Goal: Task Accomplishment & Management: Manage account settings

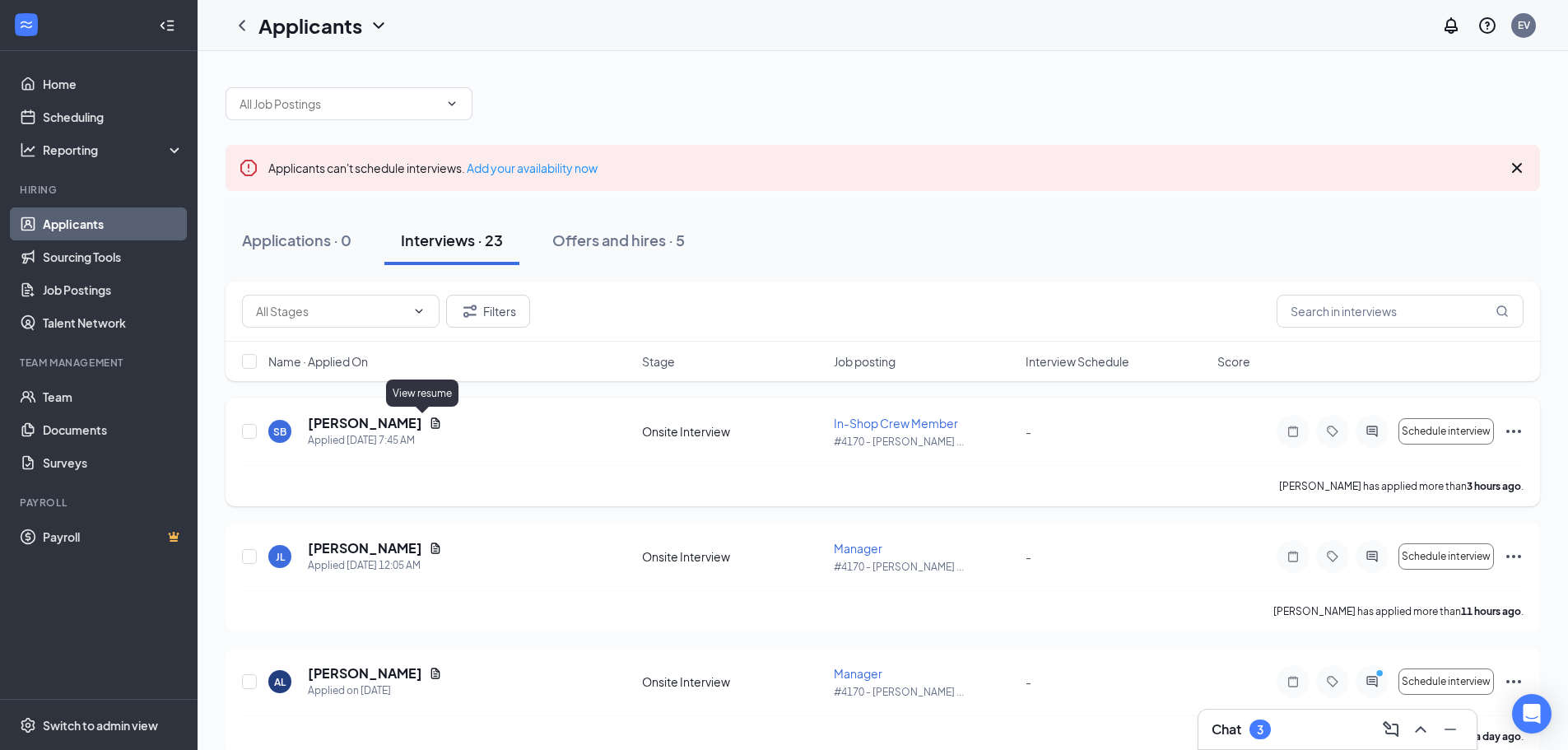
click at [431, 420] on icon "Document" at bounding box center [436, 423] width 9 height 11
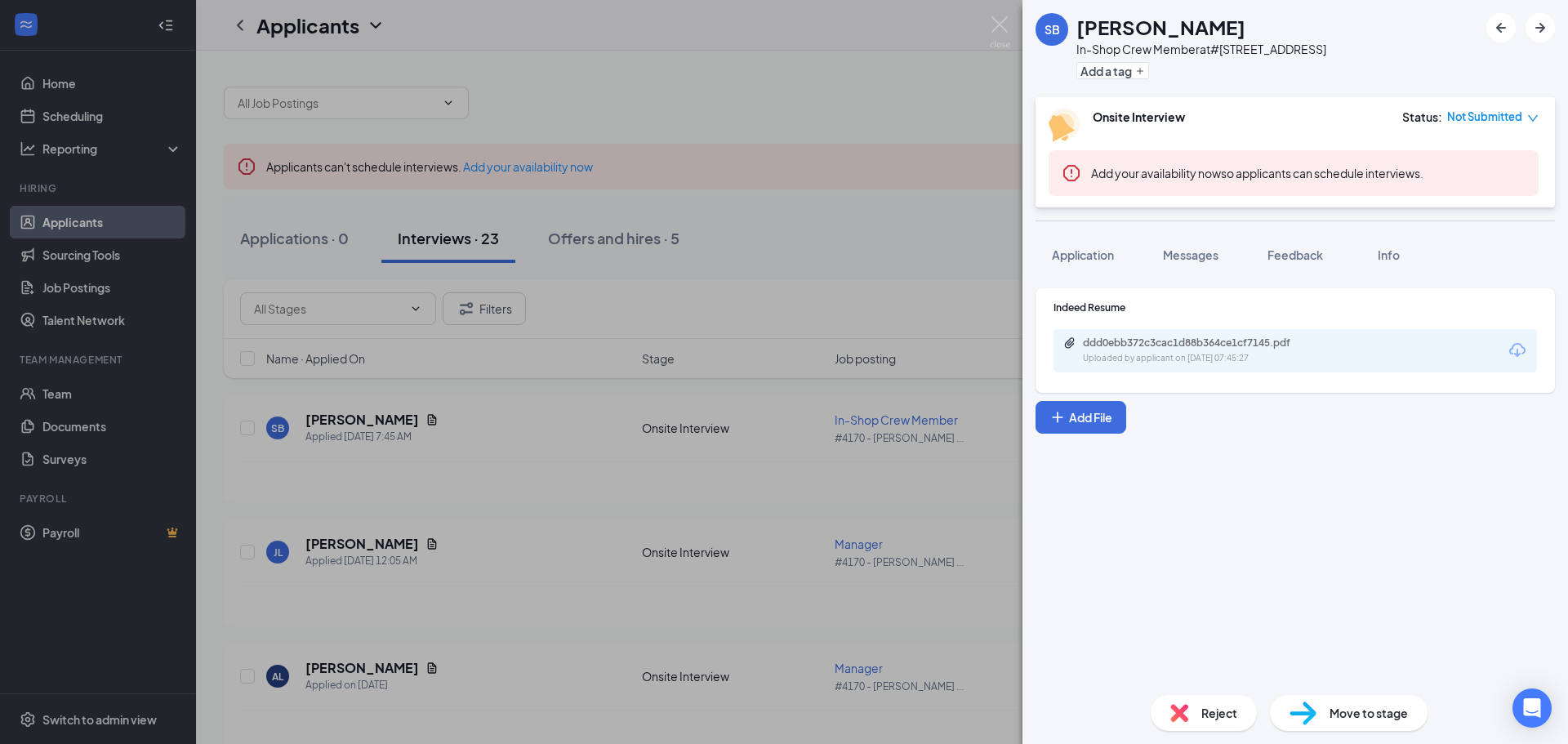
click at [1278, 351] on div "ddd0ebb372c3cac1d88b364ce1cf7145.pdf Uploaded by applicant on Aug 26, 2025 at 0…" at bounding box center [1195, 350] width 265 height 29
click at [1001, 26] on img at bounding box center [999, 32] width 20 height 31
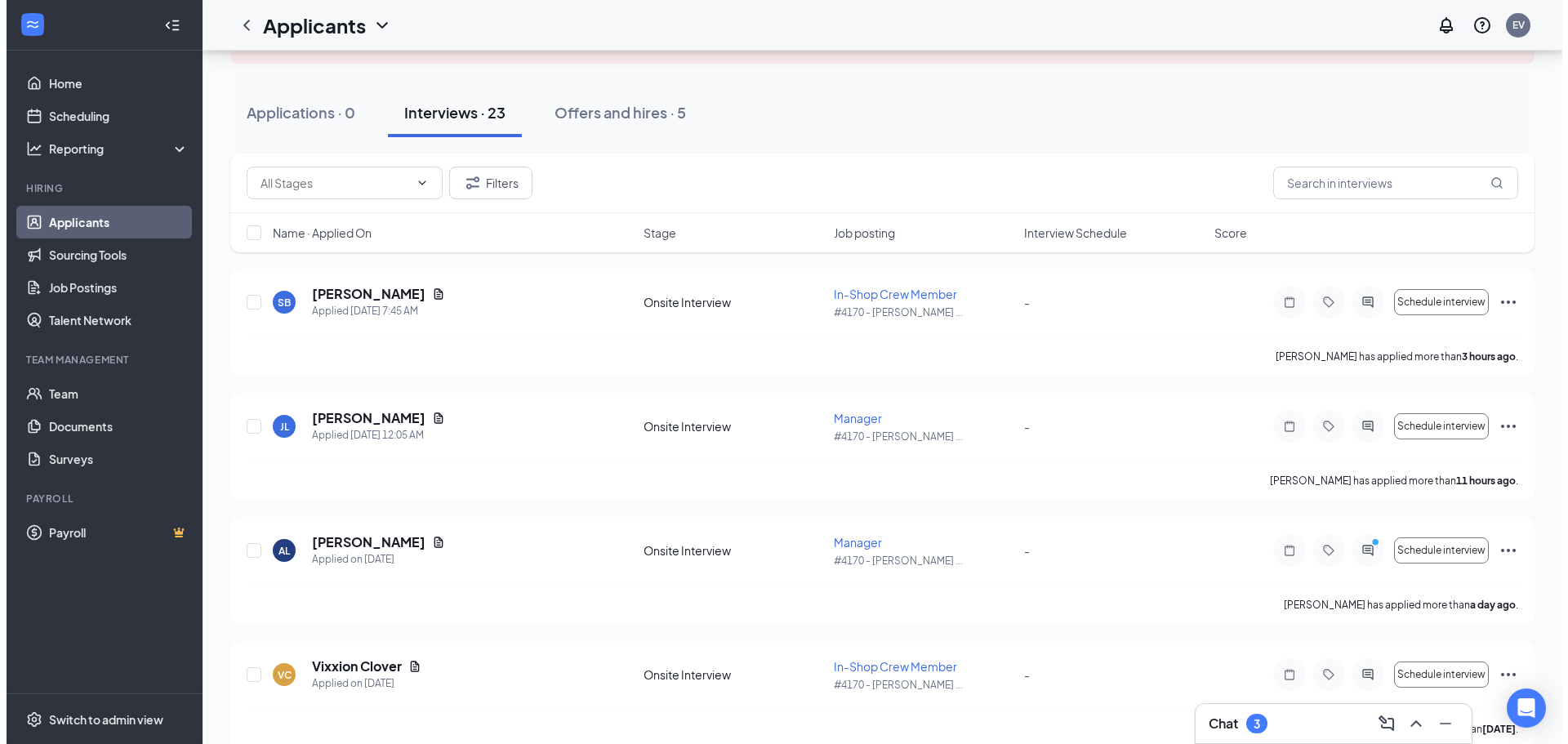
scroll to position [163, 0]
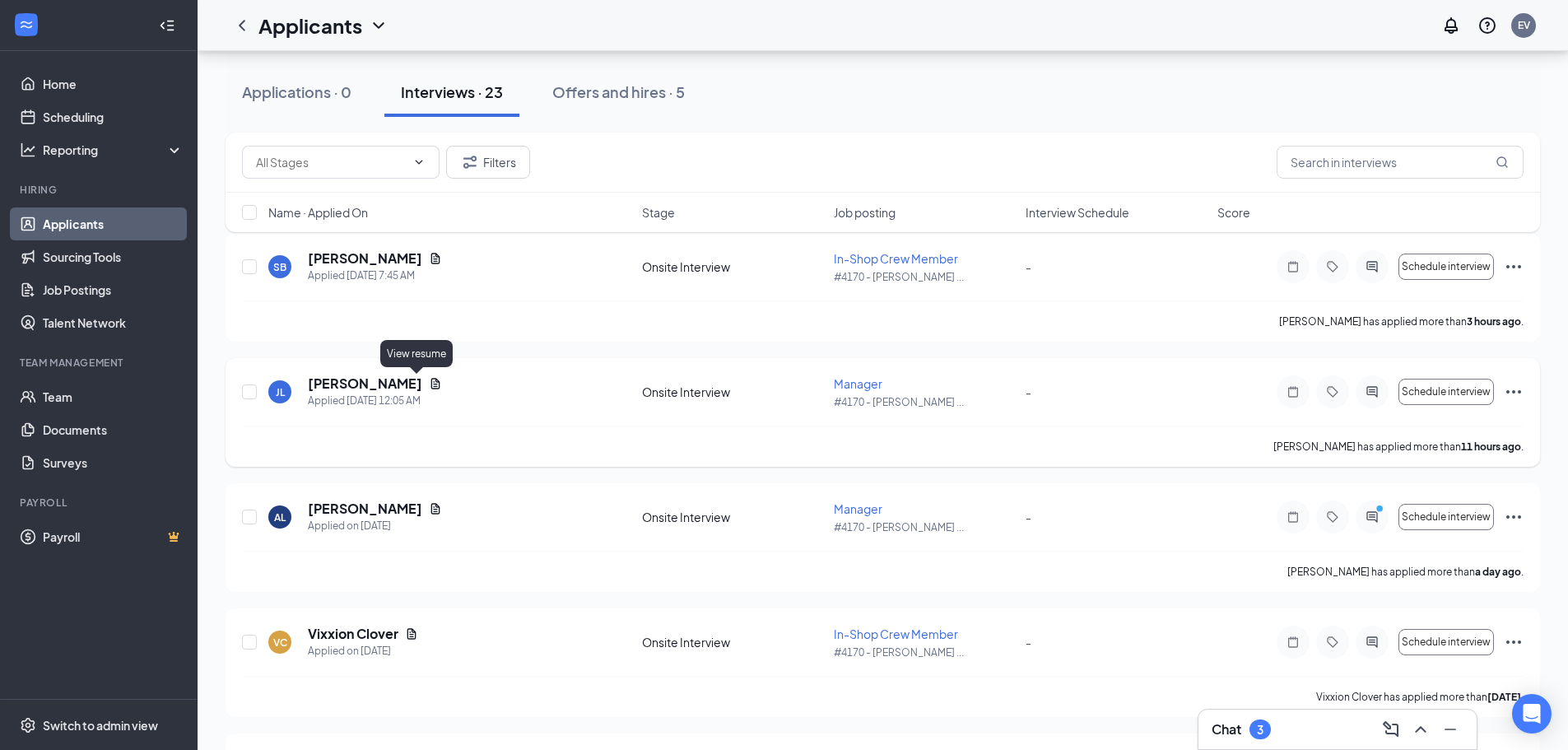
click at [431, 384] on icon "Document" at bounding box center [436, 383] width 9 height 11
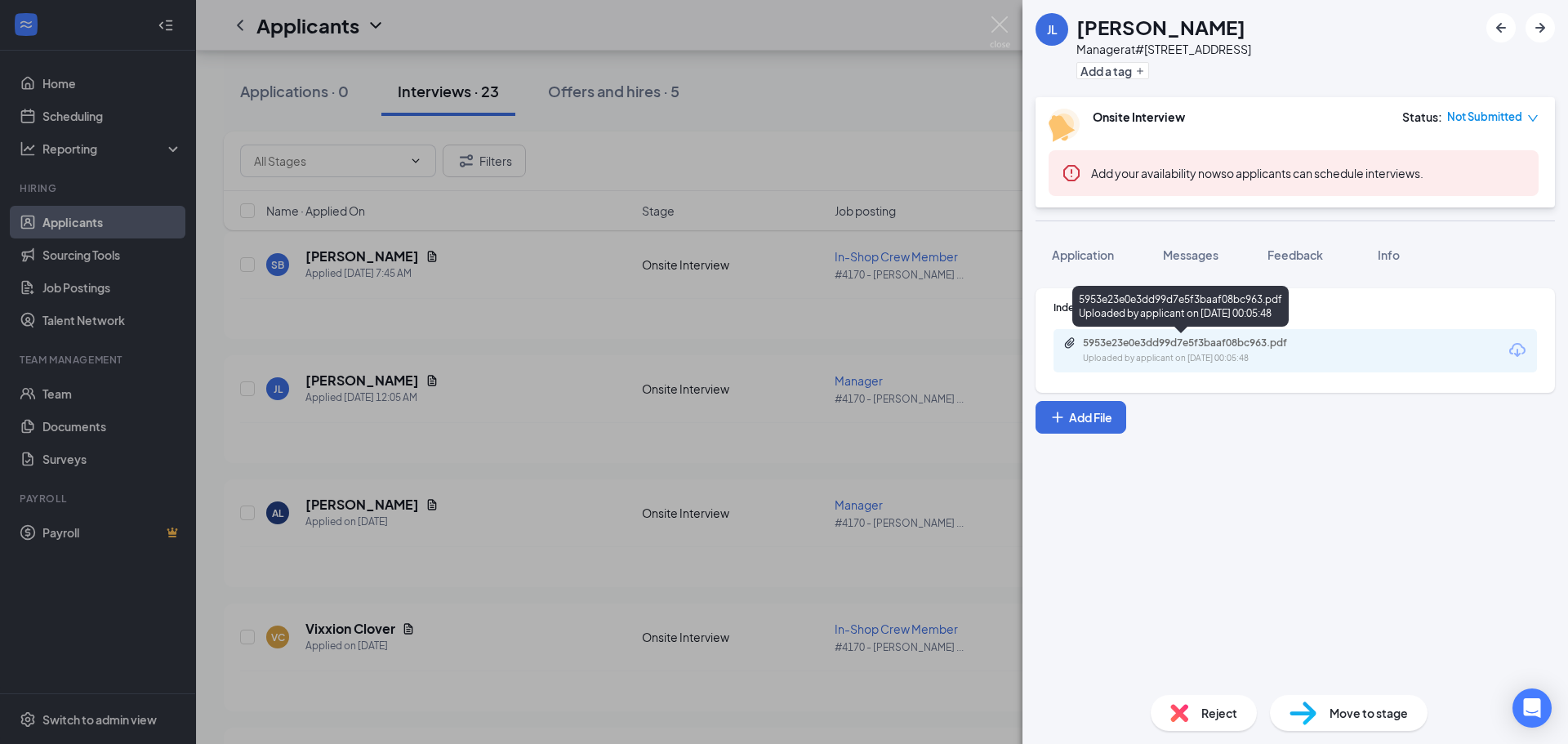
click at [1268, 364] on div "Uploaded by applicant on Aug 26, 2025 at 00:05:48" at bounding box center [1205, 358] width 245 height 13
click at [1098, 263] on button "Application" at bounding box center [1083, 254] width 94 height 41
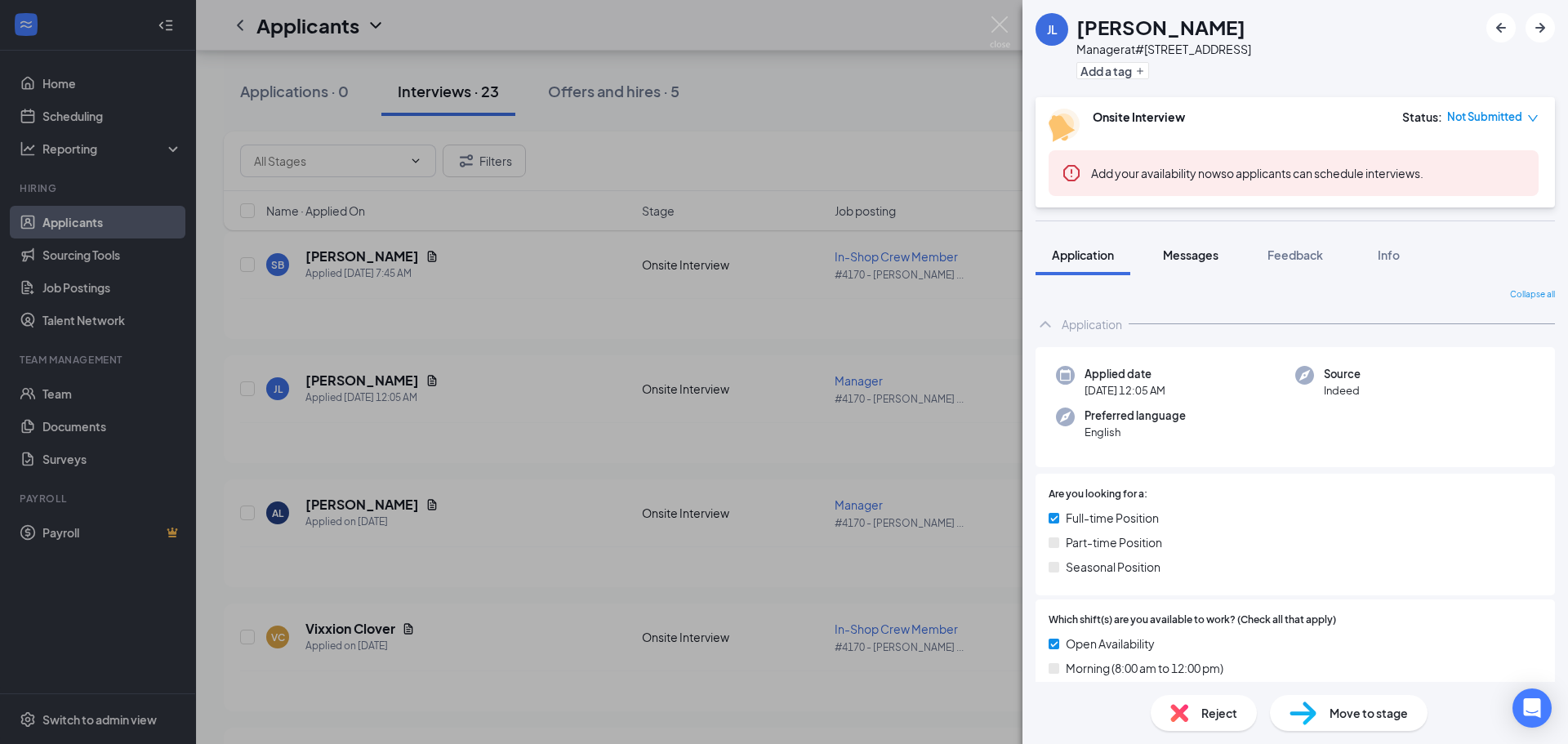
click at [1216, 259] on span "Messages" at bounding box center [1191, 254] width 56 height 15
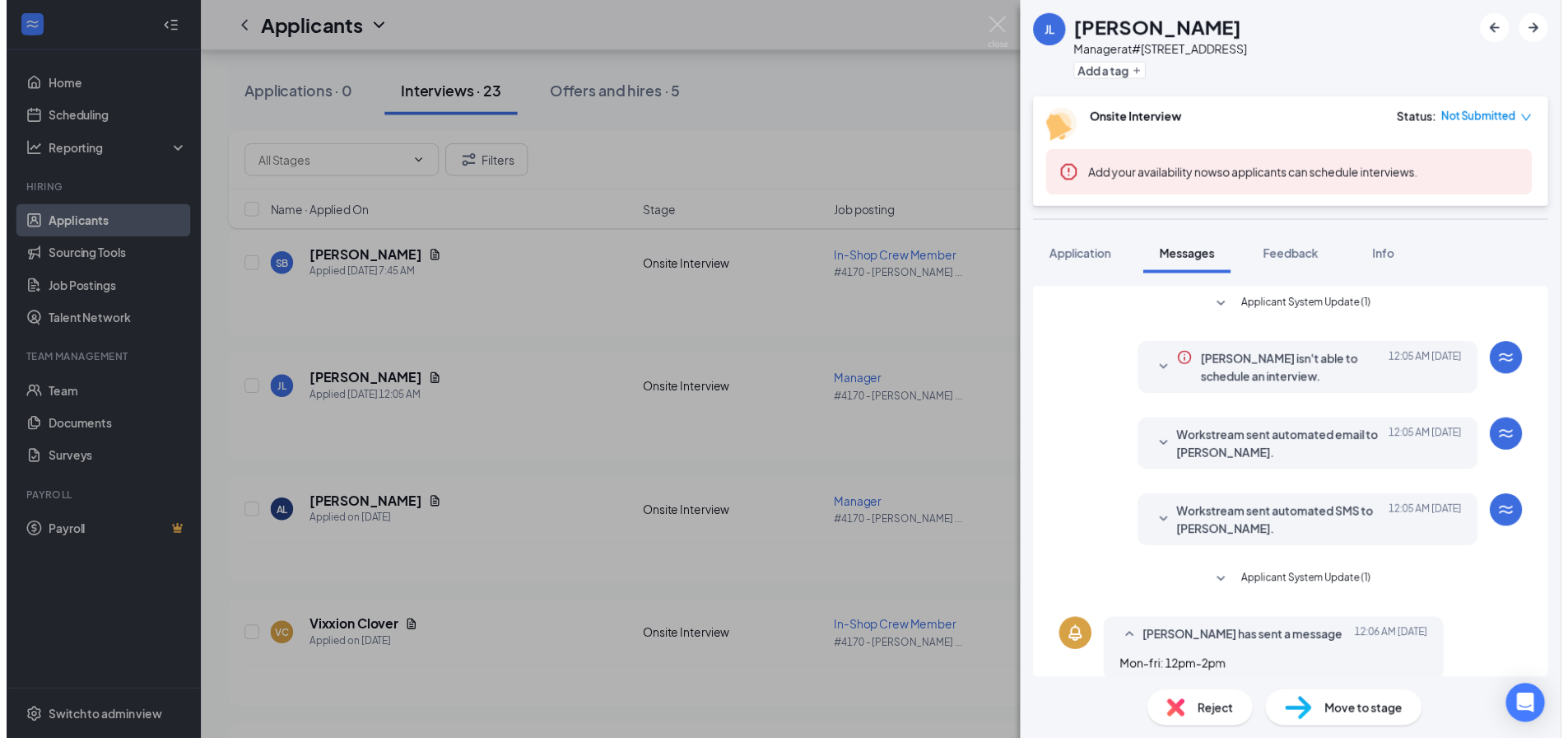
scroll to position [19, 0]
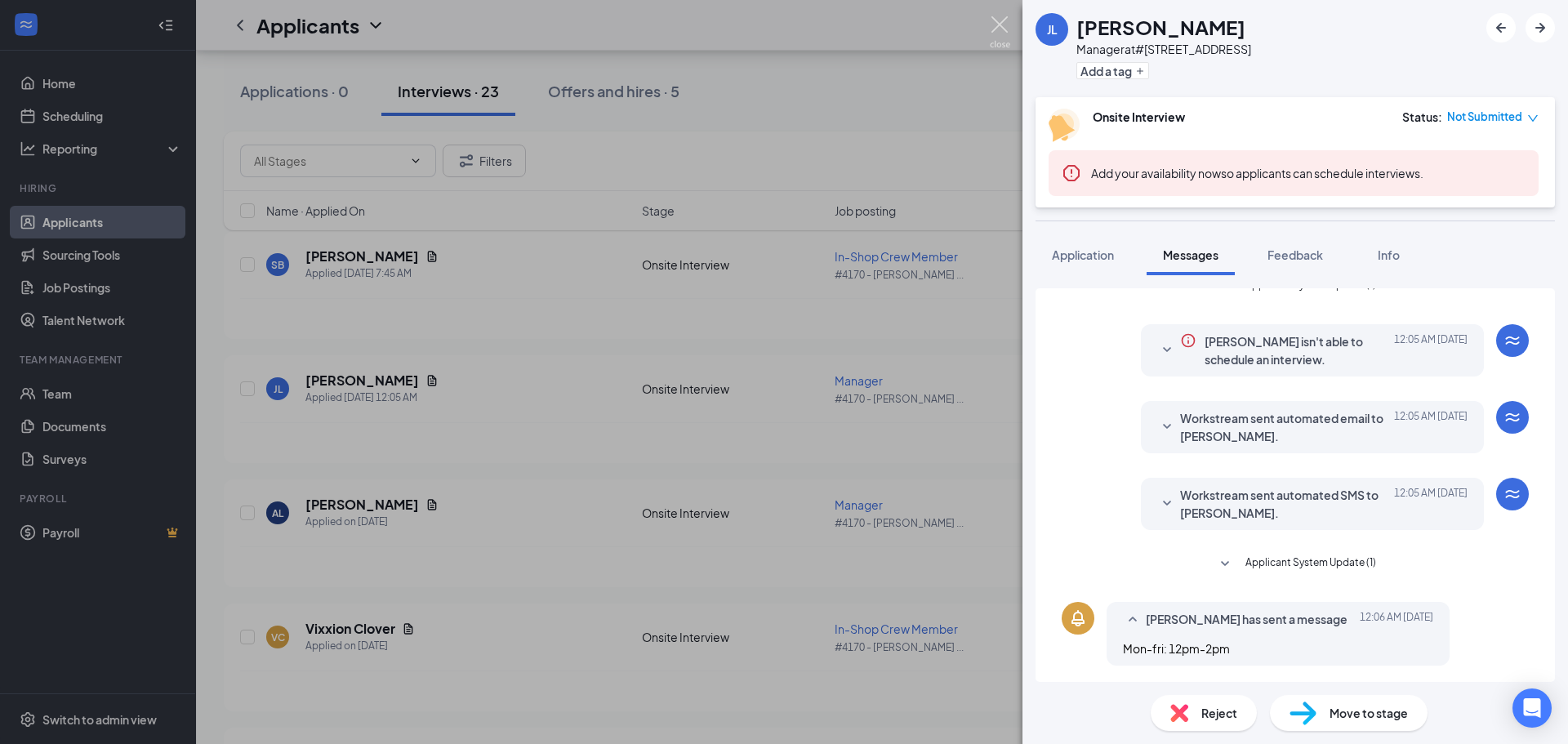
click at [1005, 28] on img at bounding box center [999, 32] width 20 height 31
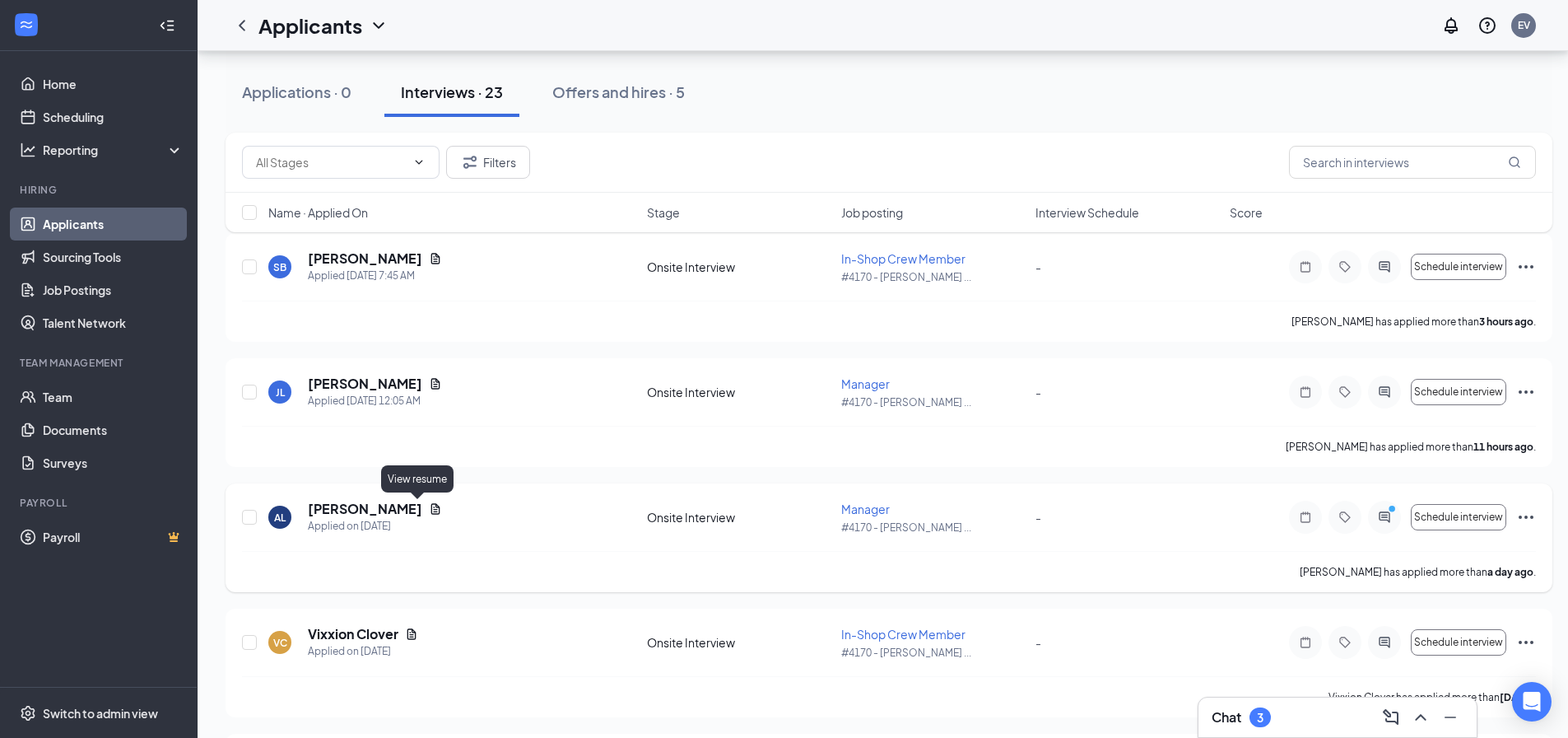
click at [431, 513] on icon "Document" at bounding box center [436, 508] width 9 height 11
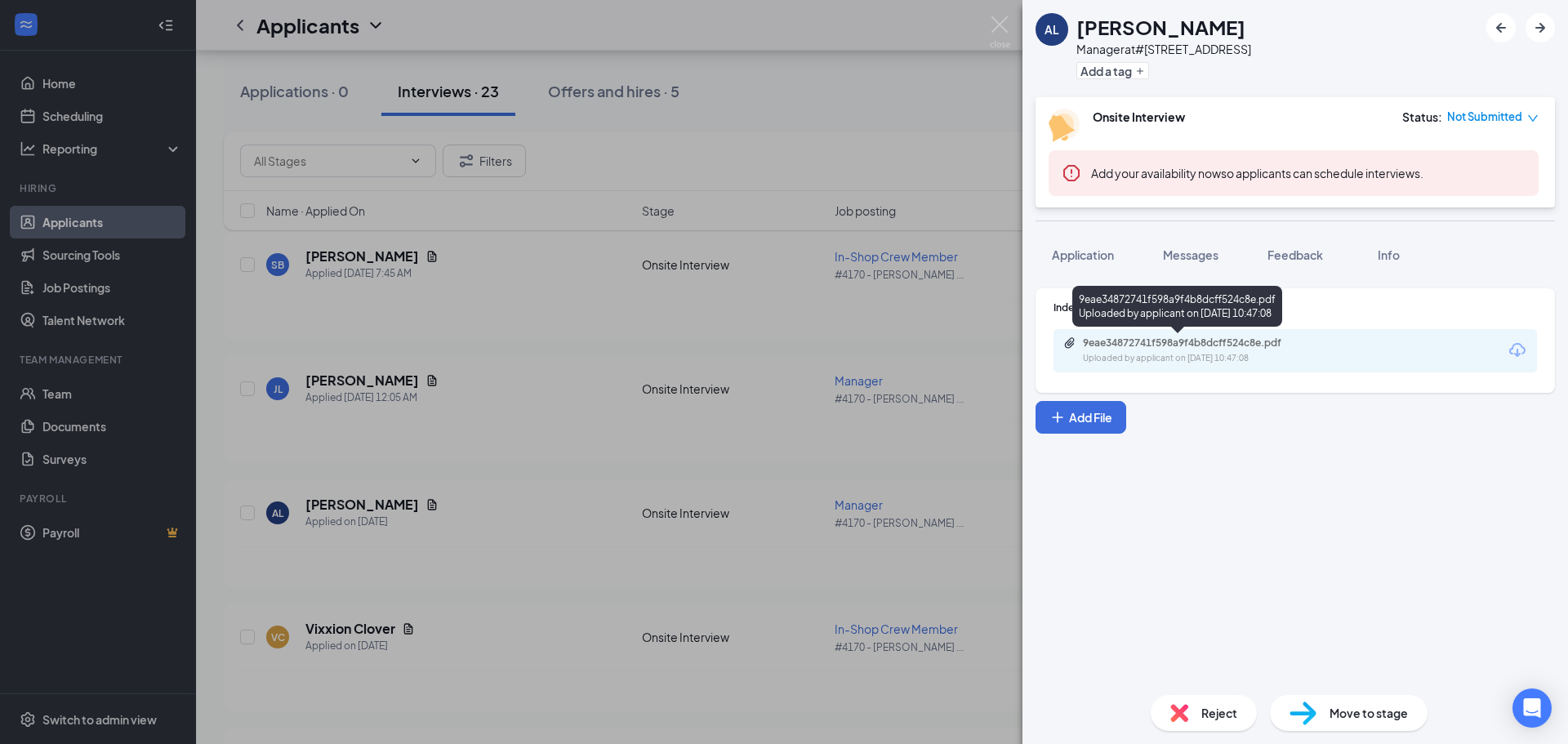
click at [1218, 341] on div "9eae34872741f598a9f4b8dcff524c8e.pdf" at bounding box center [1197, 342] width 229 height 13
click at [1005, 24] on img at bounding box center [999, 32] width 20 height 31
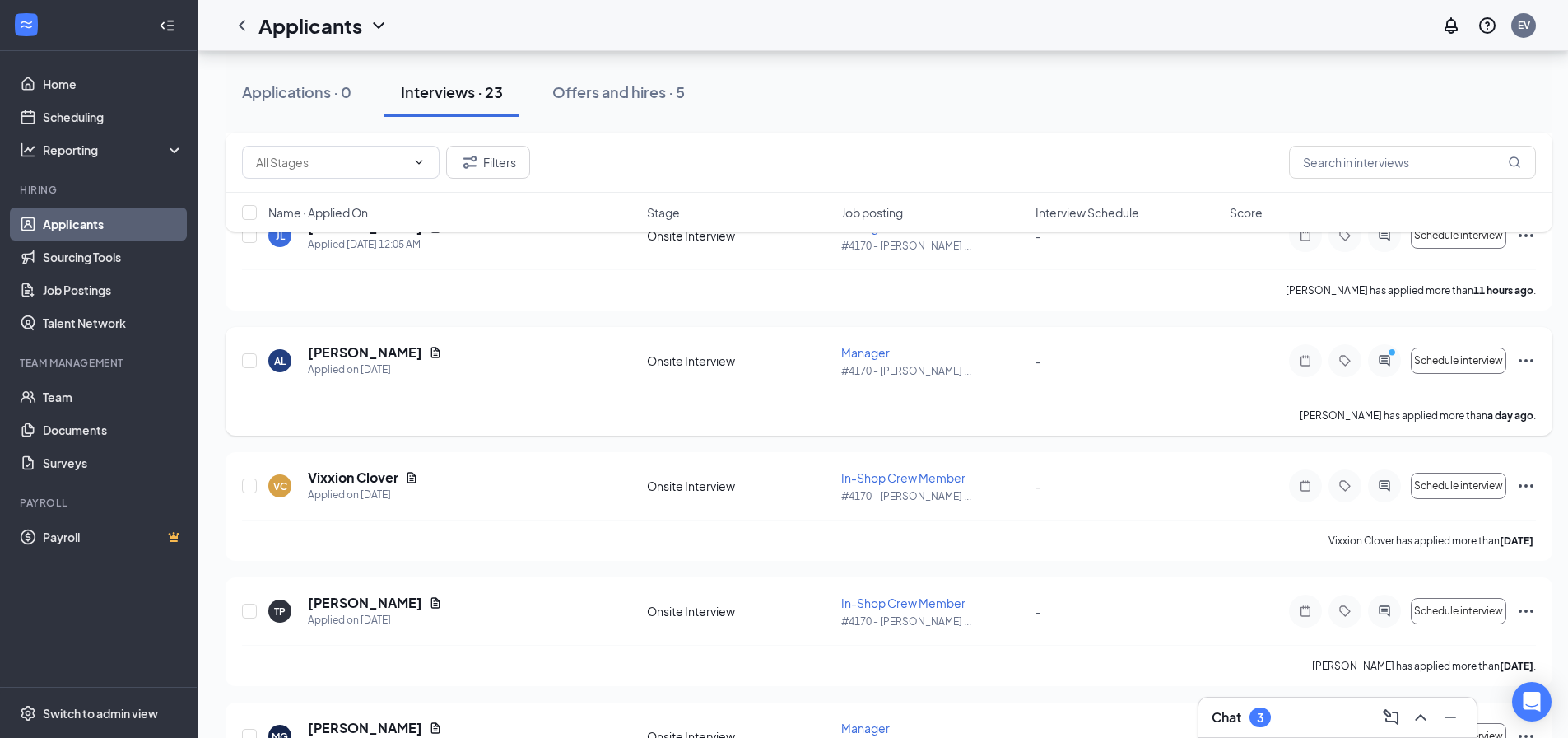
scroll to position [329, 0]
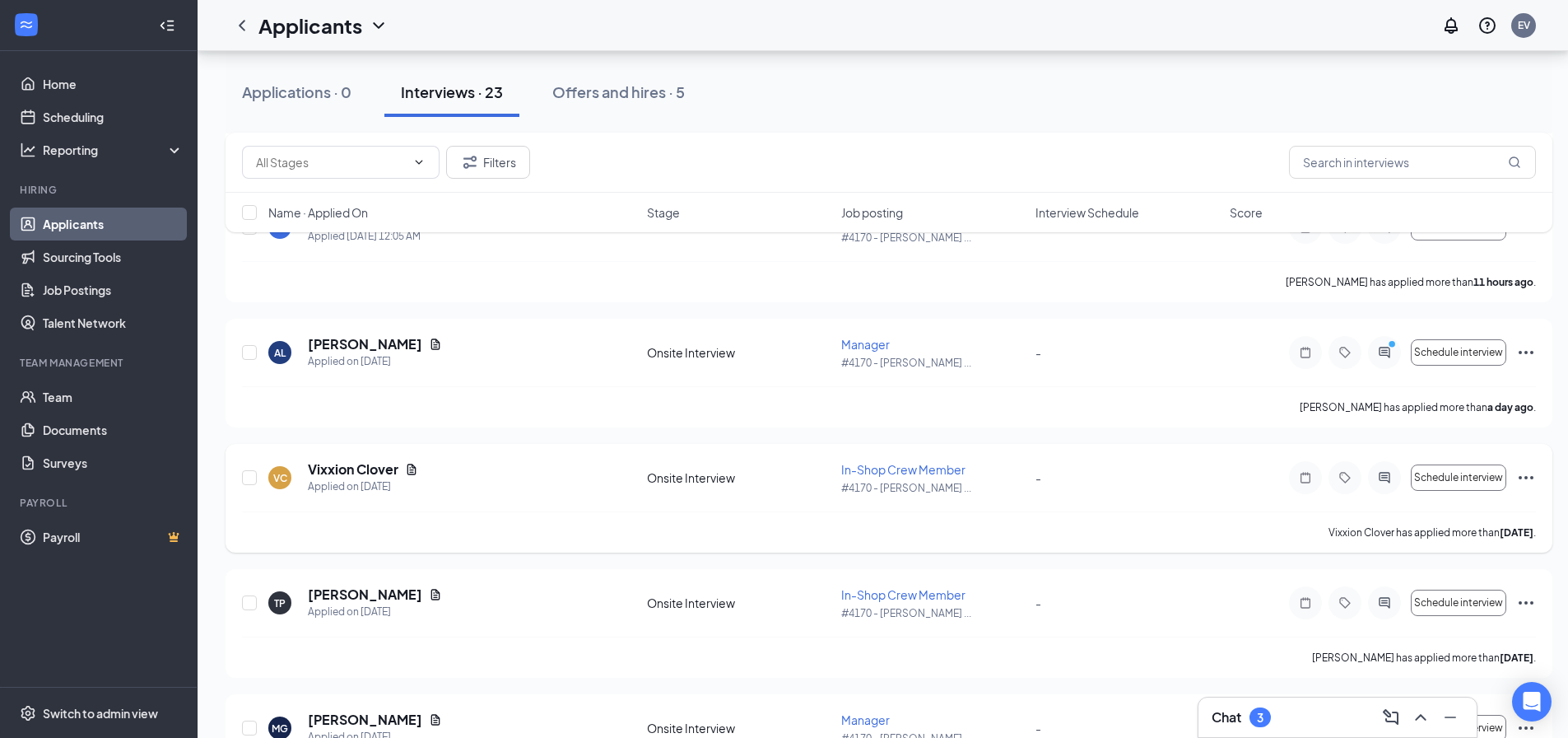
click at [1526, 476] on icon "Ellipses" at bounding box center [1527, 477] width 19 height 19
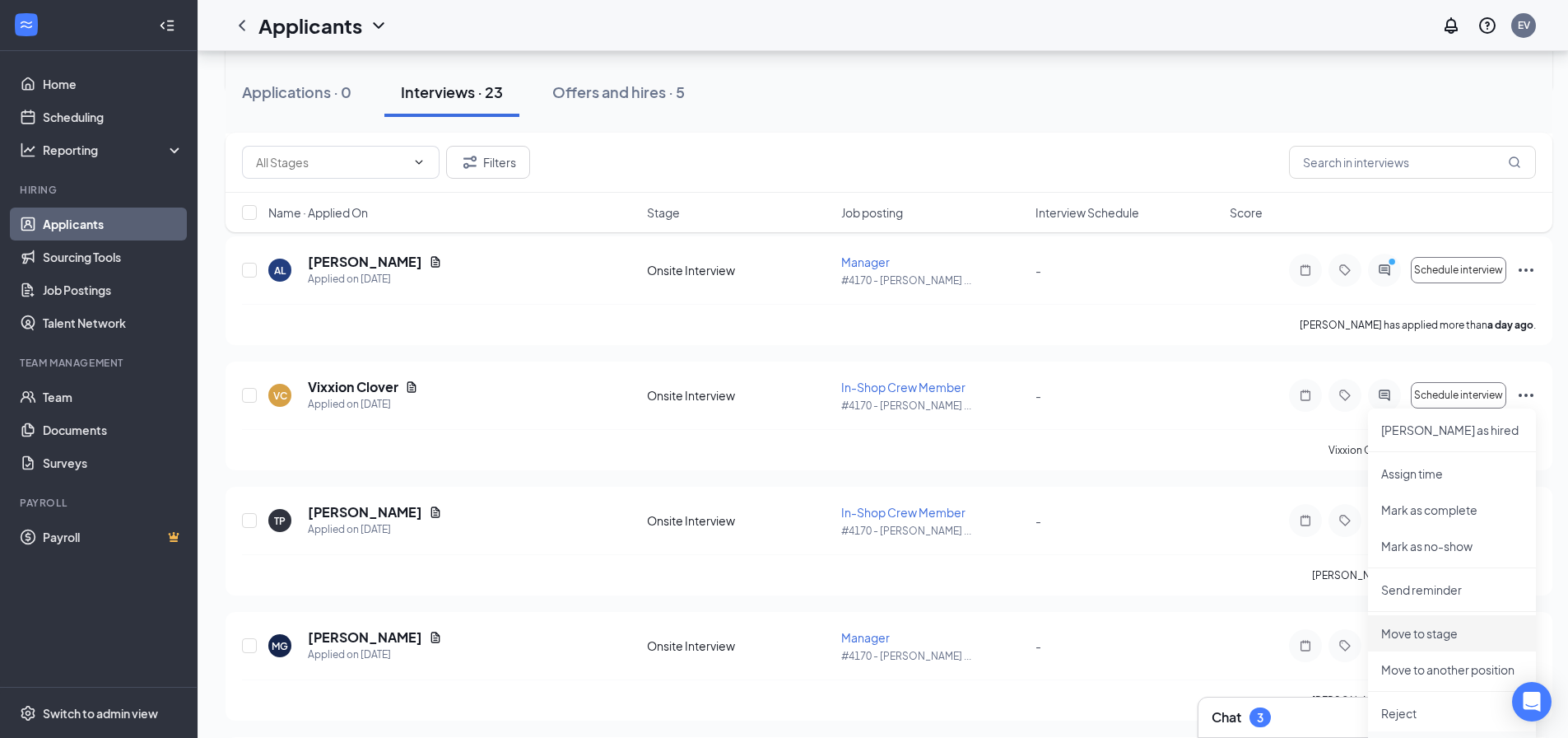
scroll to position [494, 0]
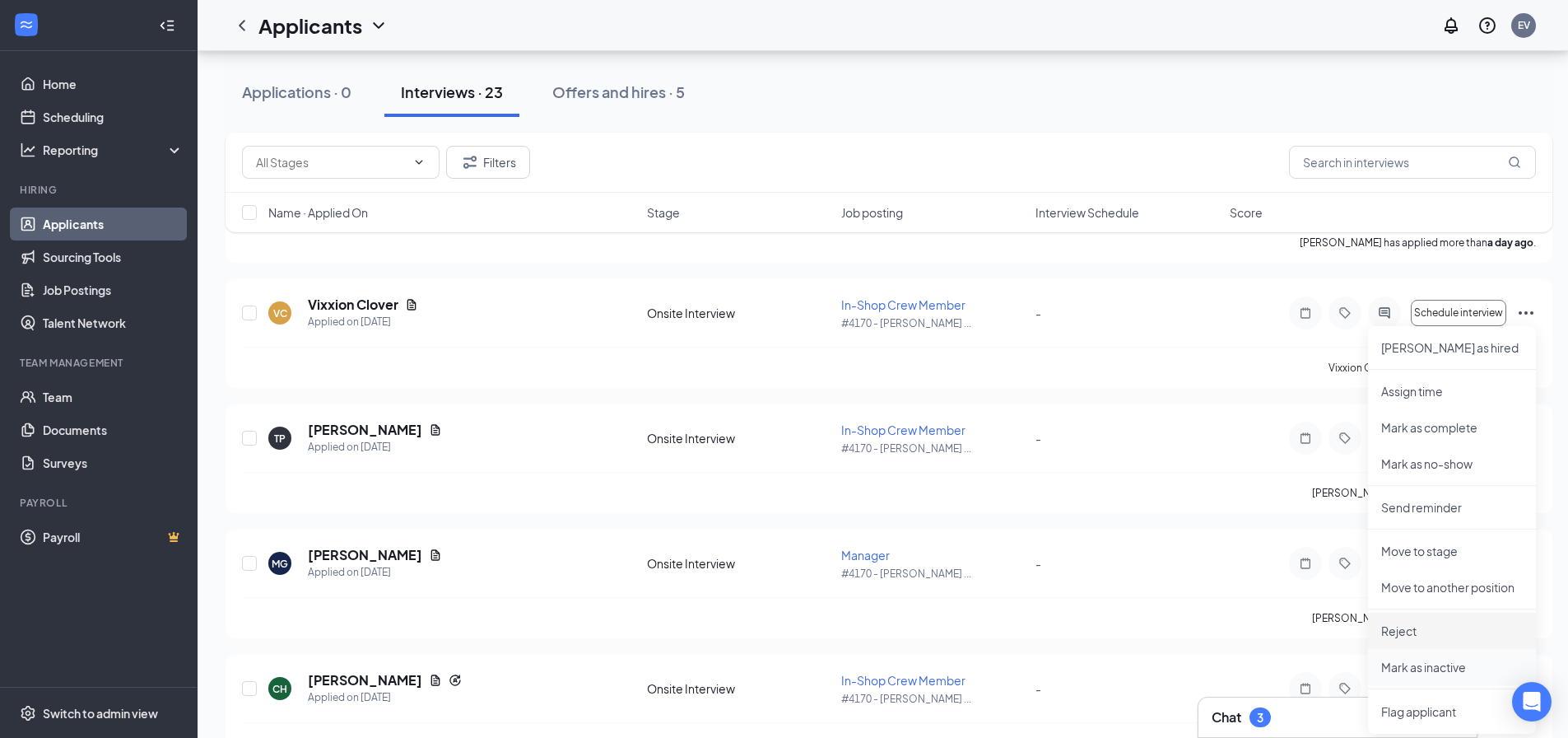
drag, startPoint x: 1430, startPoint y: 633, endPoint x: 1371, endPoint y: 680, distance: 75.4
click at [1430, 632] on p "Reject" at bounding box center [1452, 631] width 142 height 17
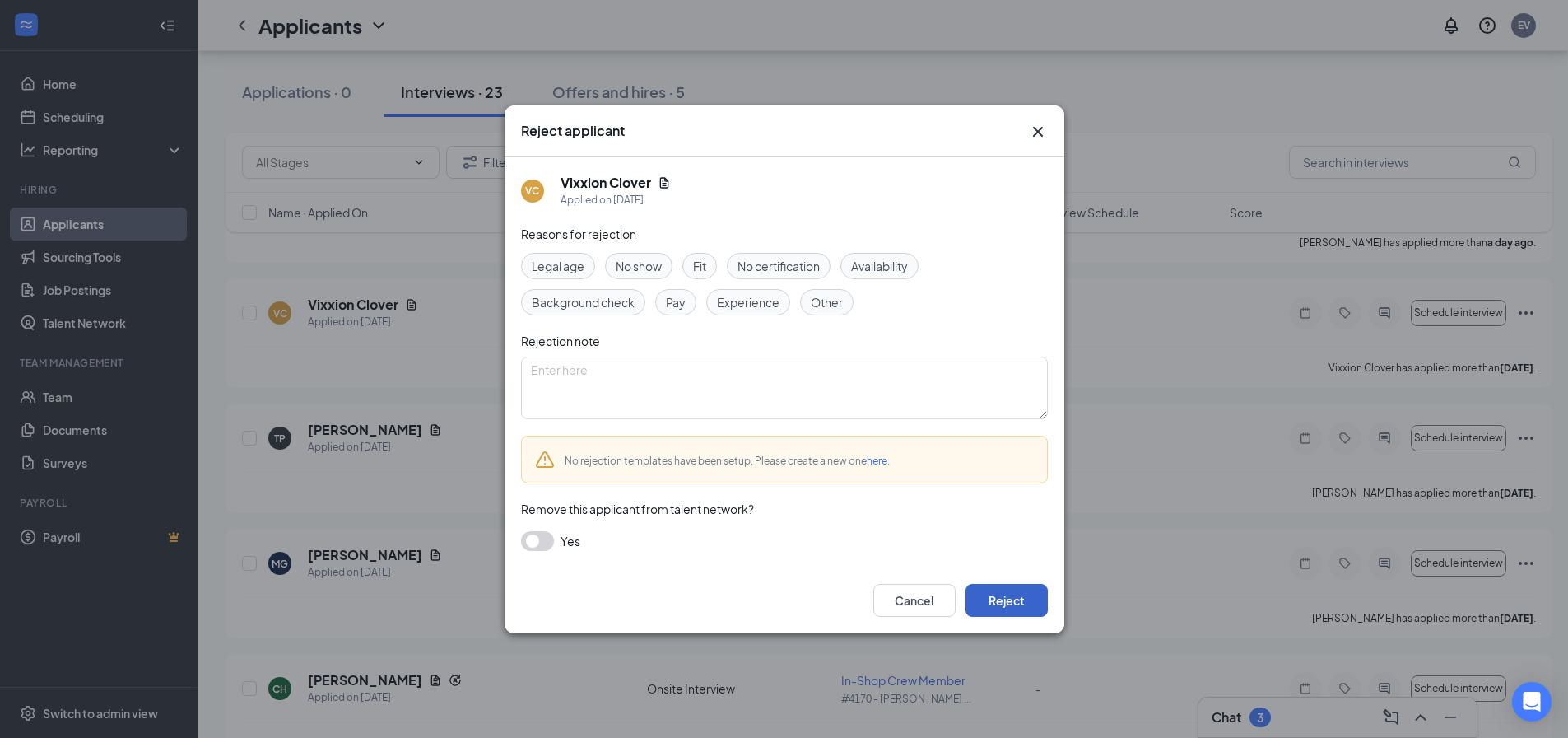
click at [1037, 612] on button "Reject" at bounding box center [1007, 600] width 83 height 33
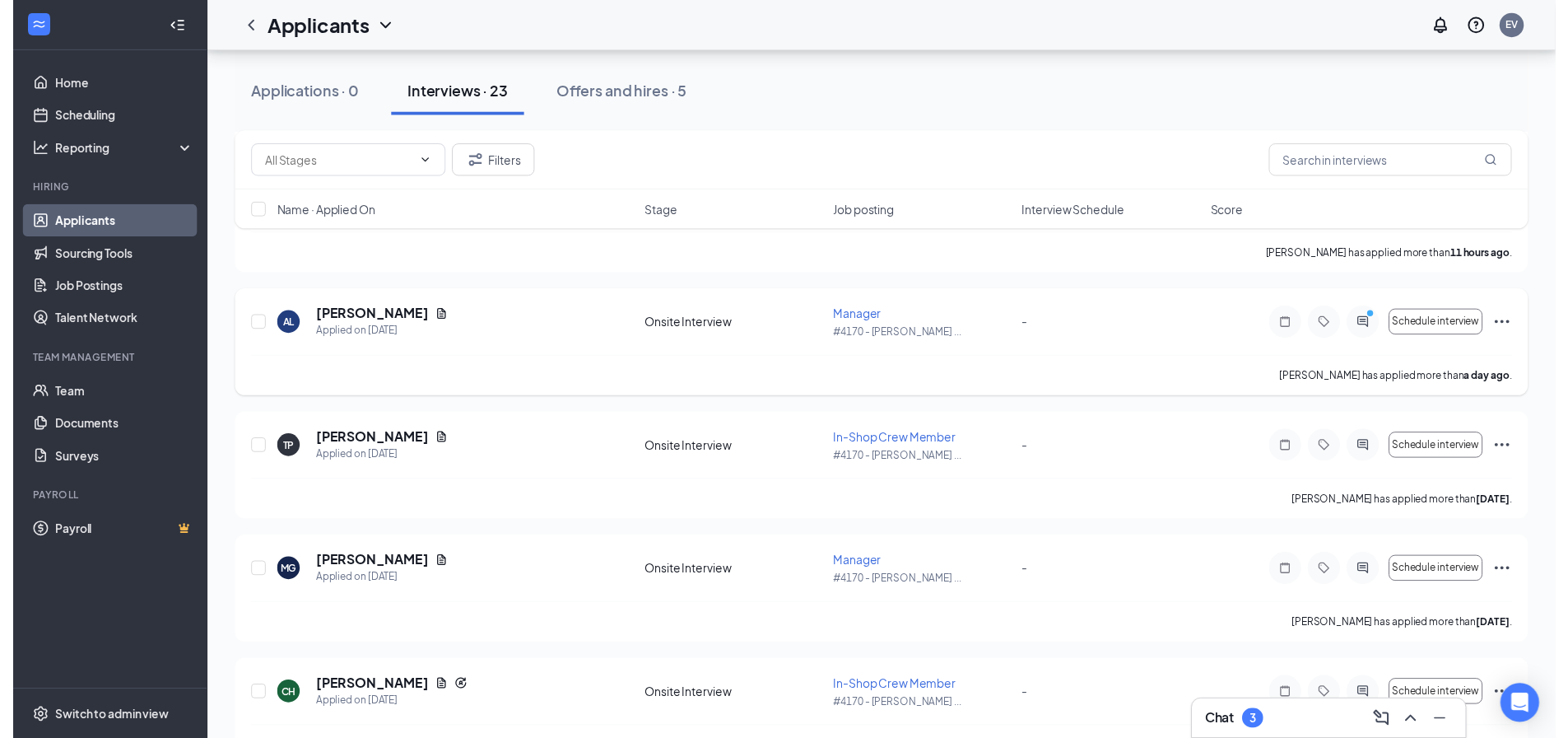
scroll to position [412, 0]
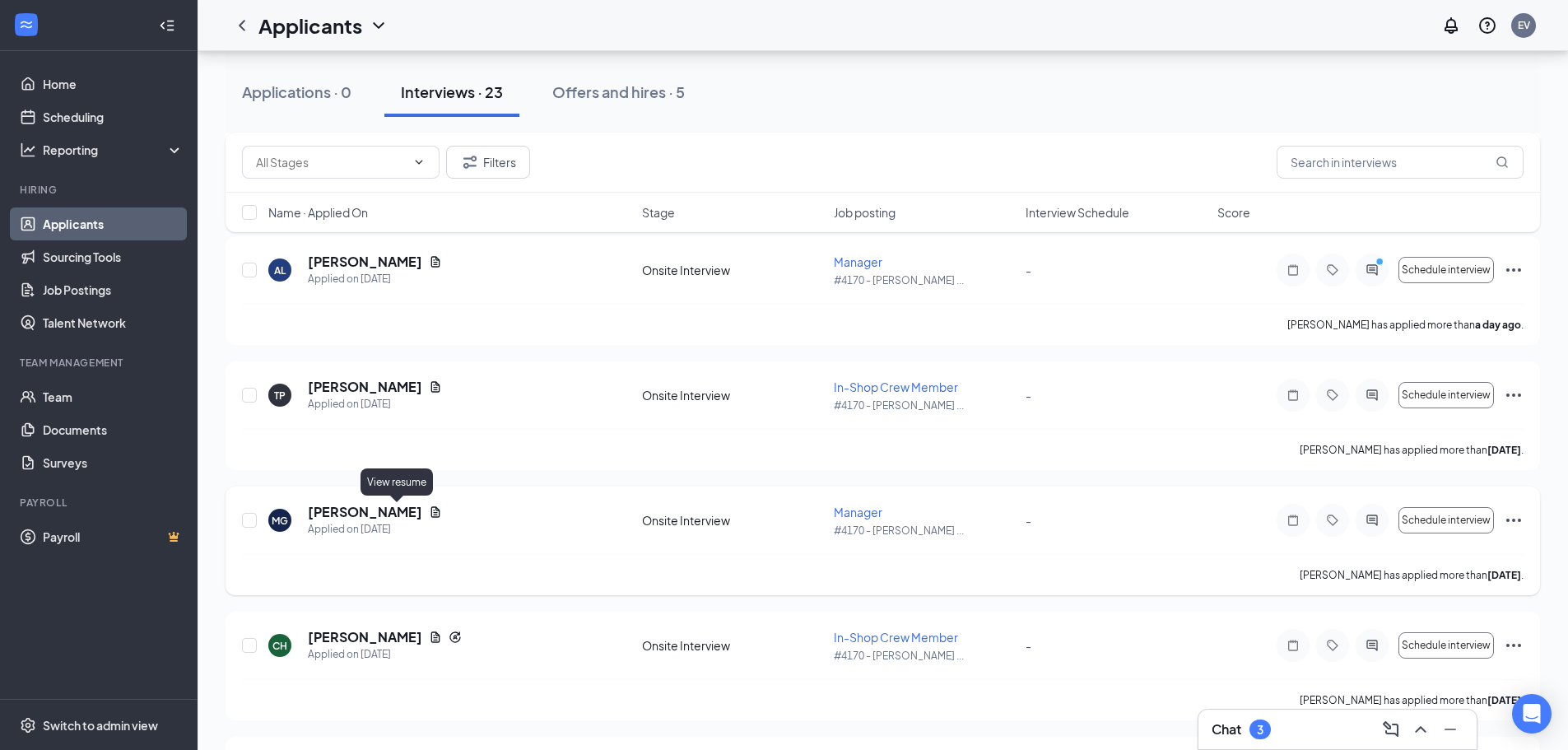
click at [429, 512] on icon "Document" at bounding box center [435, 511] width 13 height 13
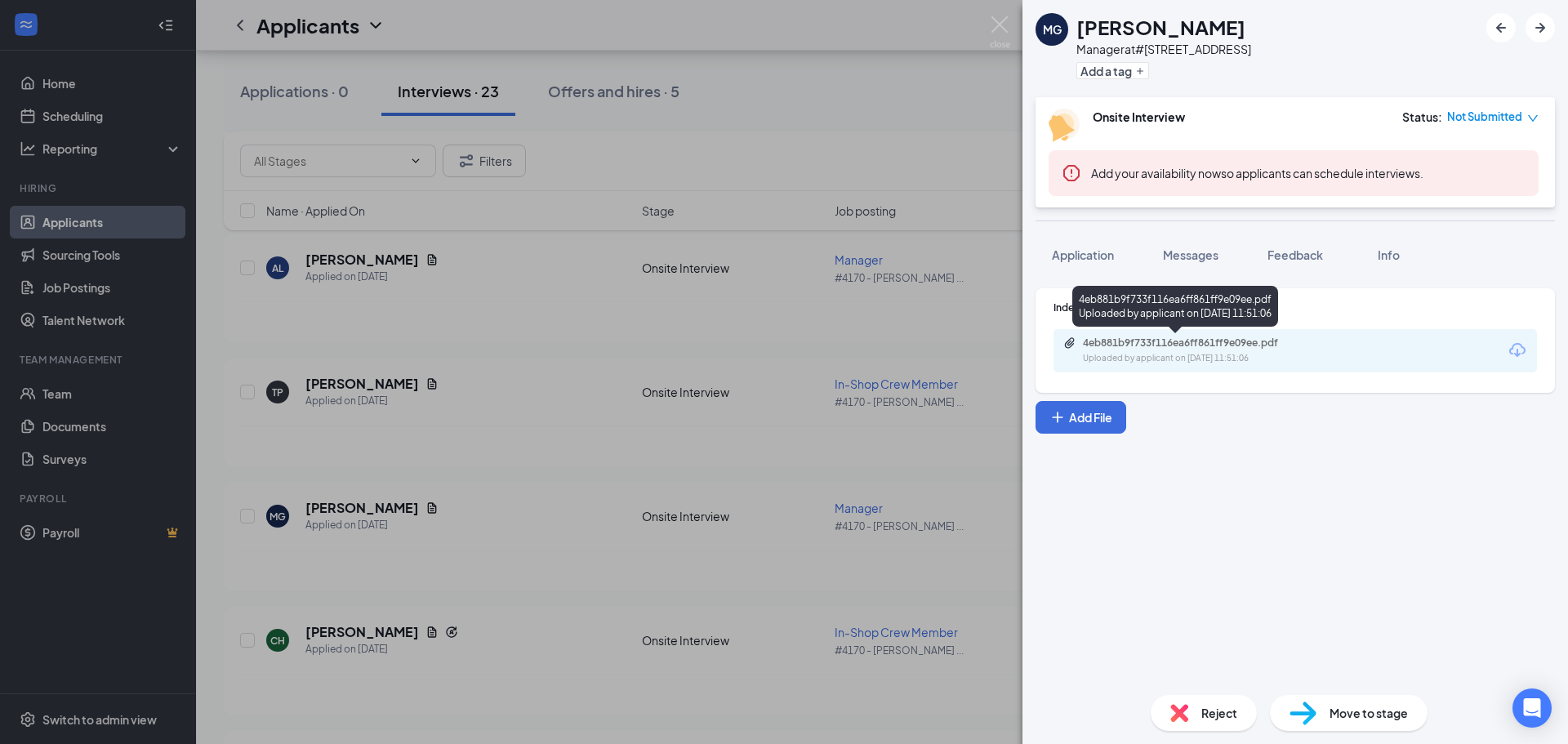
click at [1256, 344] on div "4eb881b9f733f116ea6ff861ff9e09ee.pdf" at bounding box center [1197, 342] width 229 height 13
click at [662, 575] on div "MG Mariah Gray Manager at #4170 - Roosevelt Road Add a tag Onsite Interview Sta…" at bounding box center [784, 372] width 1568 height 744
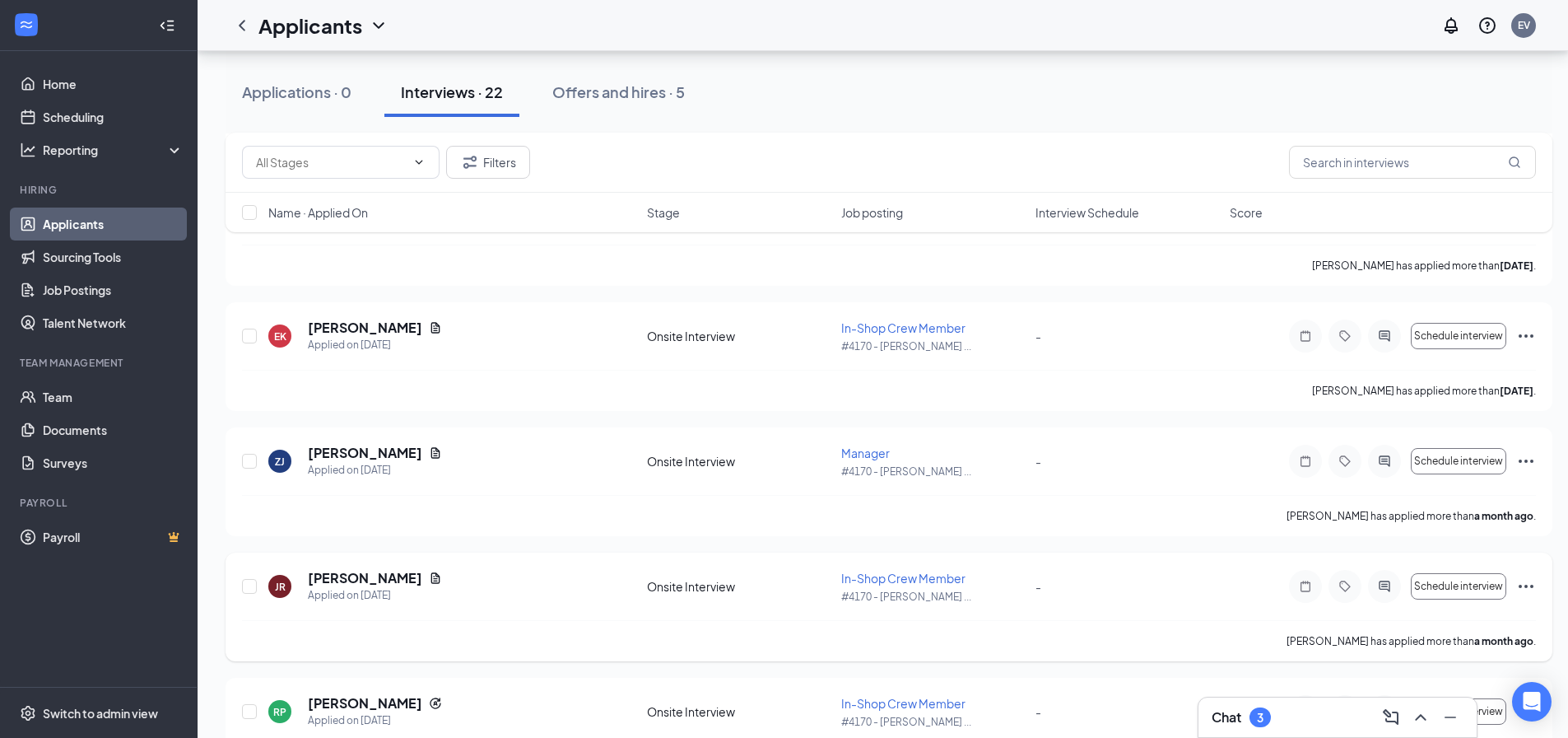
scroll to position [2166, 0]
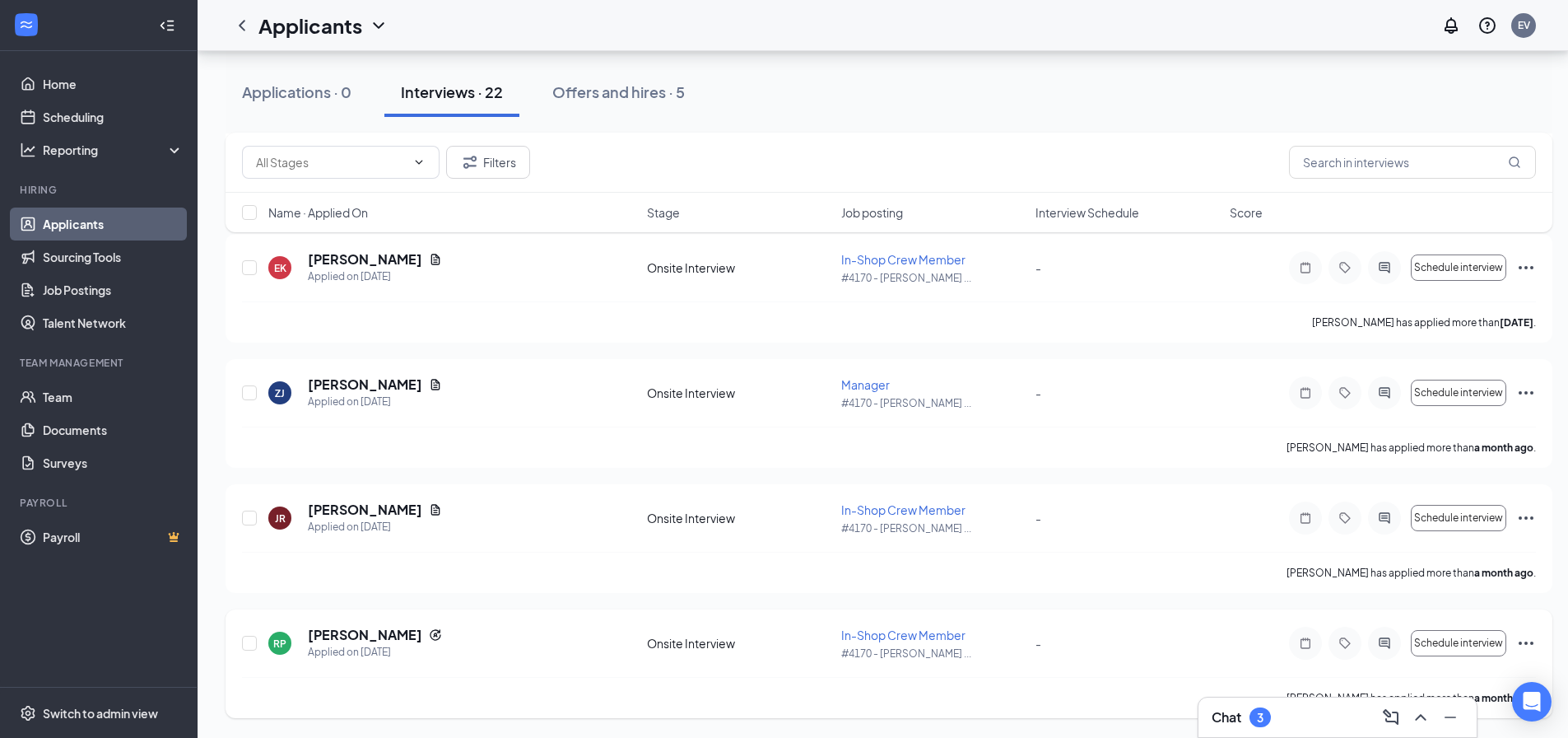
click at [1528, 646] on icon "Ellipses" at bounding box center [1527, 643] width 19 height 19
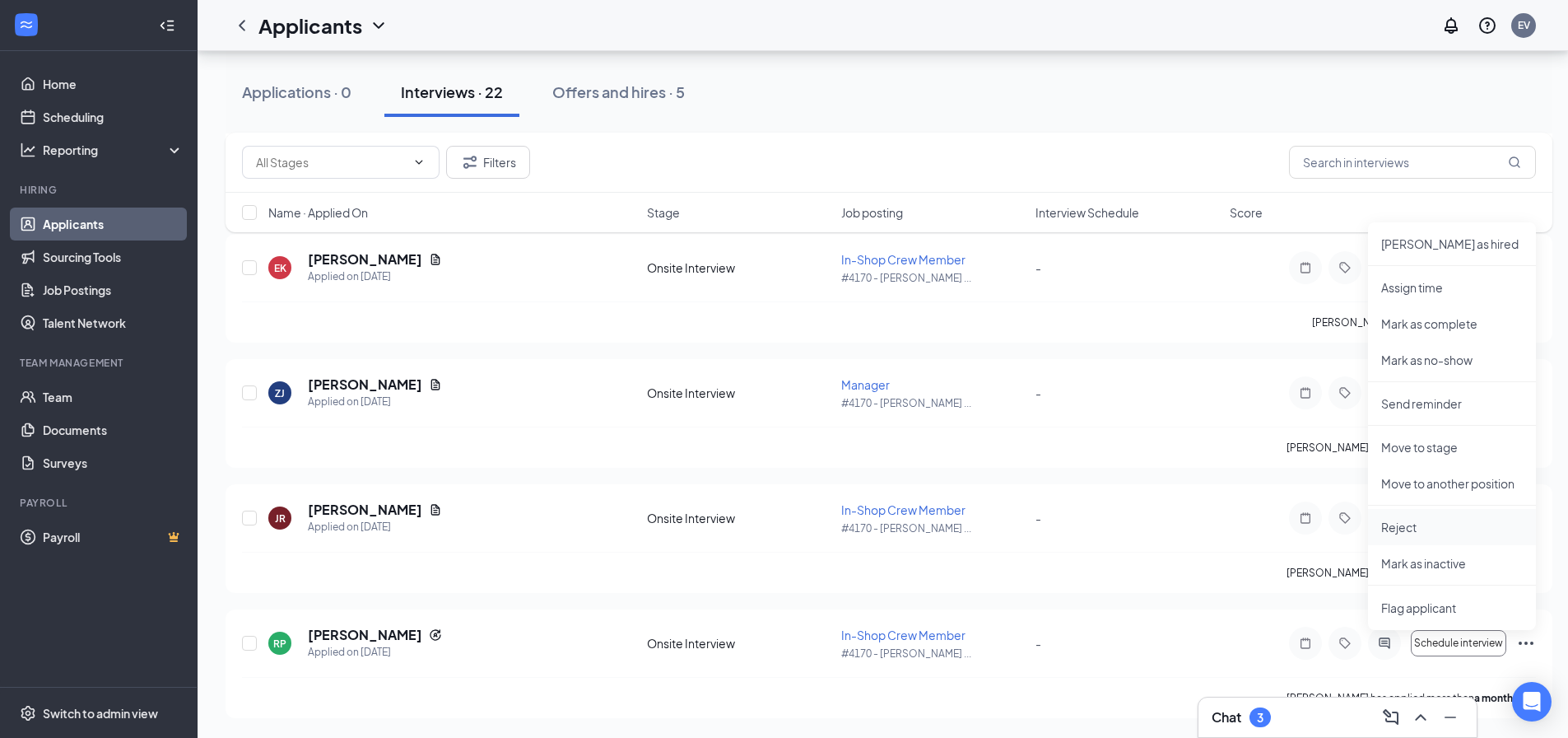
click at [1434, 514] on li "Reject" at bounding box center [1452, 527] width 168 height 36
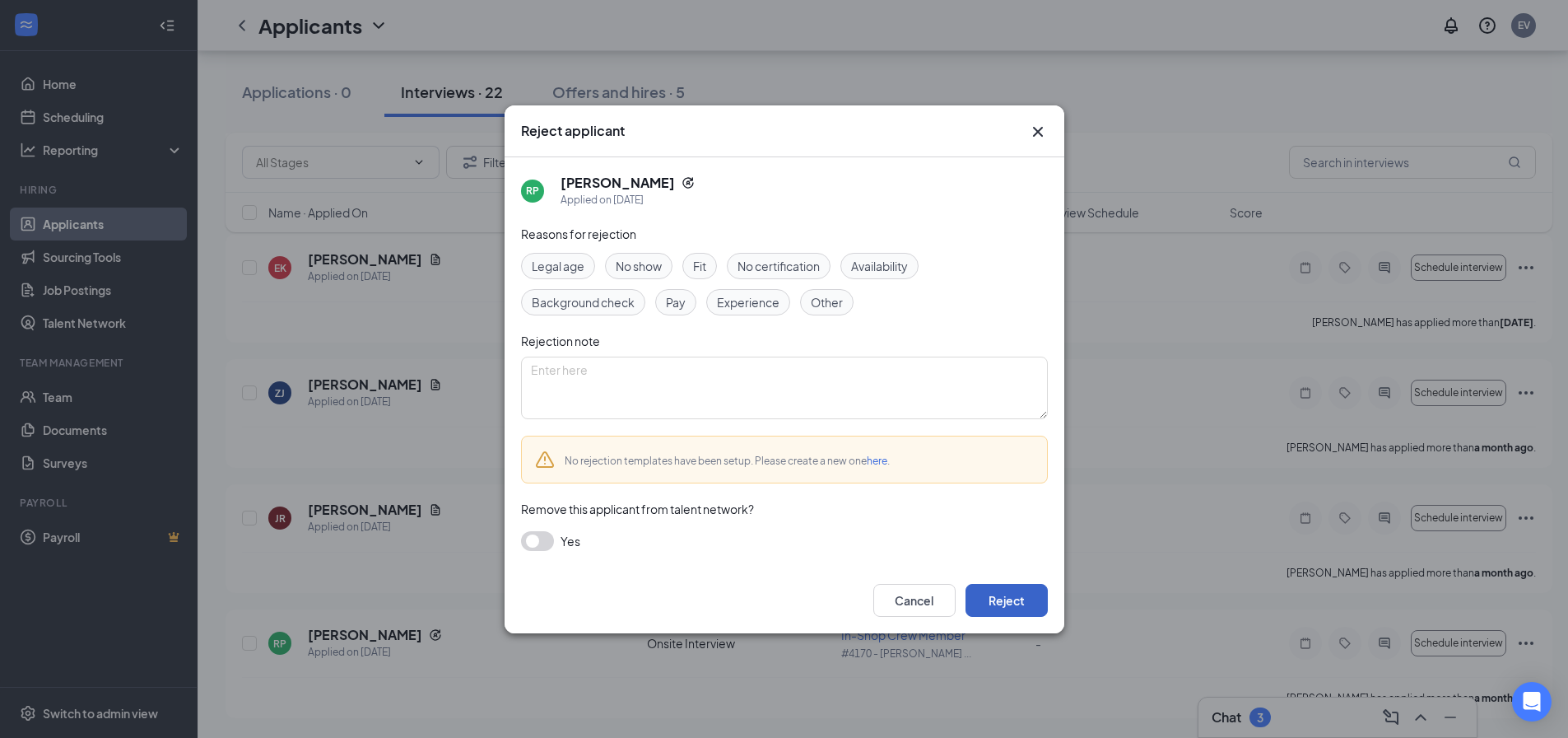
click at [1035, 602] on button "Reject" at bounding box center [1007, 600] width 83 height 33
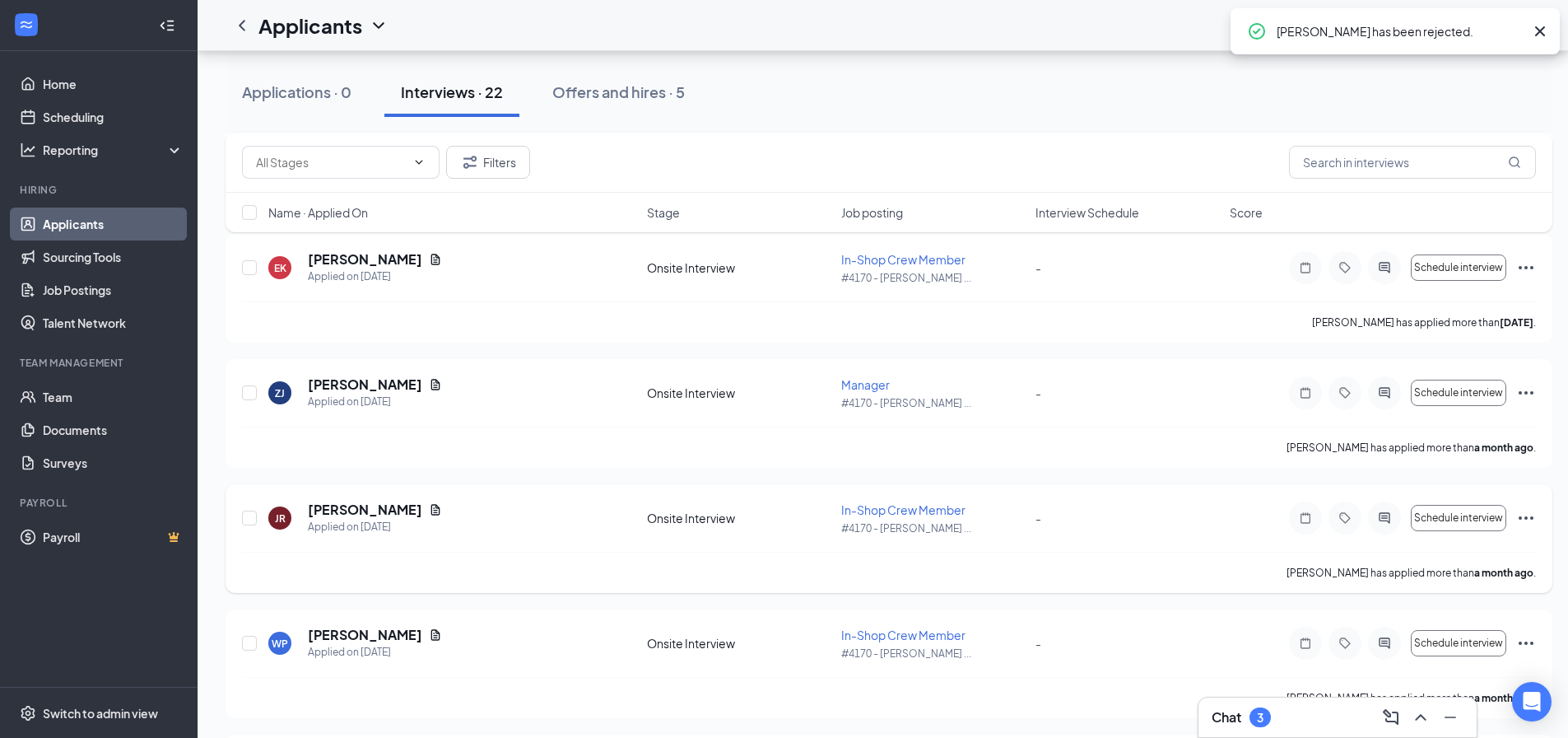
click at [1534, 540] on div "JR Jermaine Riehle Applied on Jul 29 Onsite Interview In-Shop Crew Member #4170…" at bounding box center [889, 527] width 1294 height 51
click at [1517, 638] on icon "Ellipses" at bounding box center [1527, 643] width 19 height 19
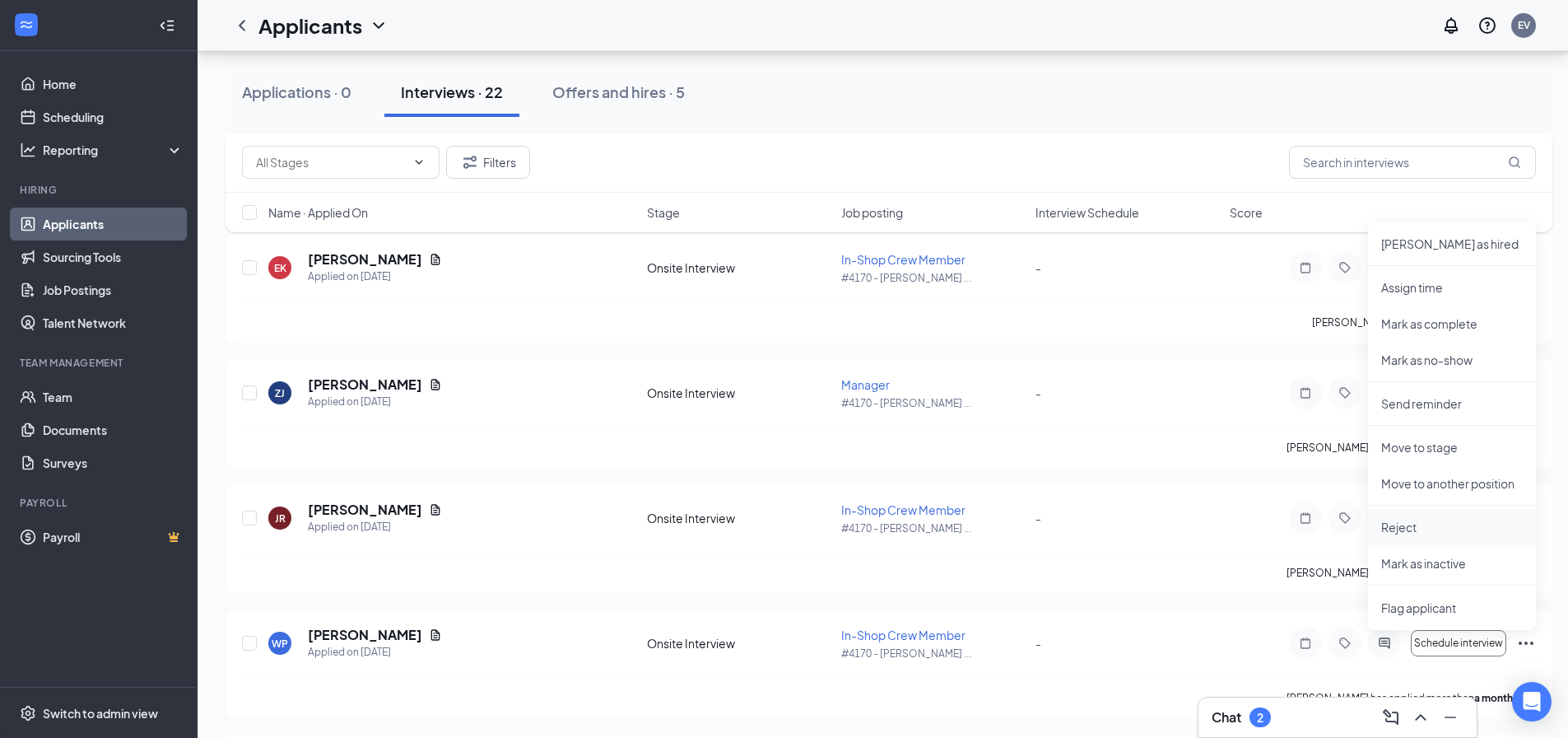
click at [1417, 530] on p "Reject" at bounding box center [1452, 527] width 142 height 17
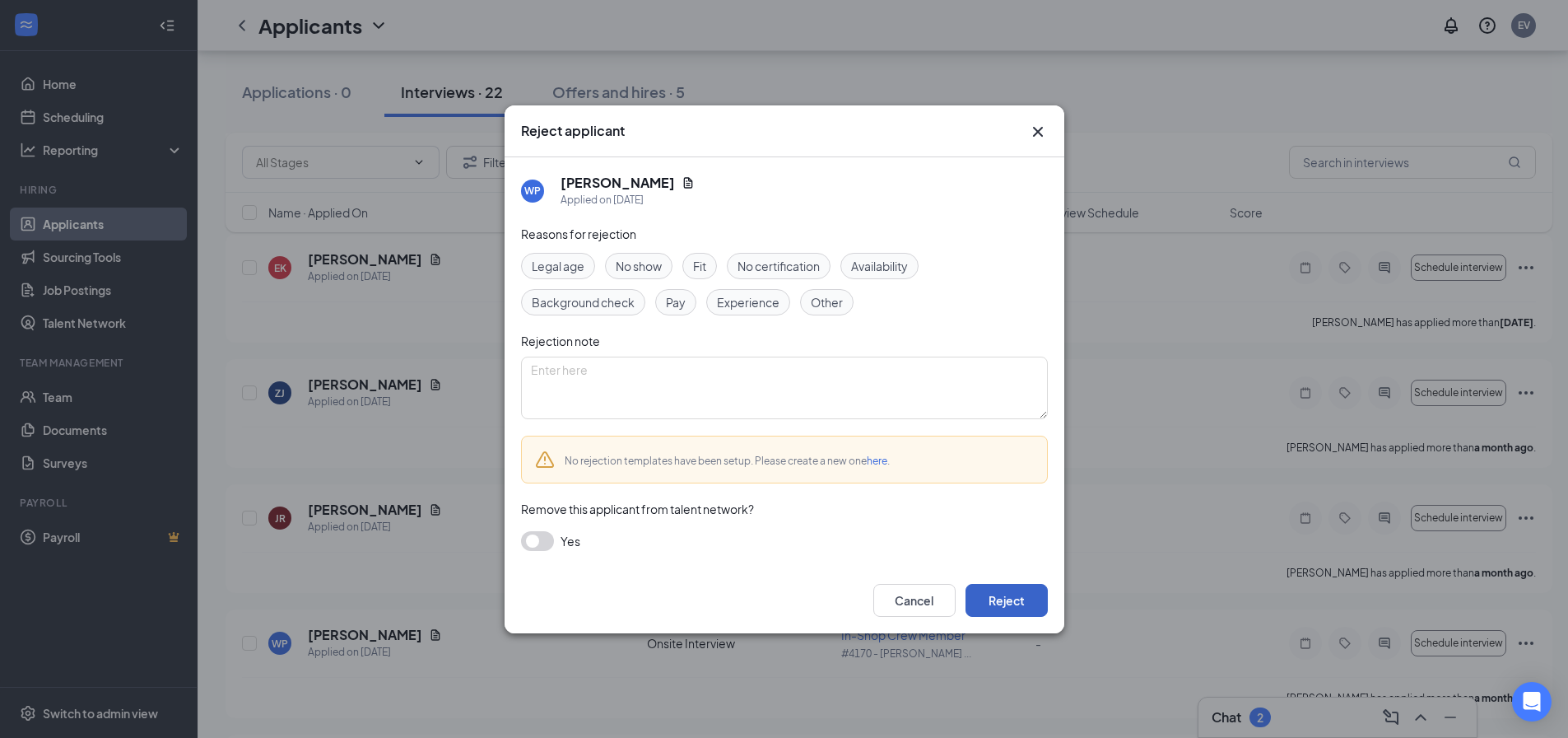
click at [1020, 602] on button "Reject" at bounding box center [1007, 600] width 83 height 33
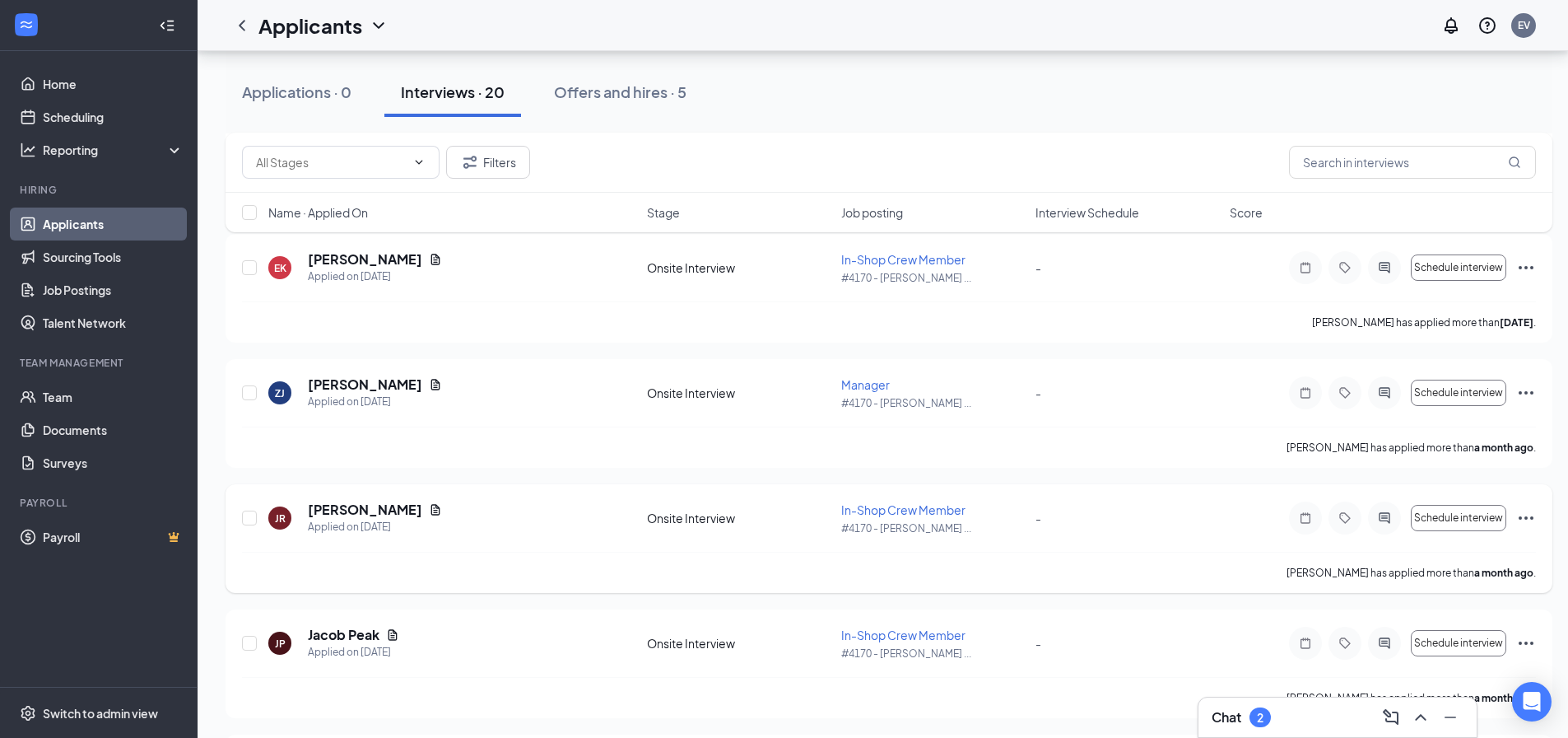
click at [1520, 521] on icon "Ellipses" at bounding box center [1527, 518] width 19 height 19
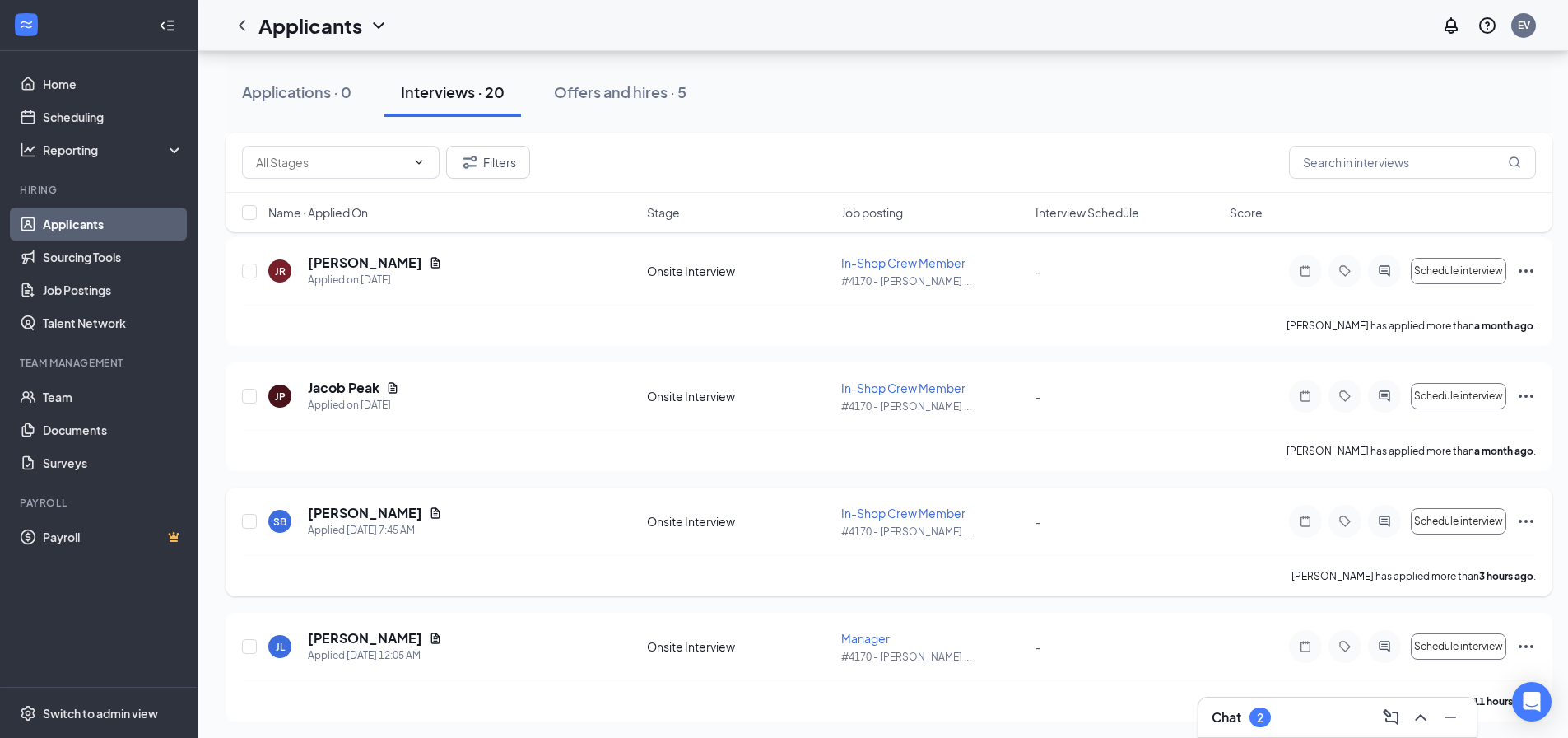
click at [748, 533] on div "SB Samantha Barry Applied Today 7:45 AM Onsite Interview In-Shop Crew Member #4…" at bounding box center [889, 529] width 1294 height 51
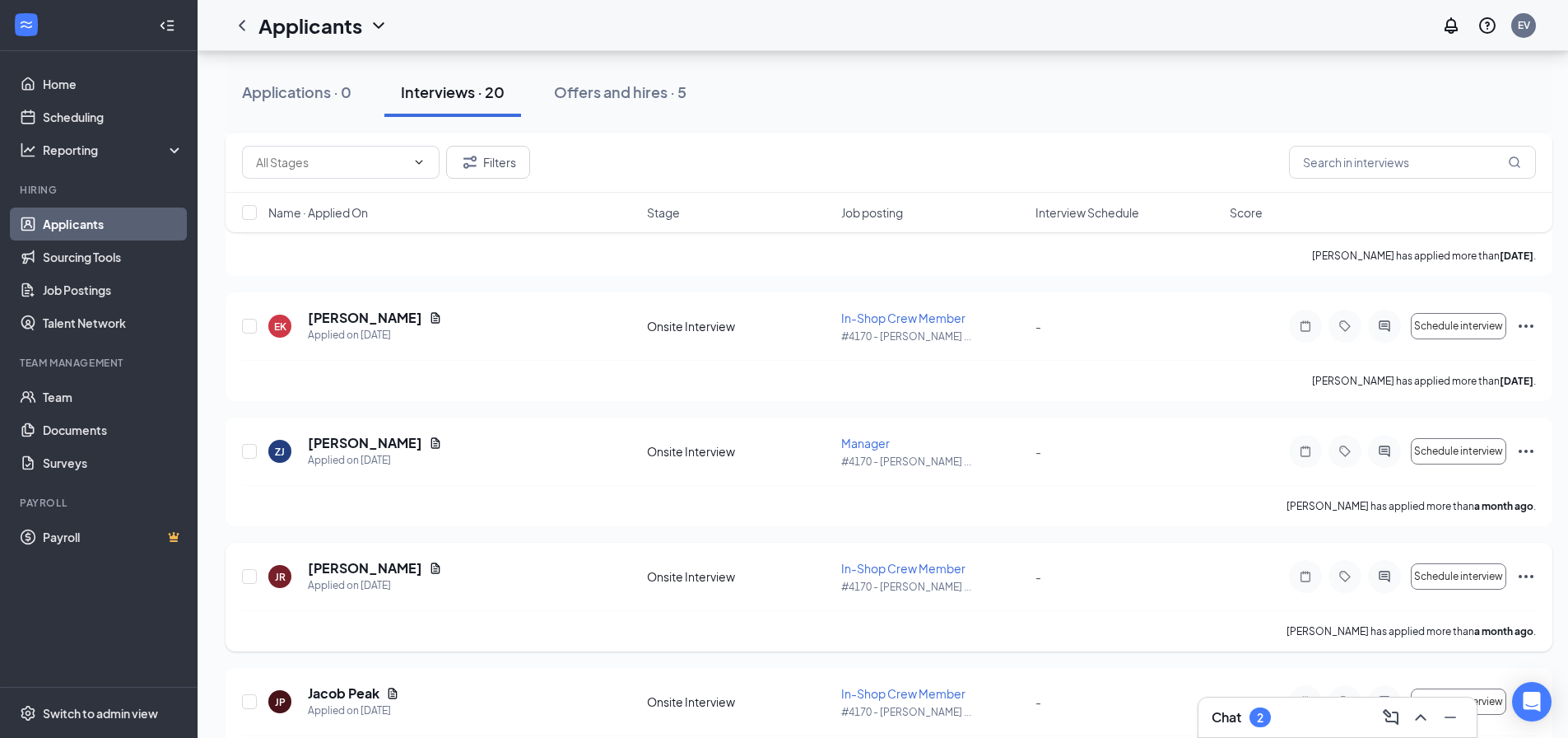
scroll to position [4670, 0]
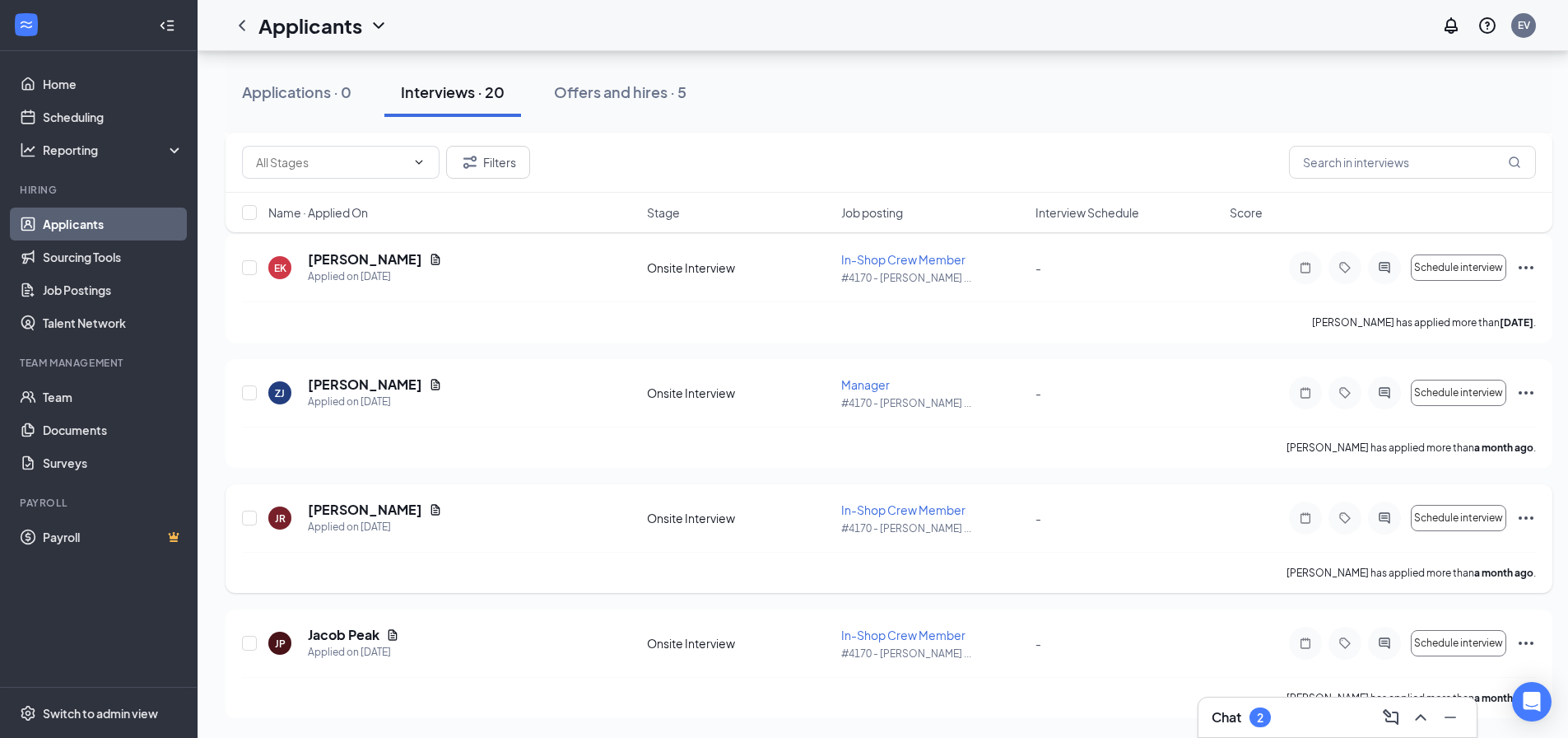
click at [1524, 514] on icon "Ellipses" at bounding box center [1527, 518] width 19 height 19
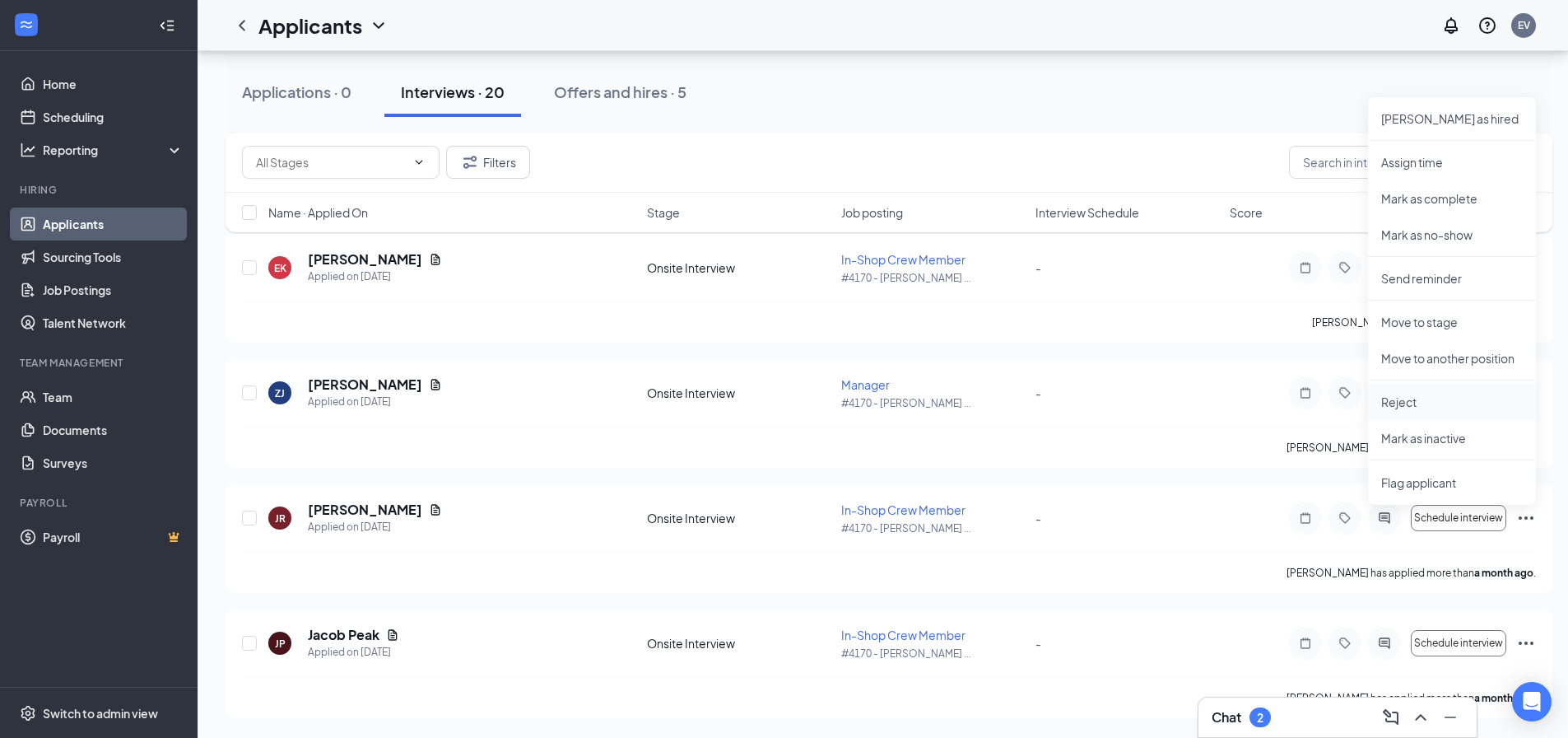
click at [1421, 399] on p "Reject" at bounding box center [1452, 402] width 142 height 17
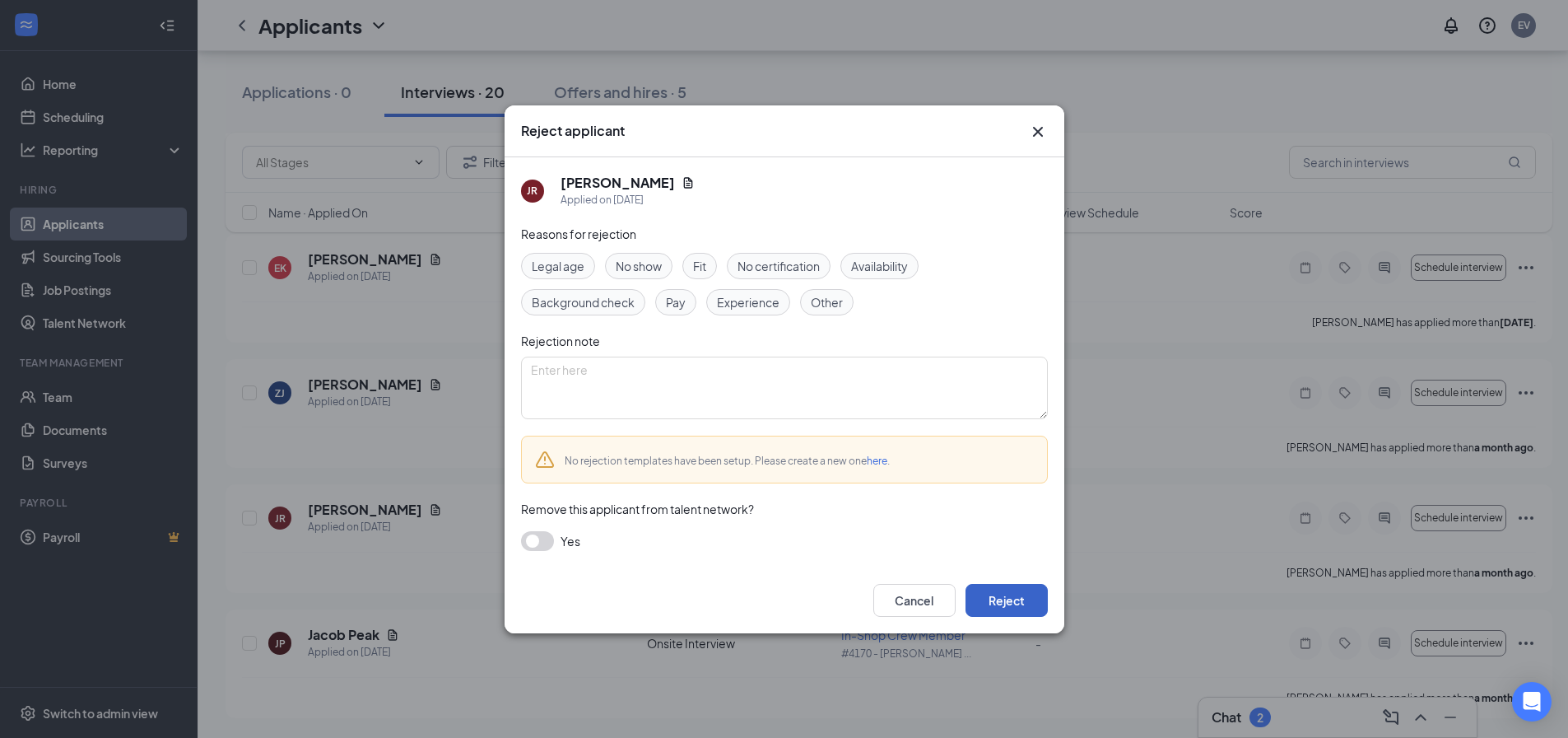
click at [1004, 592] on button "Reject" at bounding box center [1007, 600] width 83 height 33
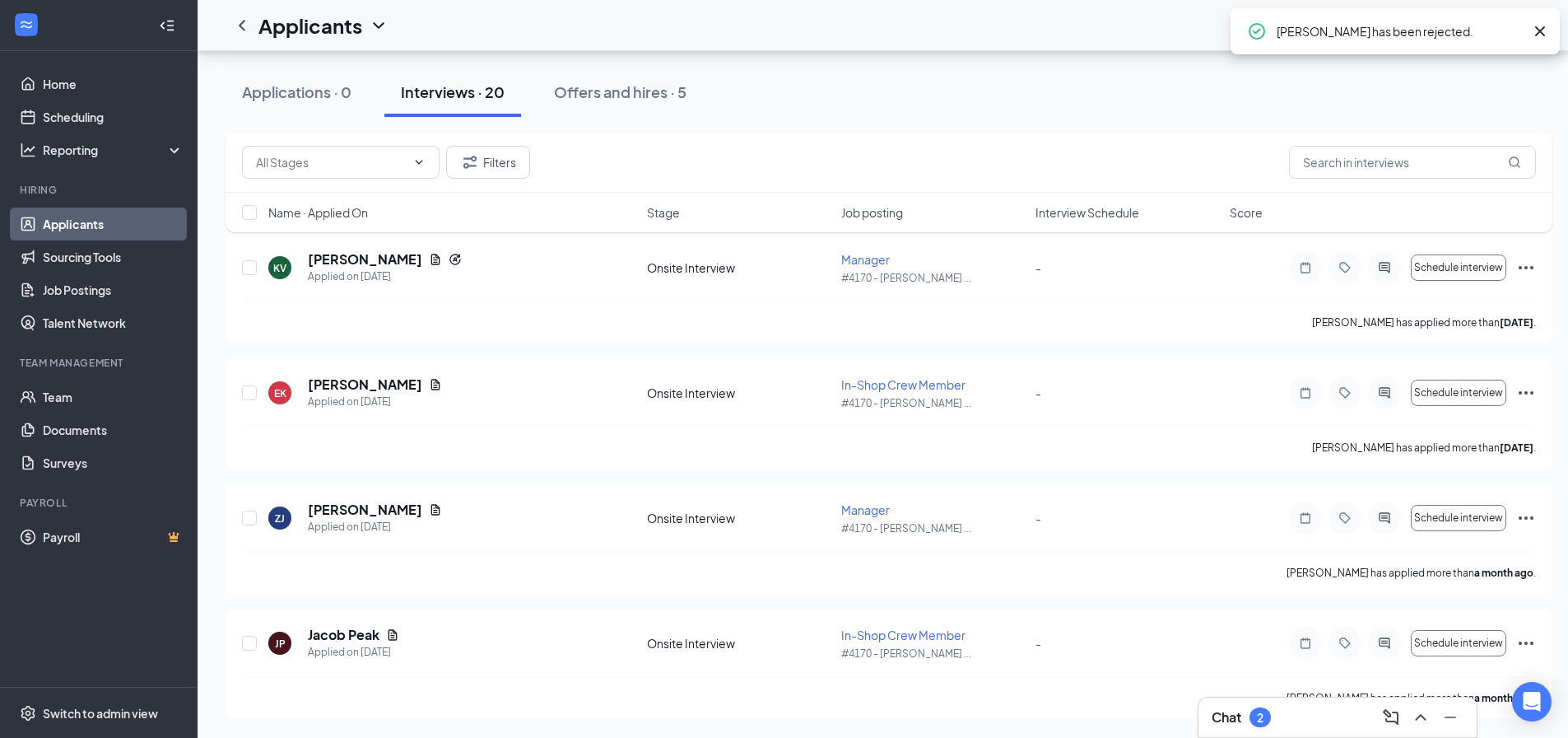
scroll to position [4420, 0]
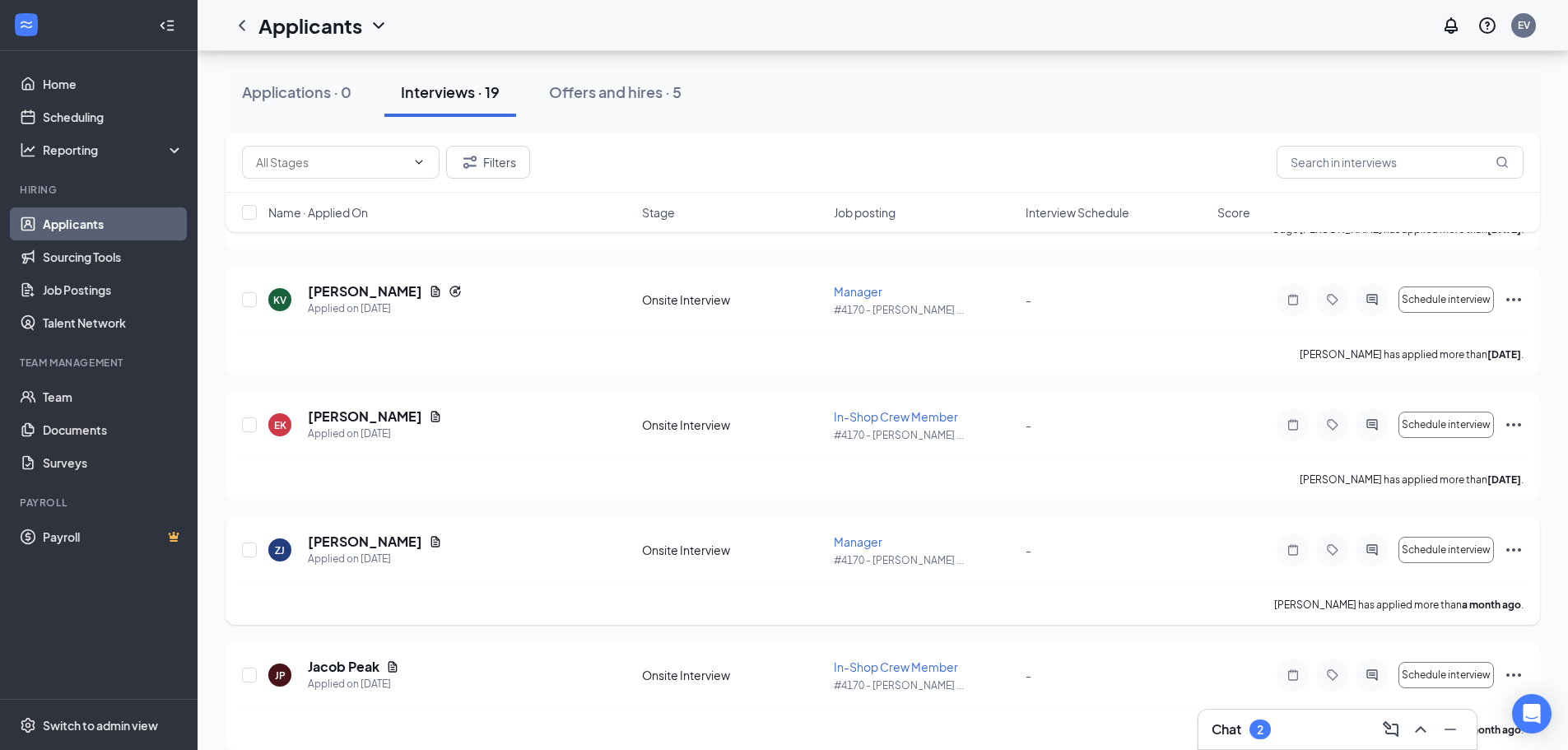
scroll to position [2028, 0]
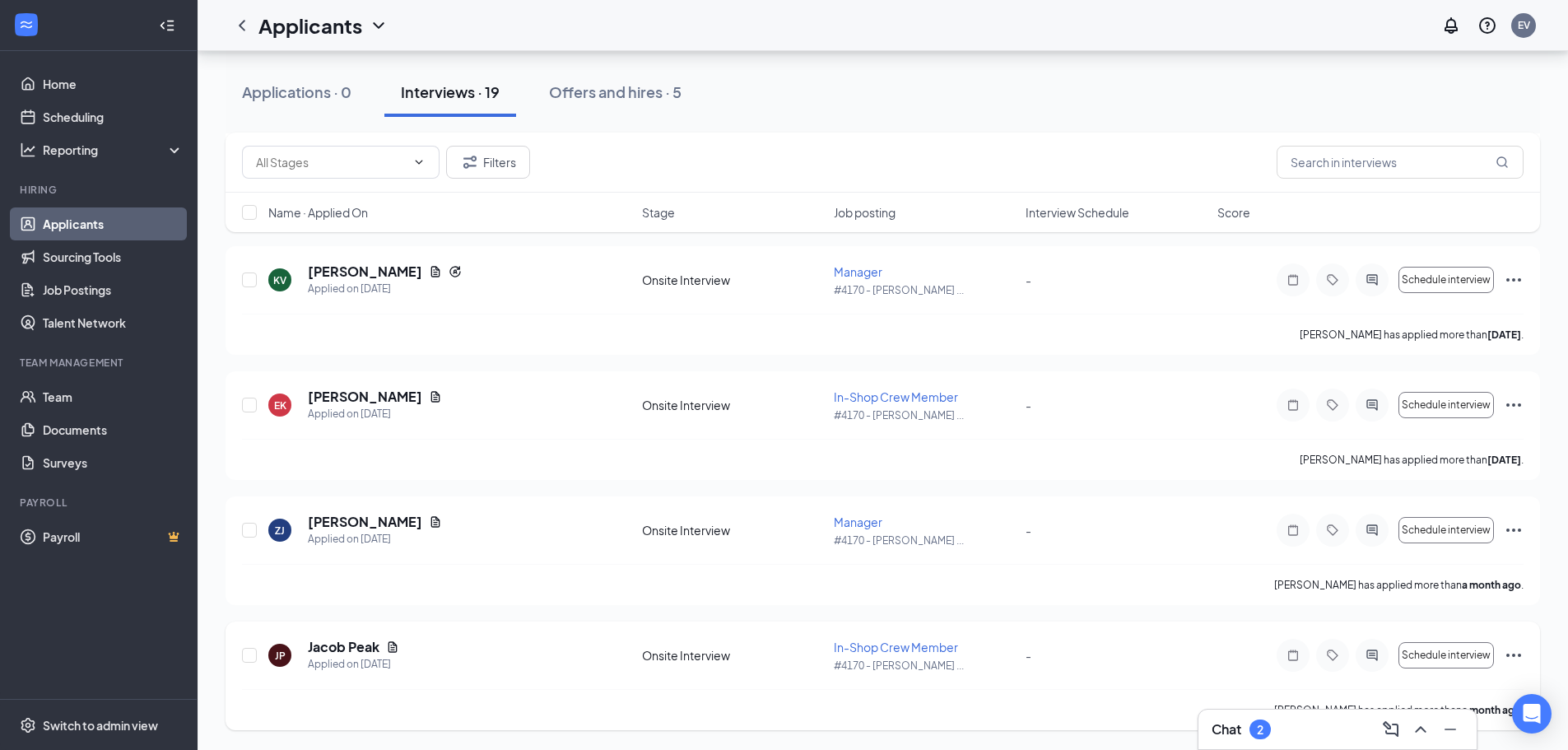
click at [1518, 651] on icon "Ellipses" at bounding box center [1514, 655] width 19 height 19
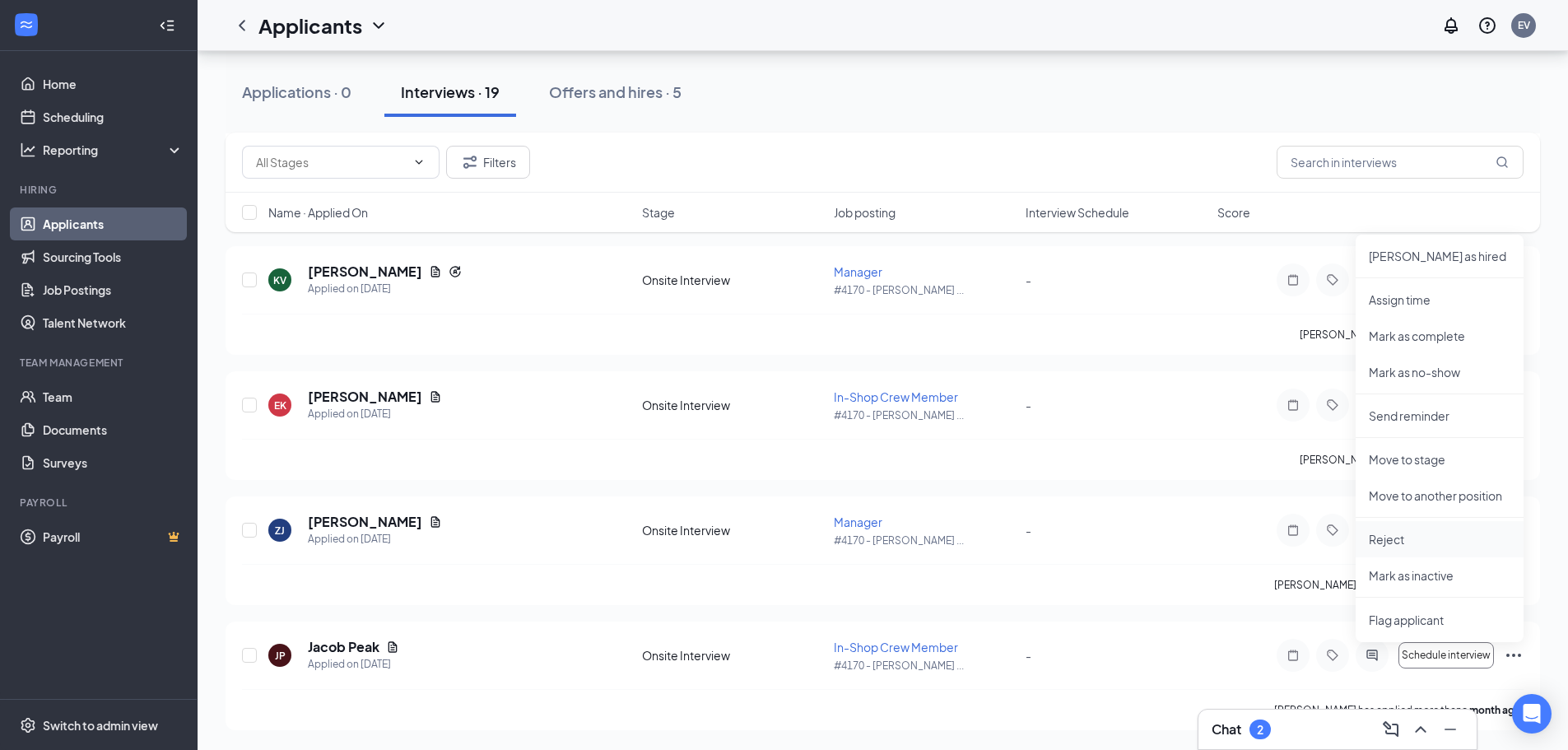
click at [1410, 540] on p "Reject" at bounding box center [1439, 539] width 142 height 17
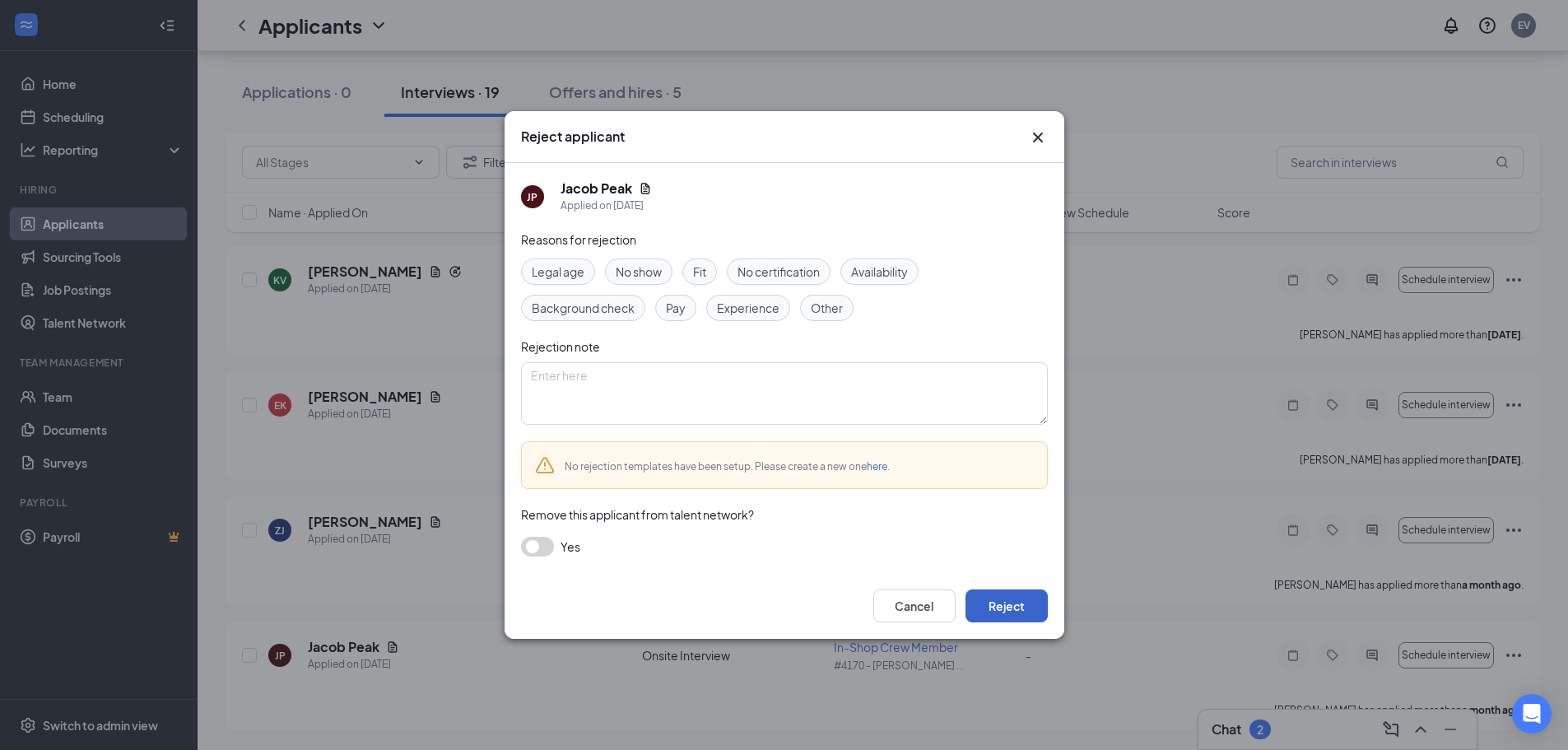
click at [1004, 604] on button "Reject" at bounding box center [1007, 606] width 83 height 33
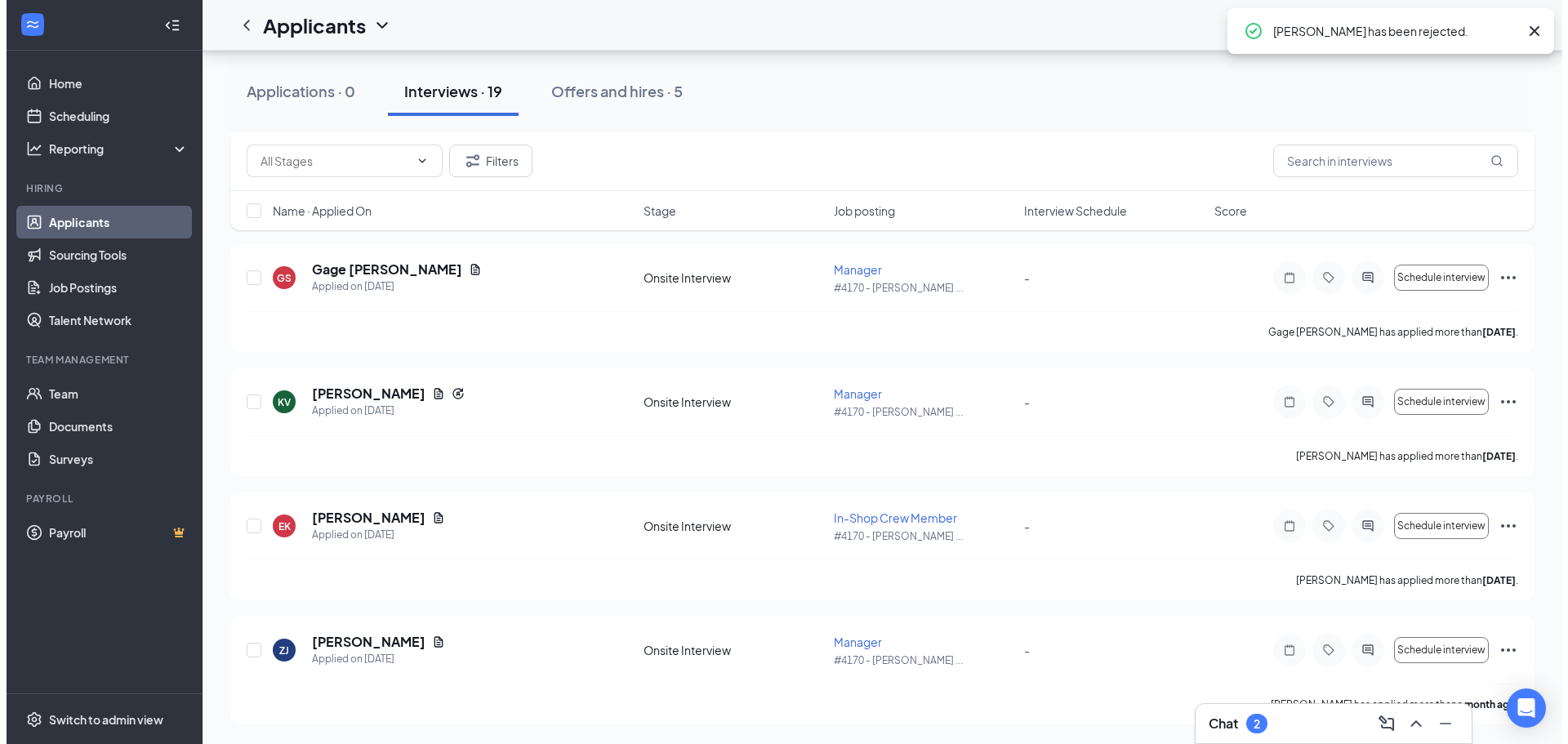
scroll to position [1888, 0]
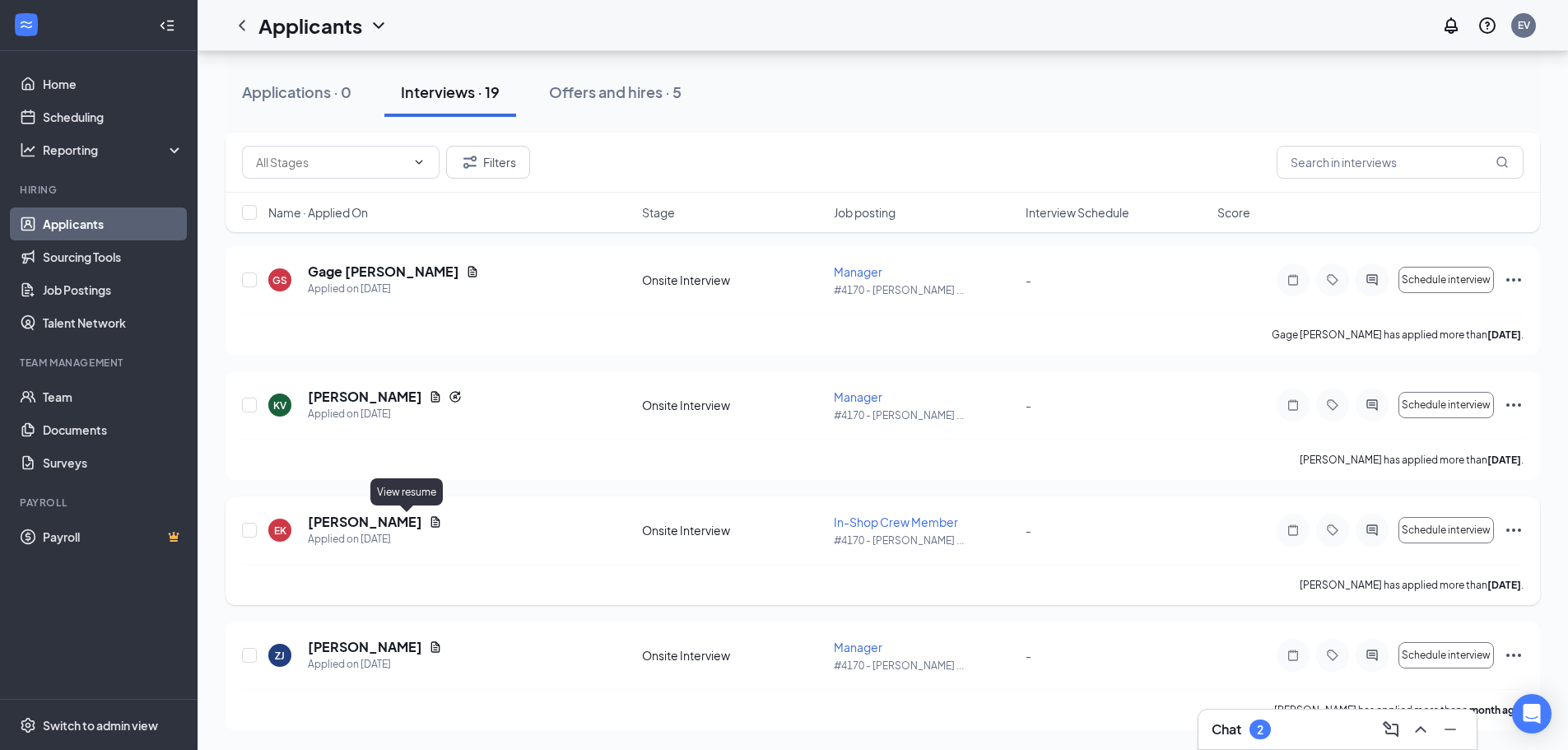
click at [429, 526] on icon "Document" at bounding box center [435, 521] width 13 height 13
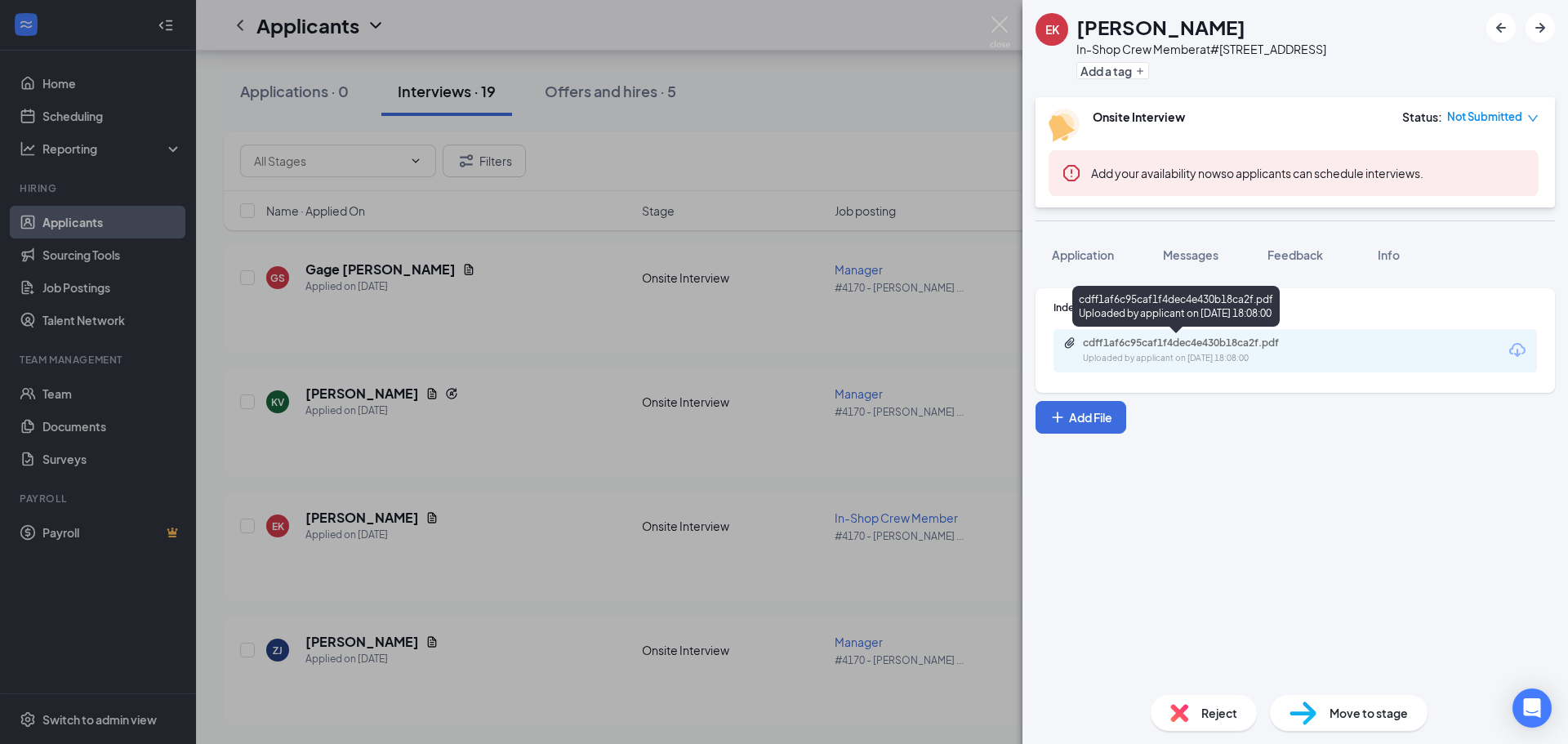
click at [1220, 362] on div "Uploaded by applicant on [DATE] 18:08:00" at bounding box center [1205, 358] width 245 height 13
click at [1228, 718] on span "Reject" at bounding box center [1219, 713] width 36 height 18
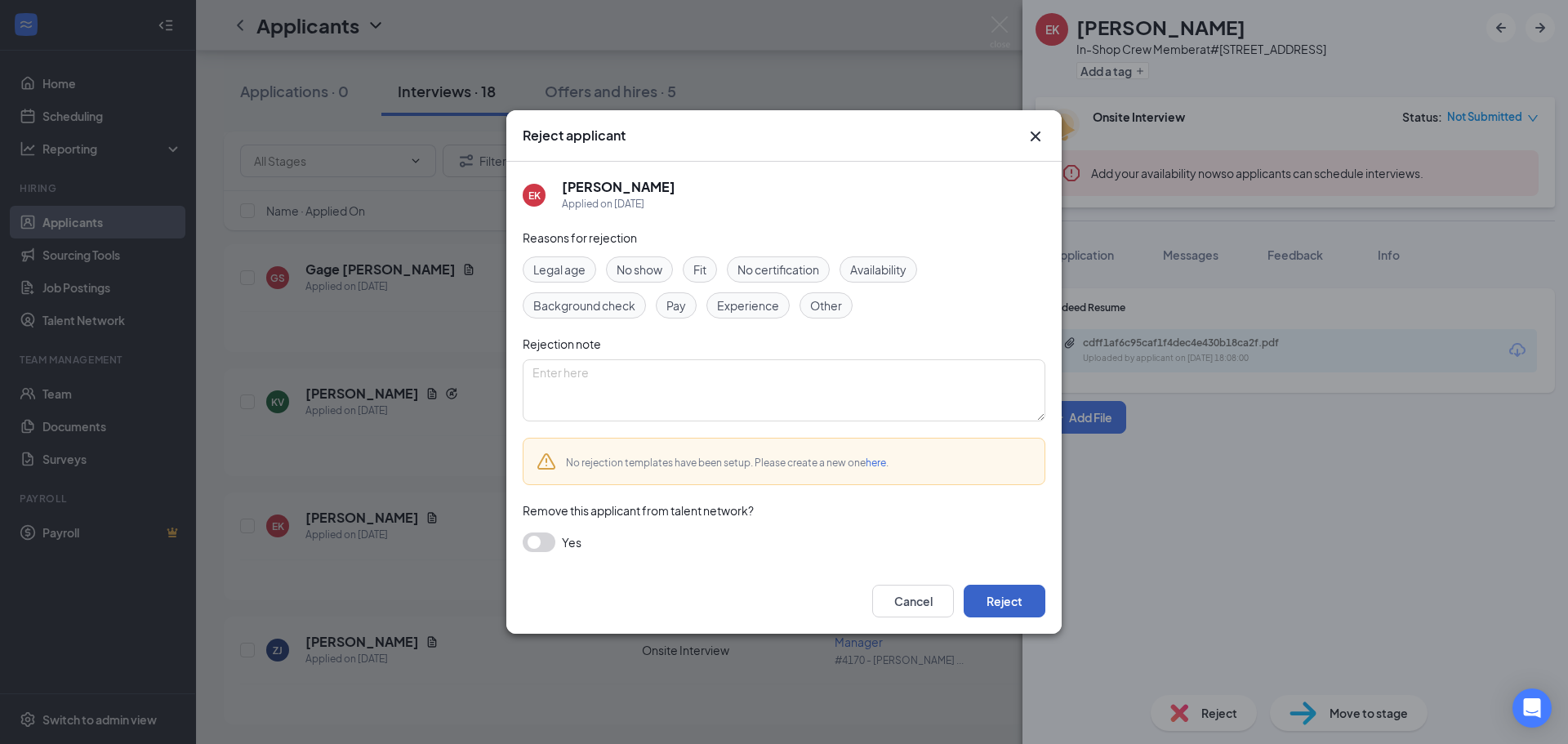
click at [999, 596] on button "Reject" at bounding box center [1004, 601] width 82 height 32
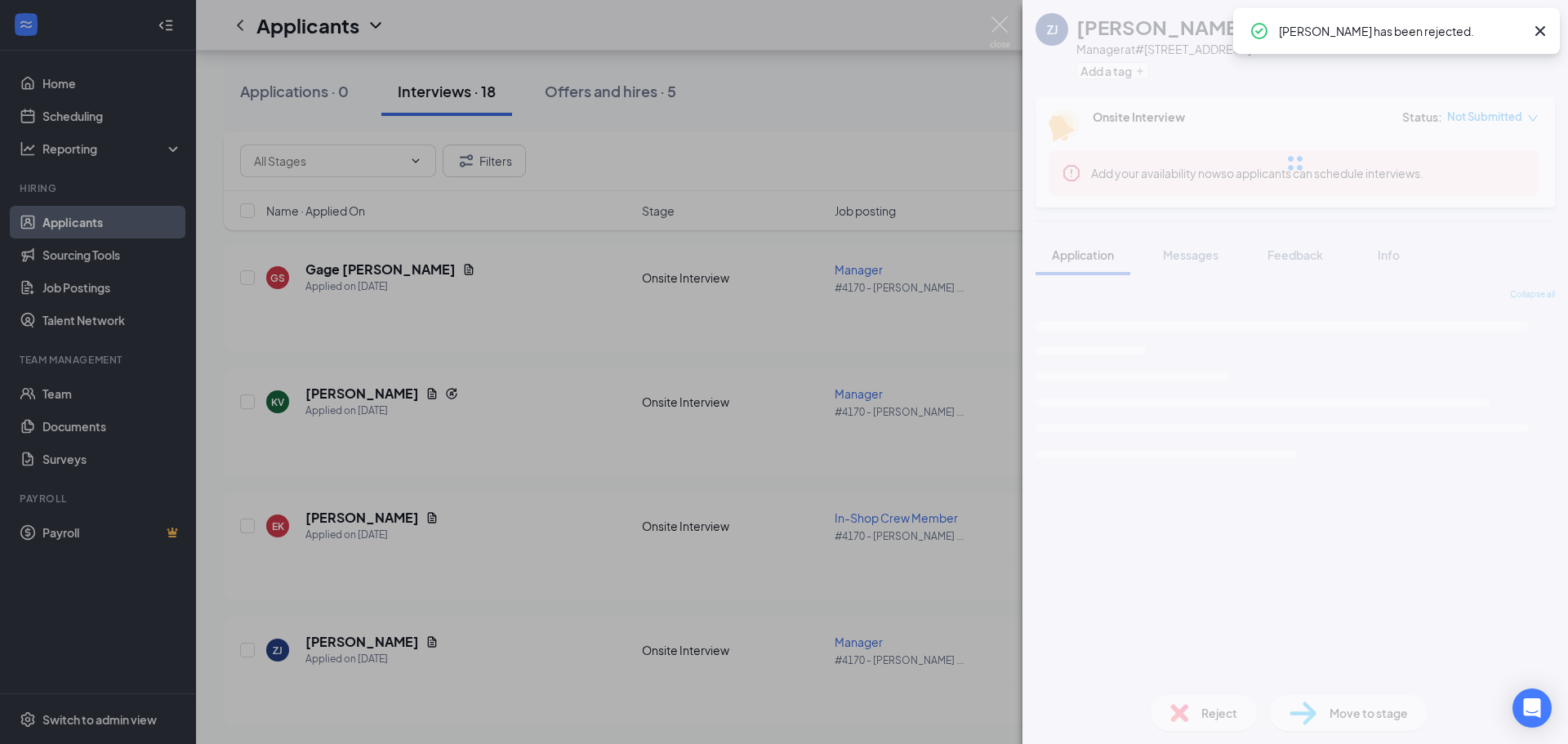
scroll to position [1764, 0]
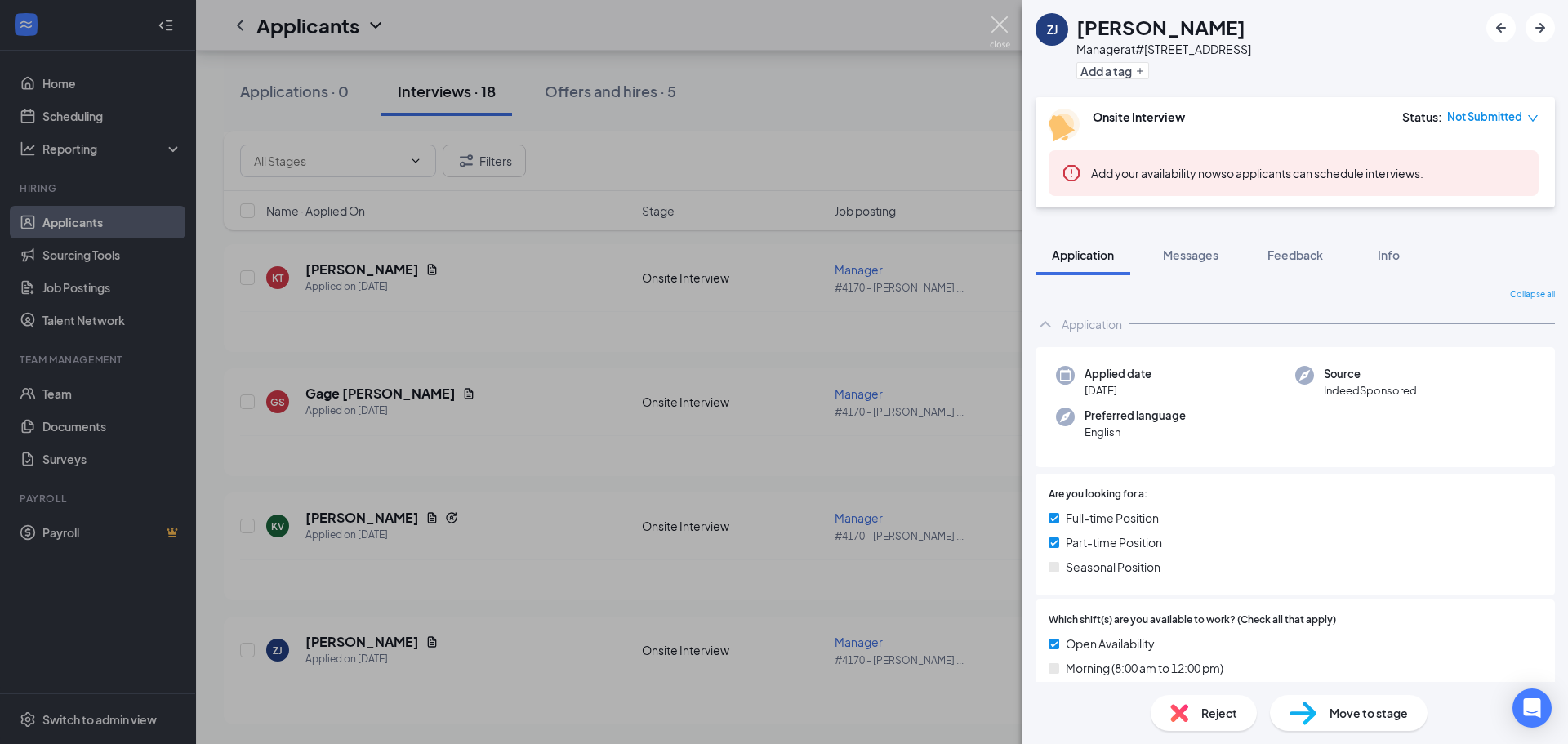
click at [995, 23] on img at bounding box center [999, 32] width 20 height 31
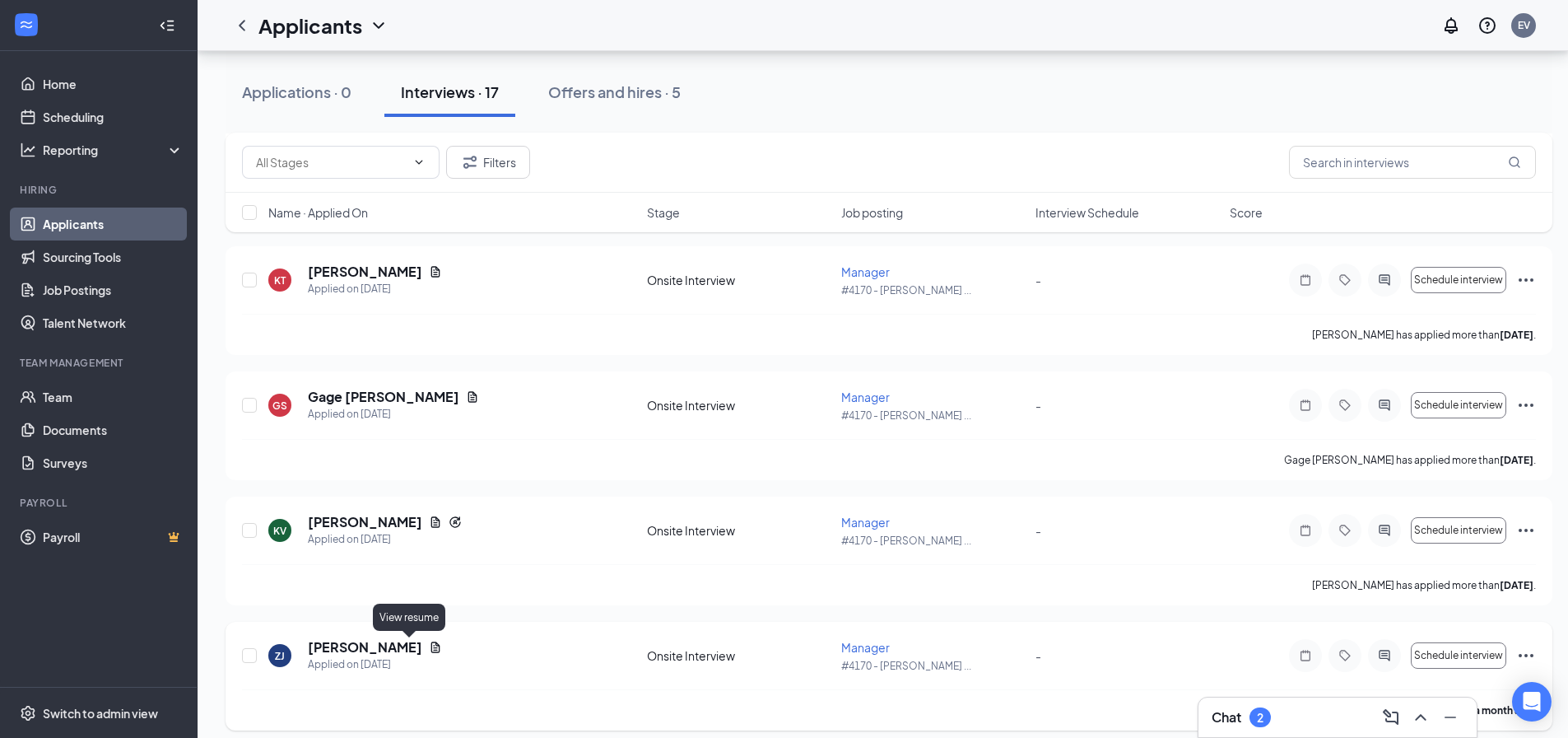
click at [429, 643] on icon "Document" at bounding box center [435, 647] width 13 height 13
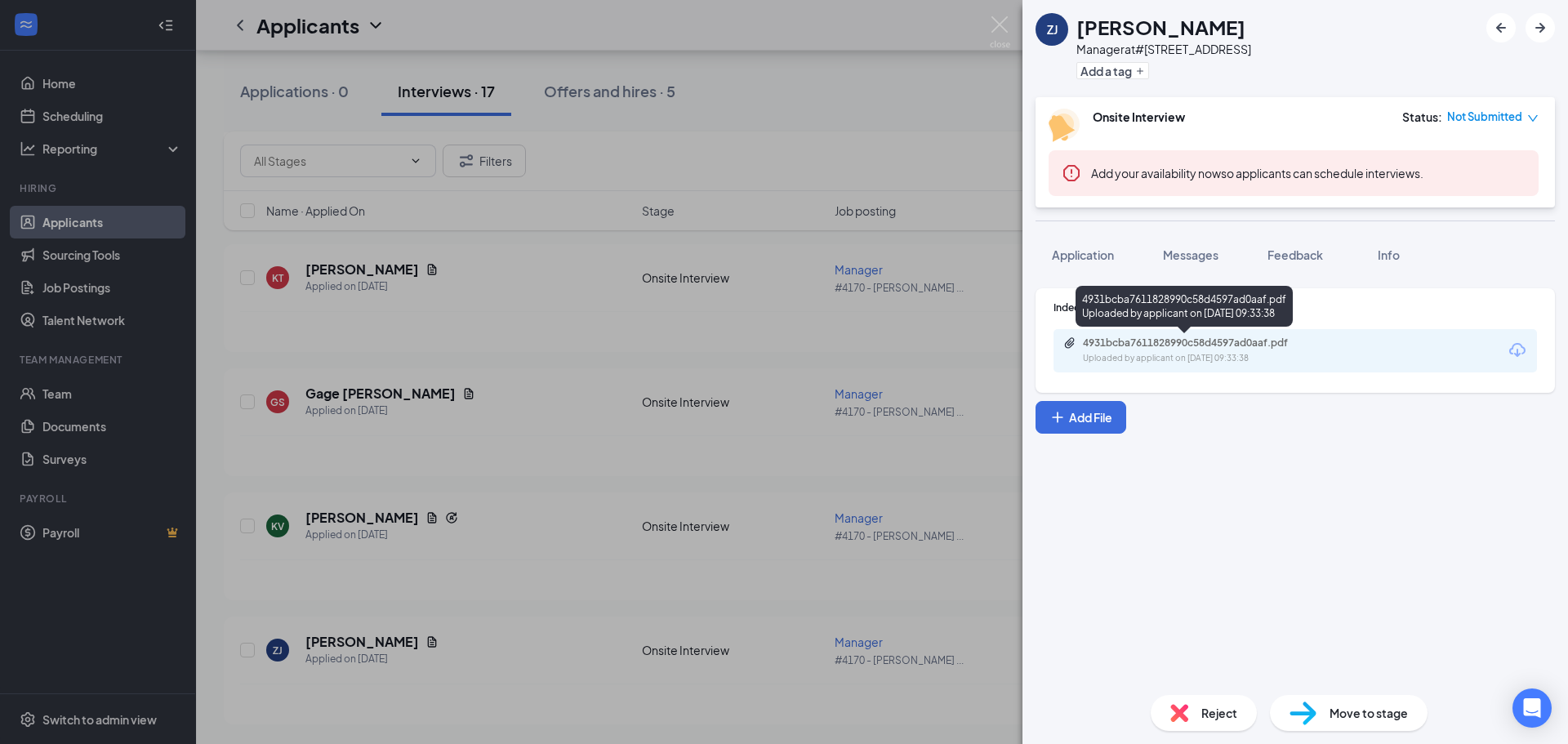
click at [1214, 352] on div "Uploaded by applicant on [DATE] 09:33:38" at bounding box center [1205, 358] width 245 height 13
click at [1202, 699] on div "Reject" at bounding box center [1204, 713] width 107 height 36
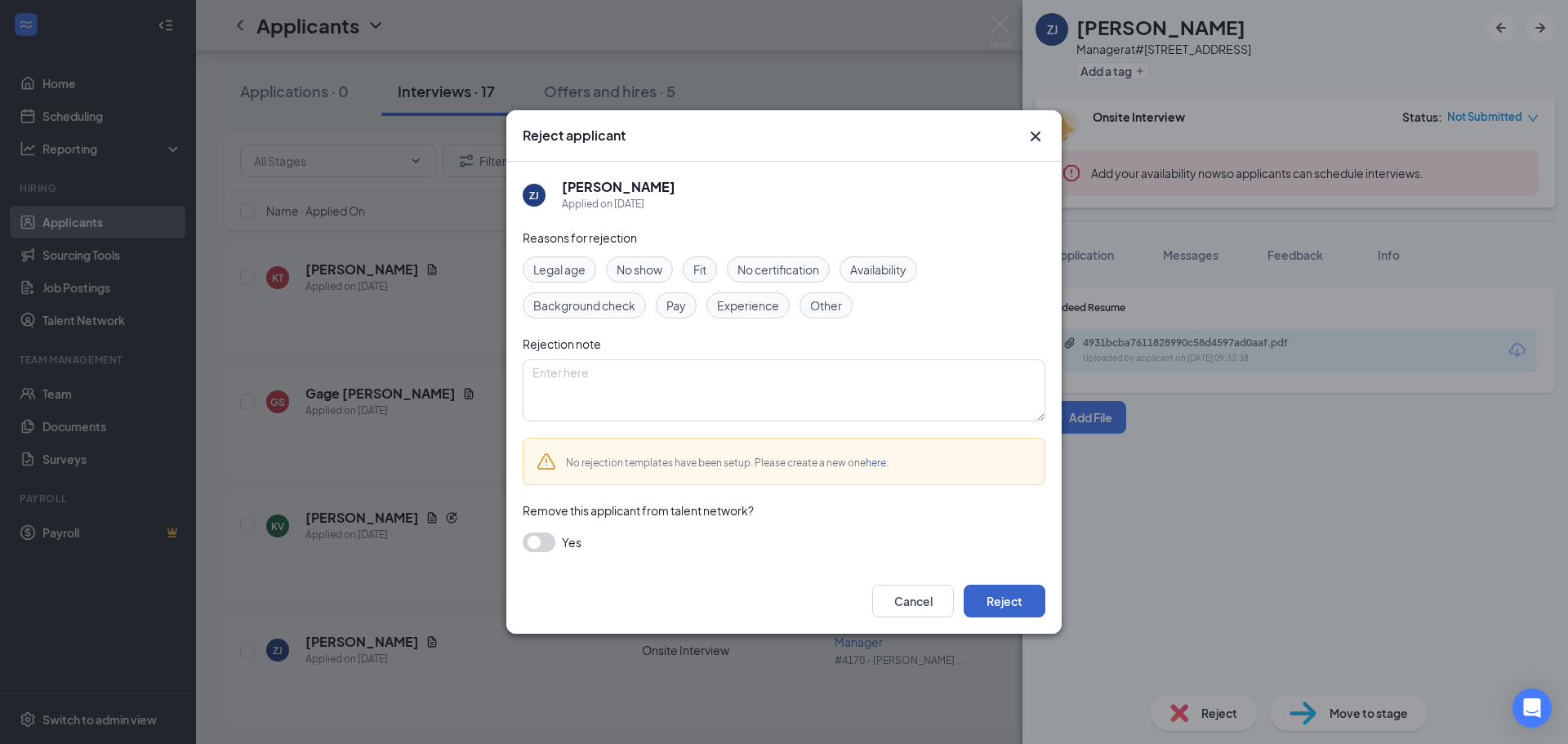
click at [988, 593] on button "Reject" at bounding box center [1004, 601] width 82 height 32
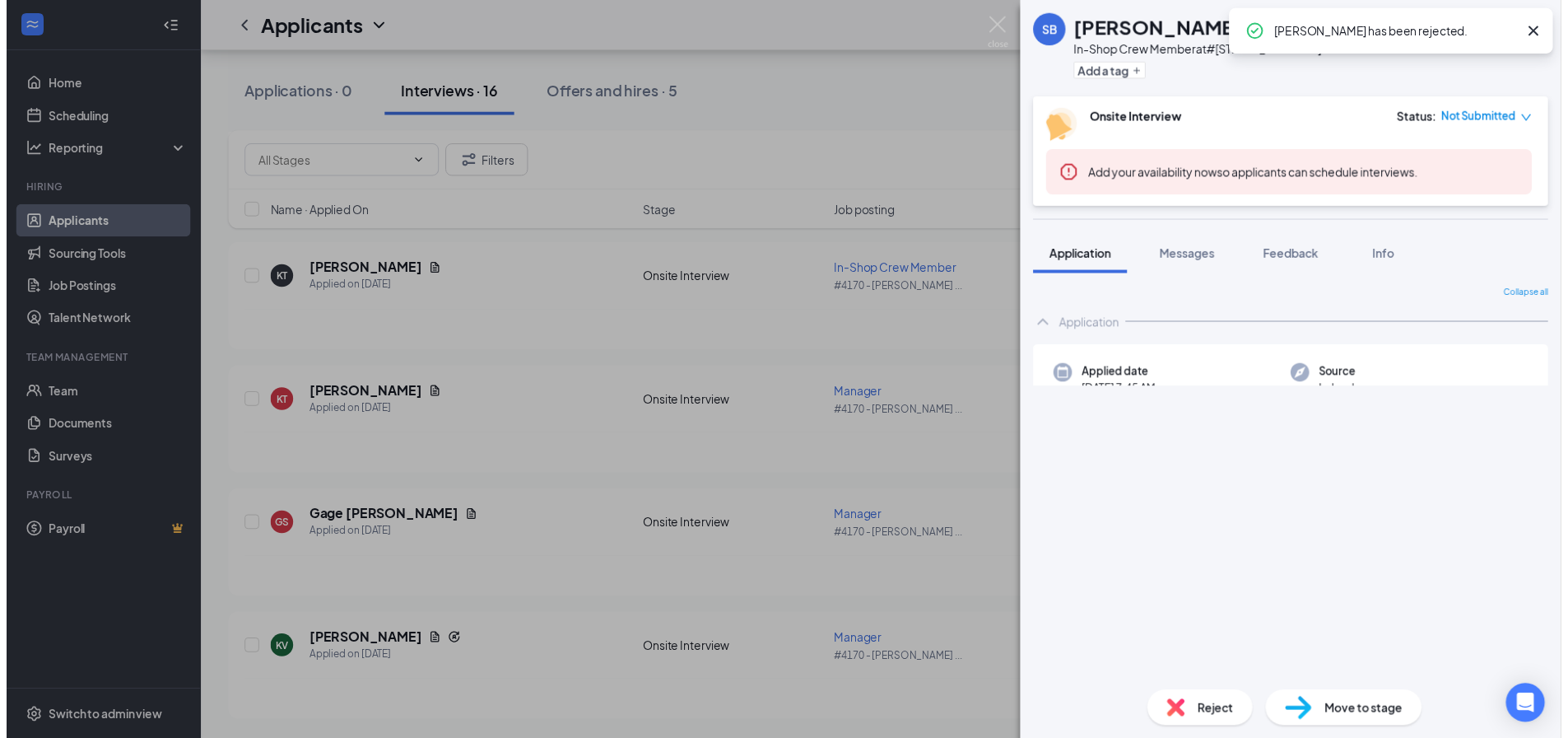
scroll to position [1654, 0]
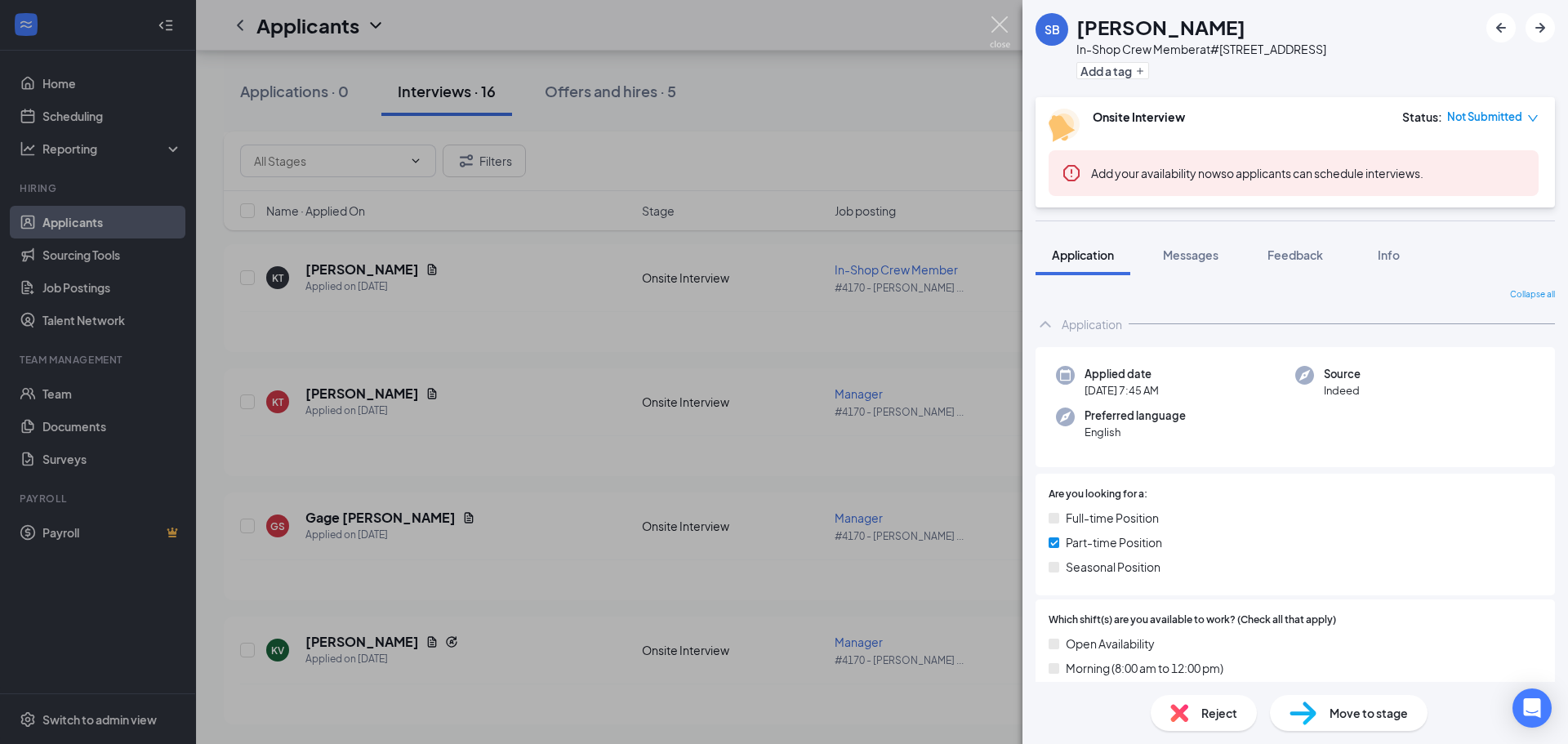
click at [990, 24] on img at bounding box center [999, 32] width 20 height 31
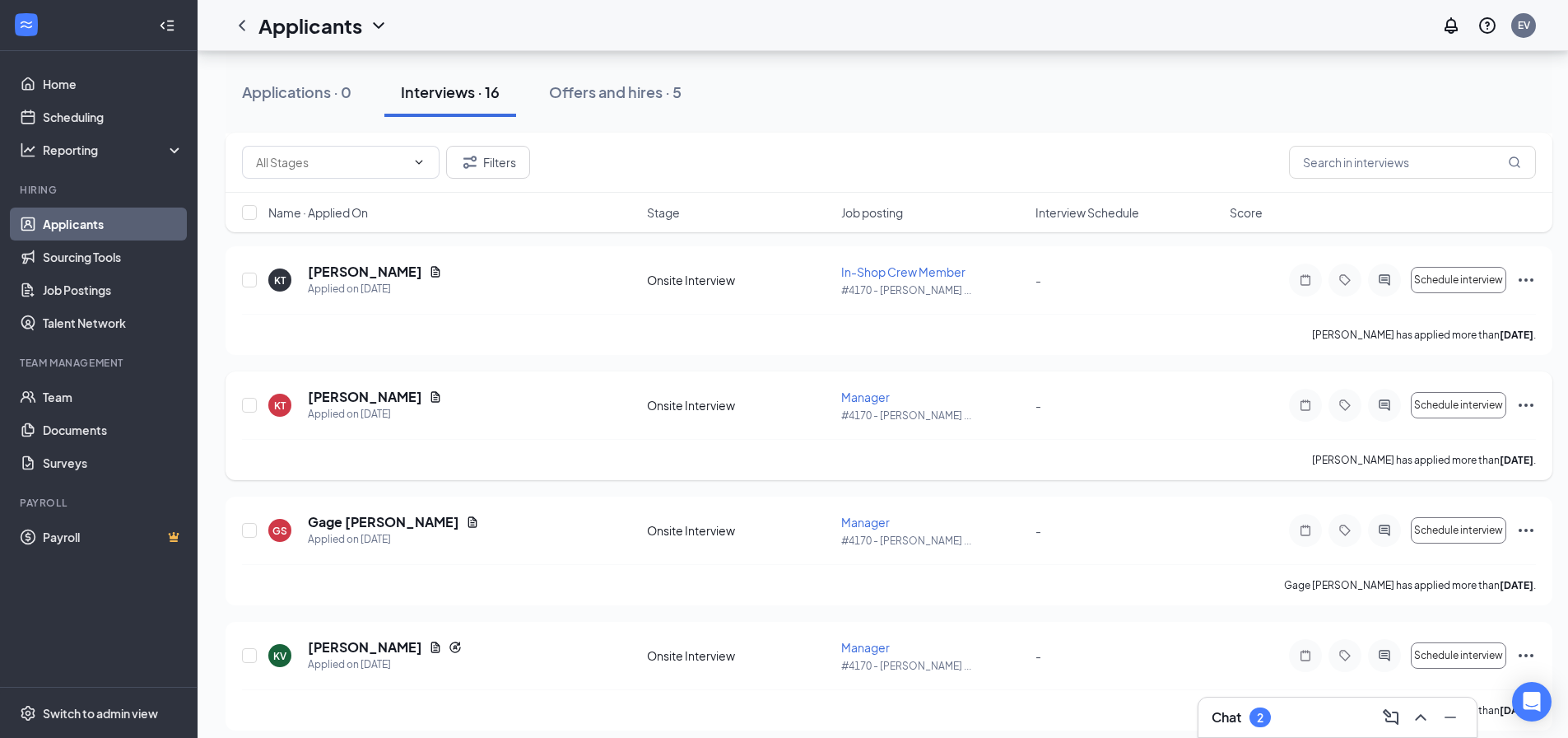
scroll to position [1666, 0]
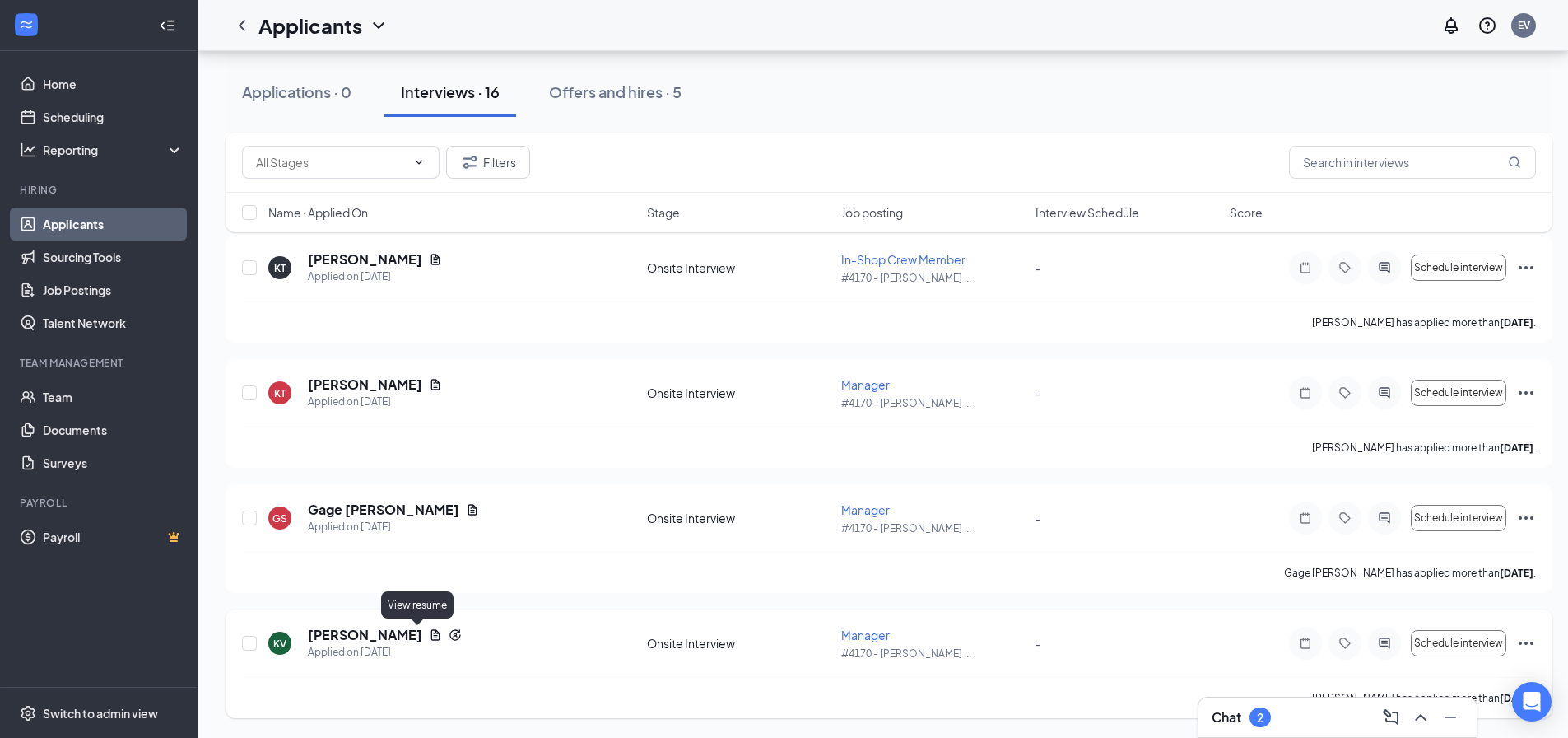
click at [431, 635] on icon "Document" at bounding box center [436, 634] width 9 height 11
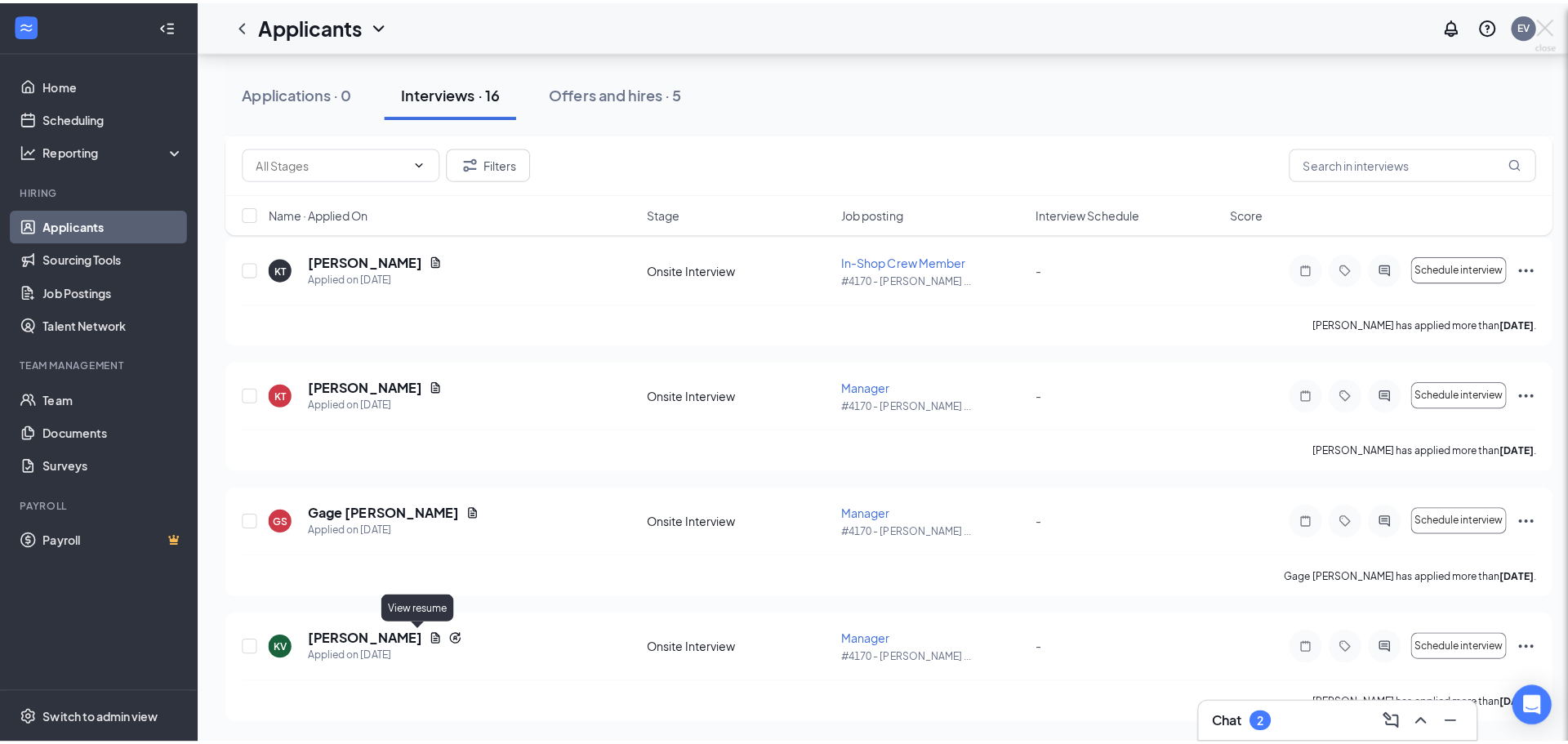
scroll to position [1640, 0]
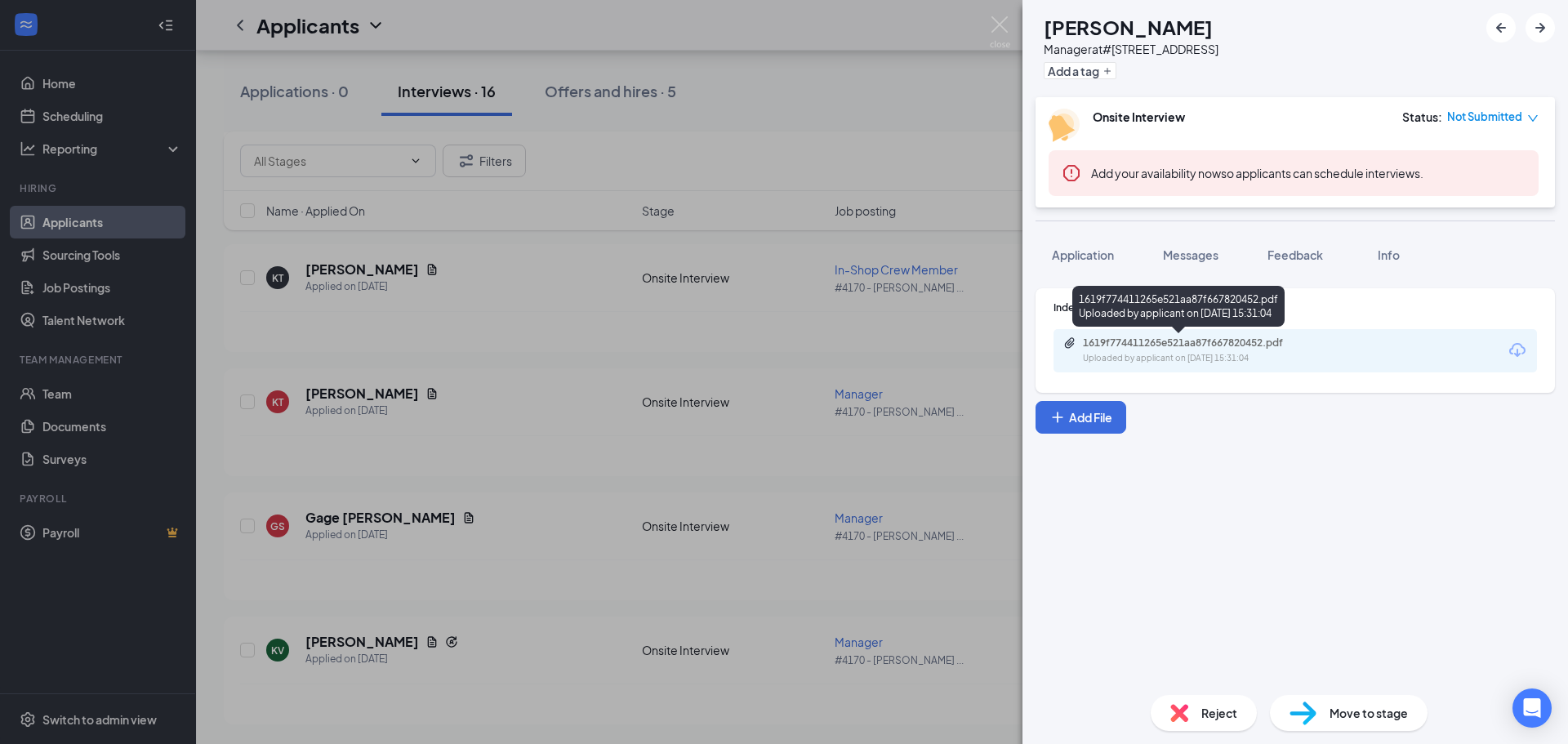
click at [1248, 360] on div "Uploaded by applicant on [DATE] 15:31:04" at bounding box center [1205, 358] width 245 height 13
click at [1098, 260] on span "Application" at bounding box center [1082, 254] width 62 height 15
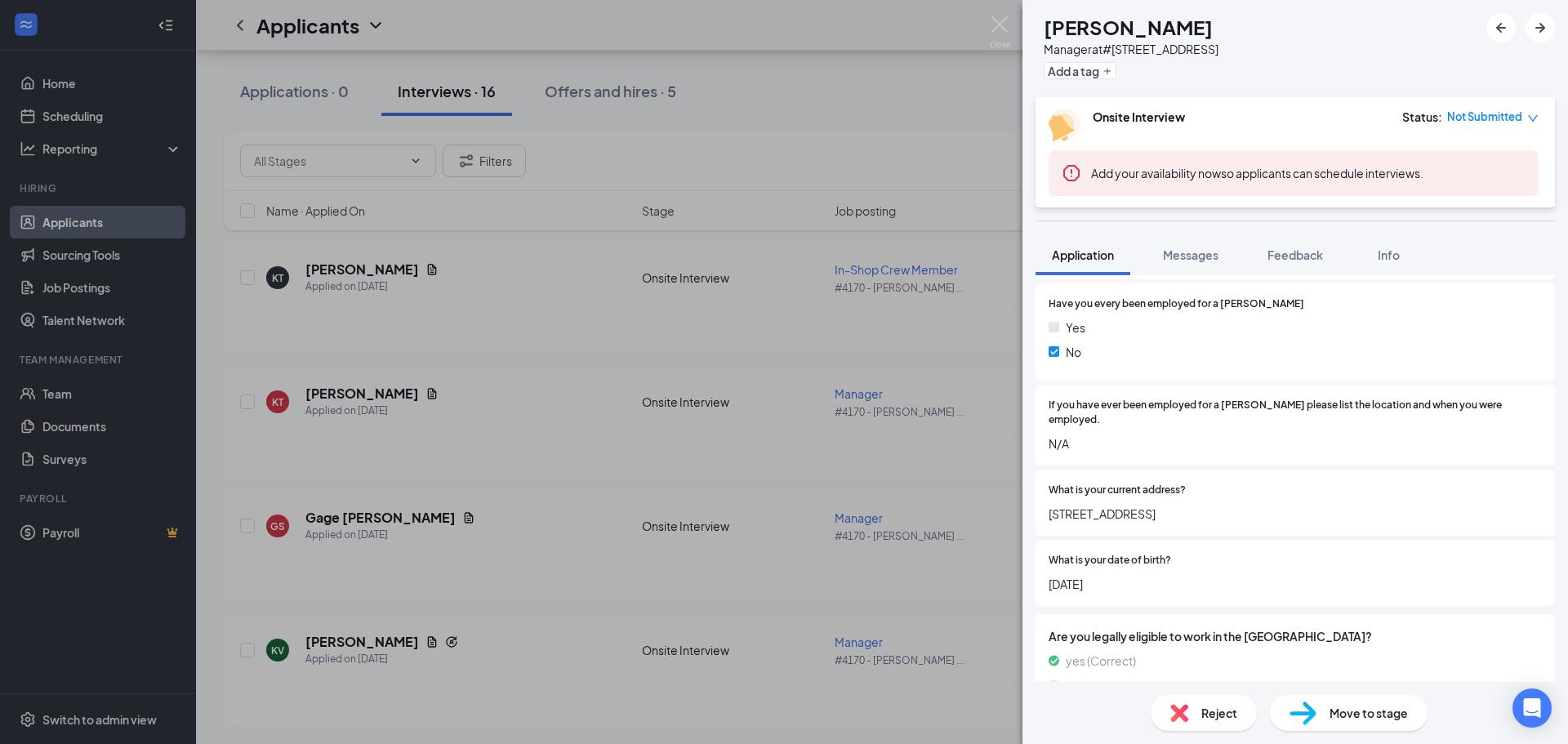
scroll to position [720, 0]
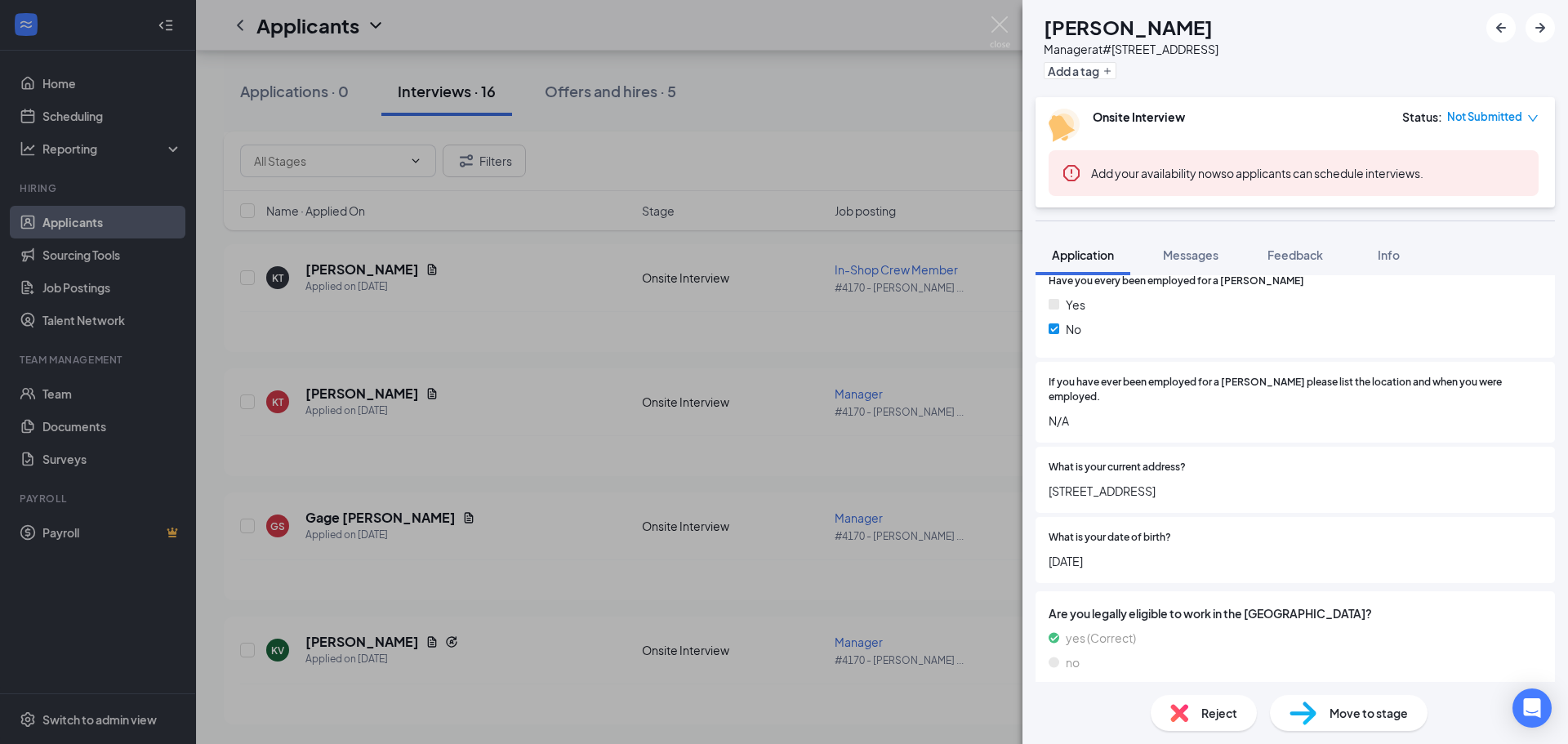
click at [1194, 717] on div "Reject" at bounding box center [1204, 713] width 107 height 36
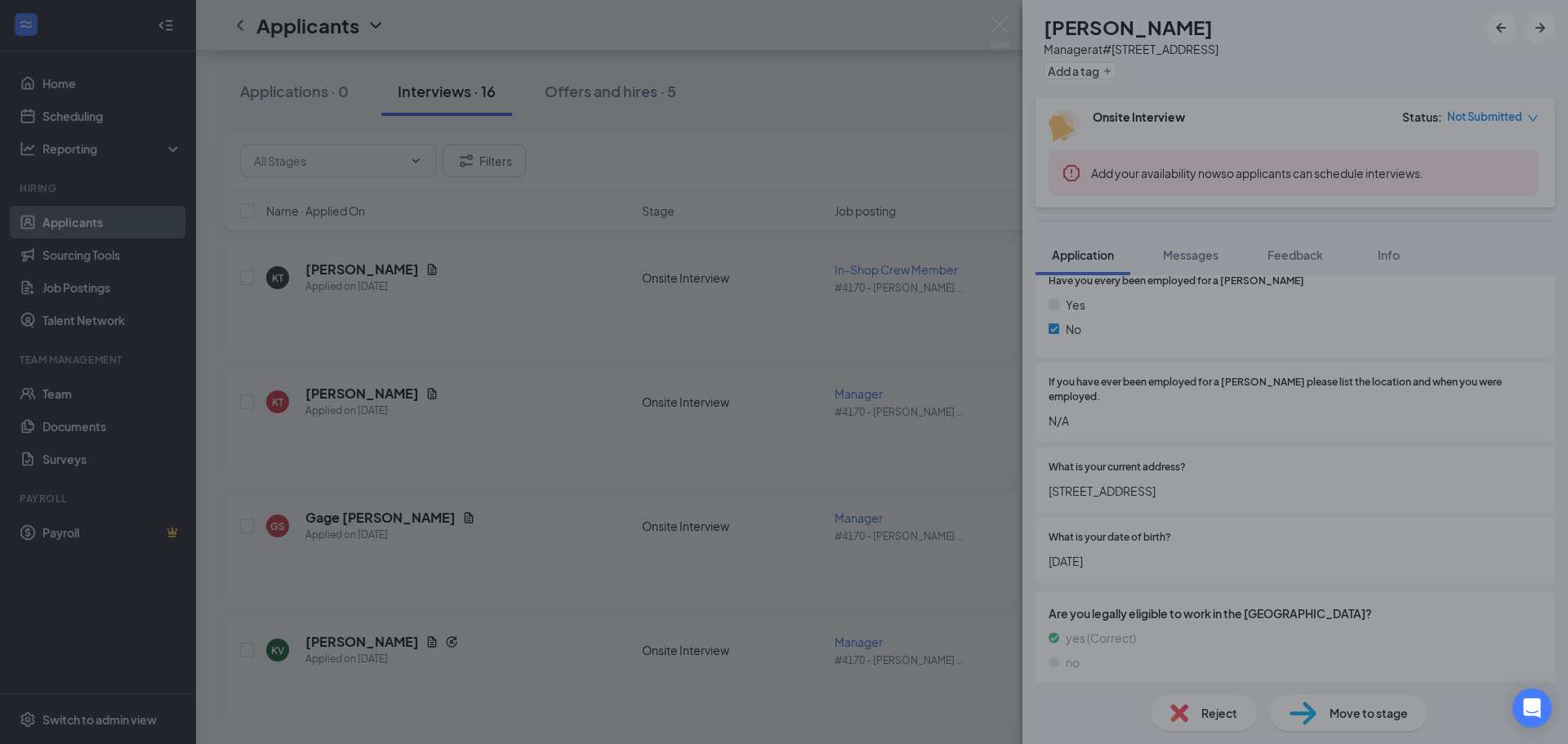
scroll to position [713, 0]
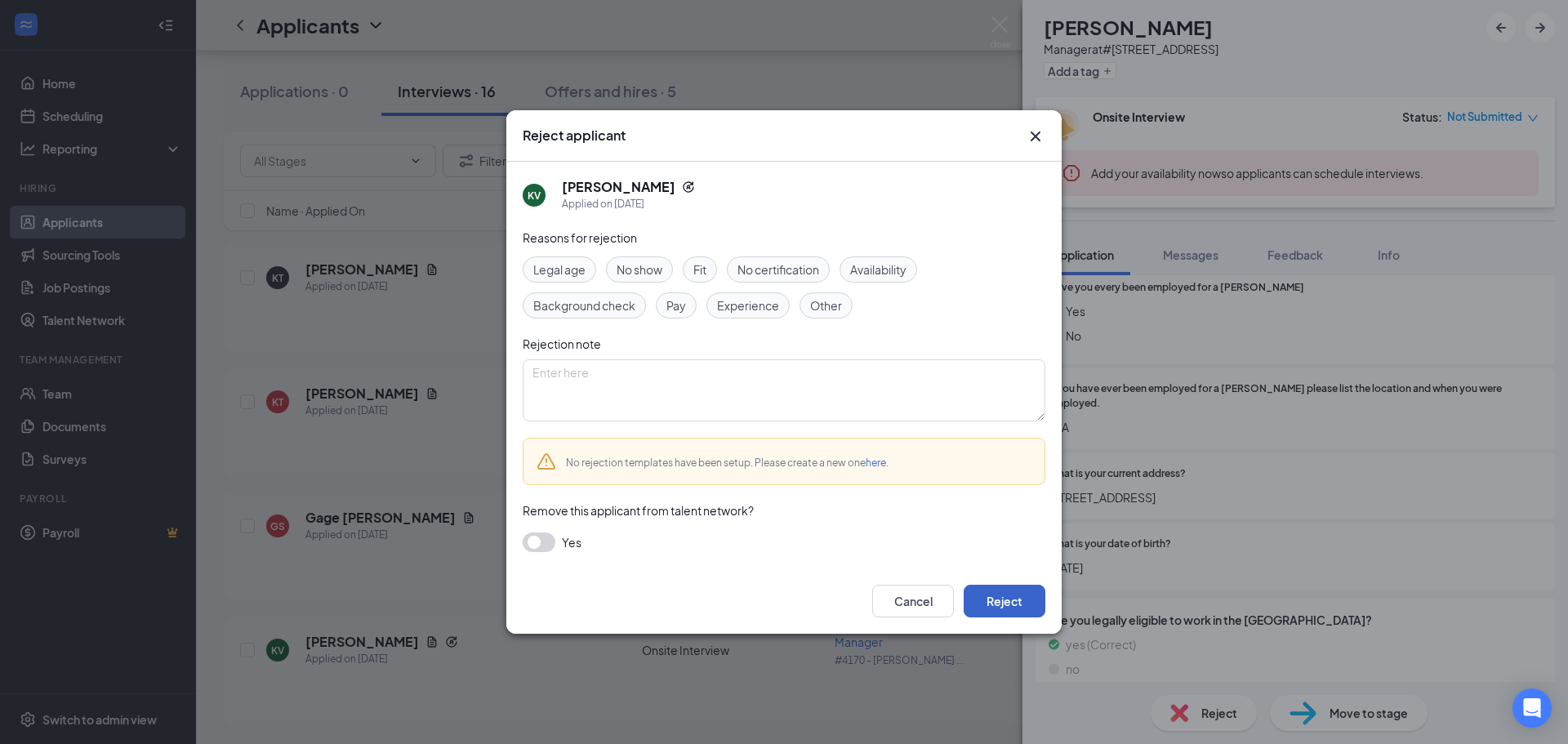
click at [1015, 610] on button "Reject" at bounding box center [1004, 601] width 82 height 32
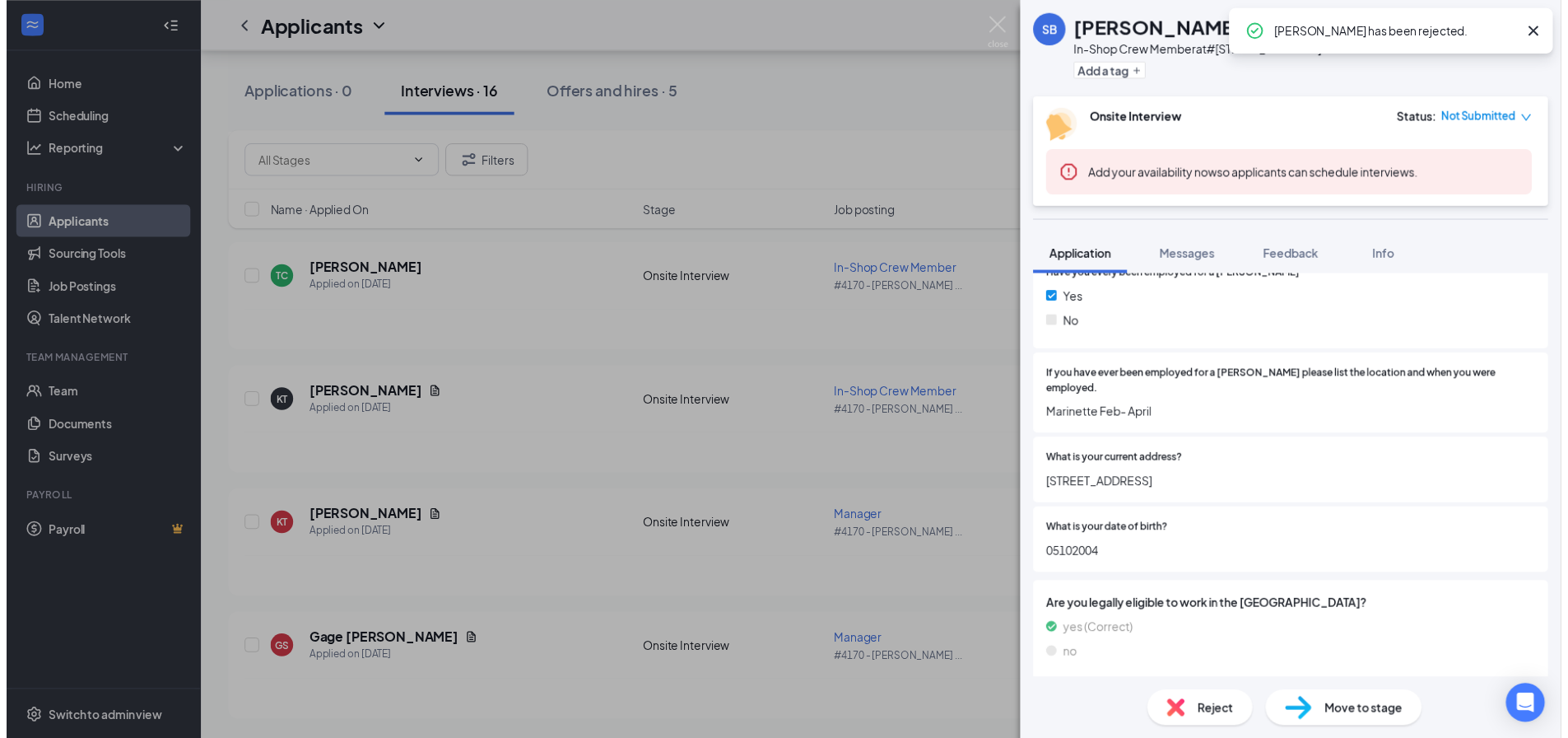
scroll to position [571, 0]
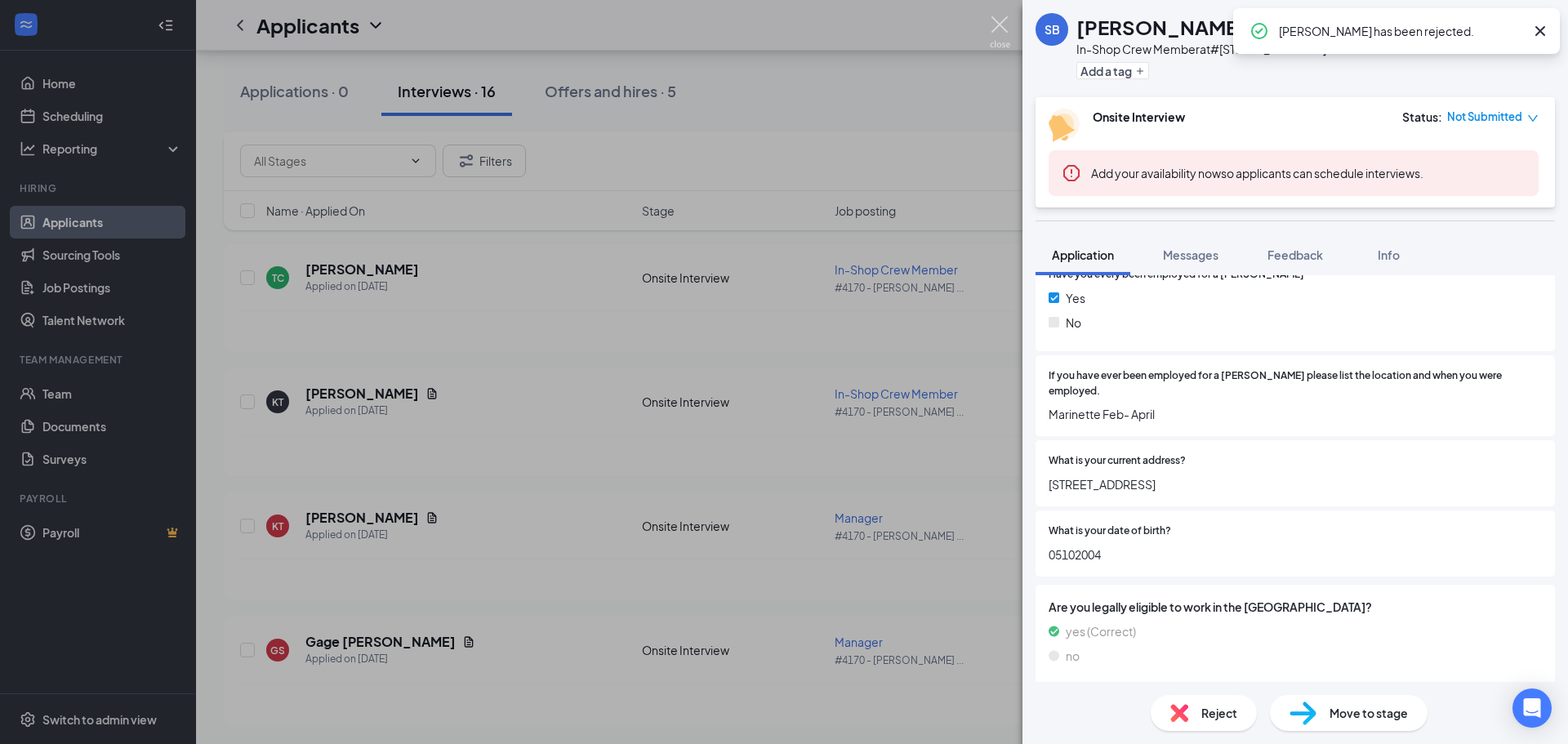
click at [1003, 25] on img at bounding box center [999, 32] width 20 height 31
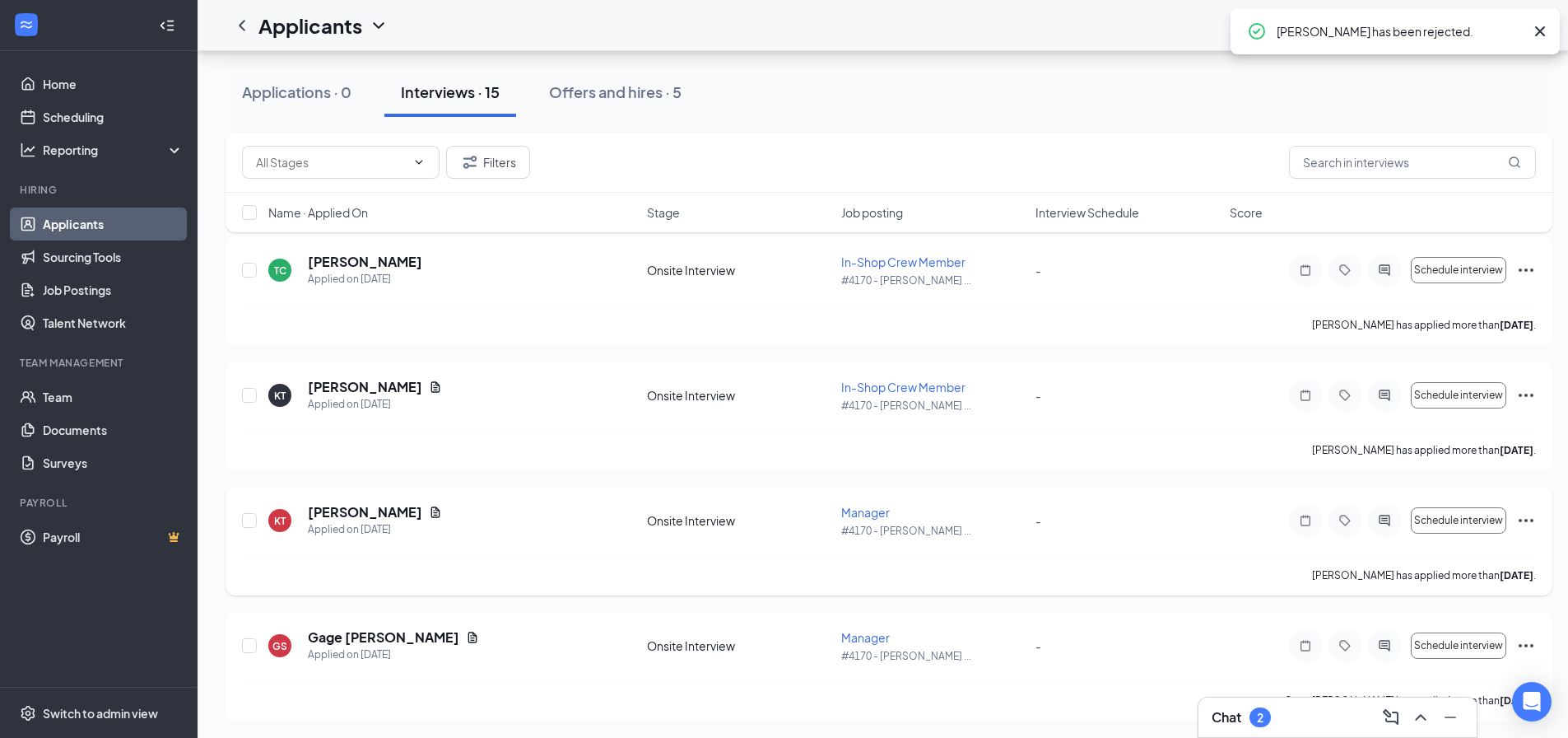
scroll to position [1541, 0]
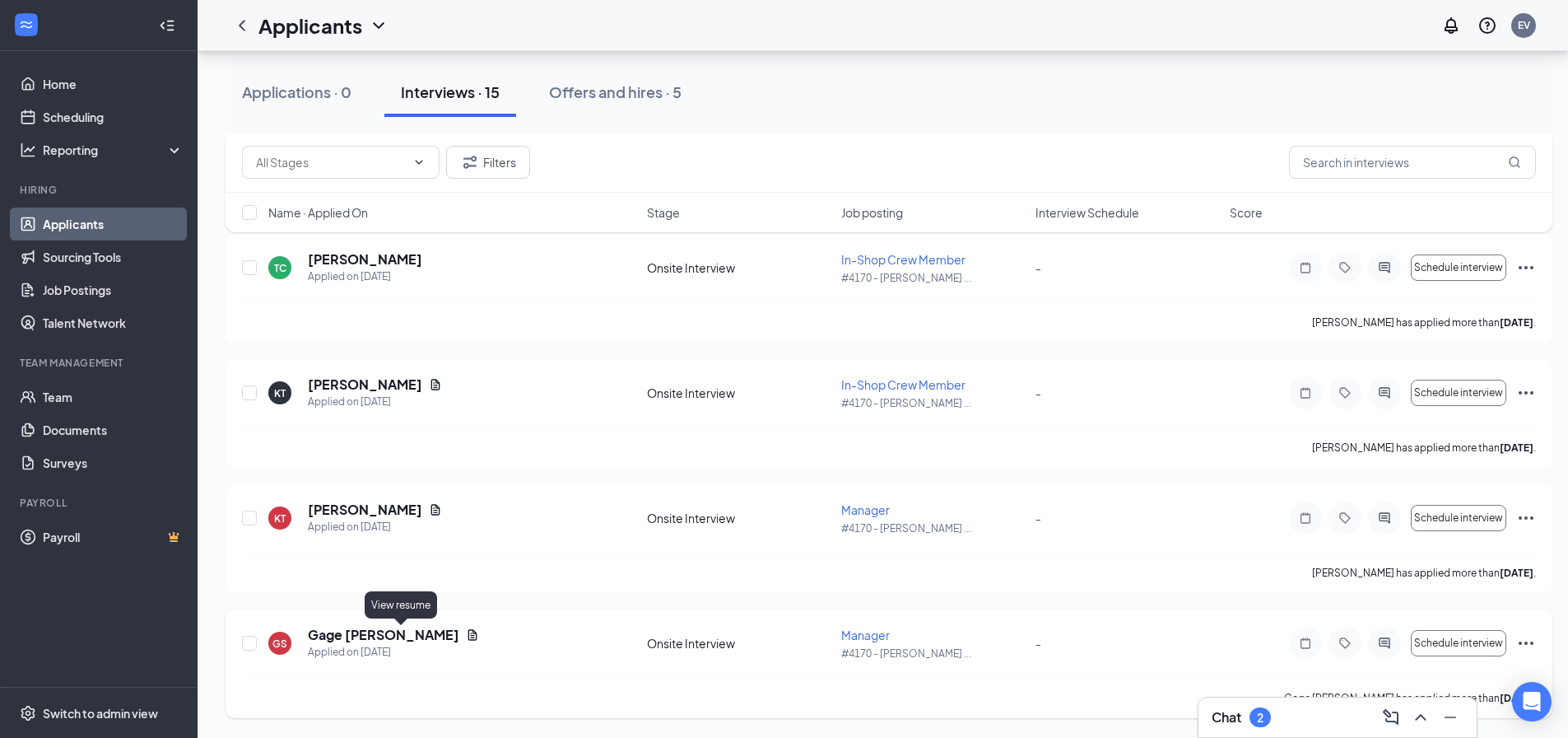
click at [466, 631] on icon "Document" at bounding box center [472, 635] width 13 height 13
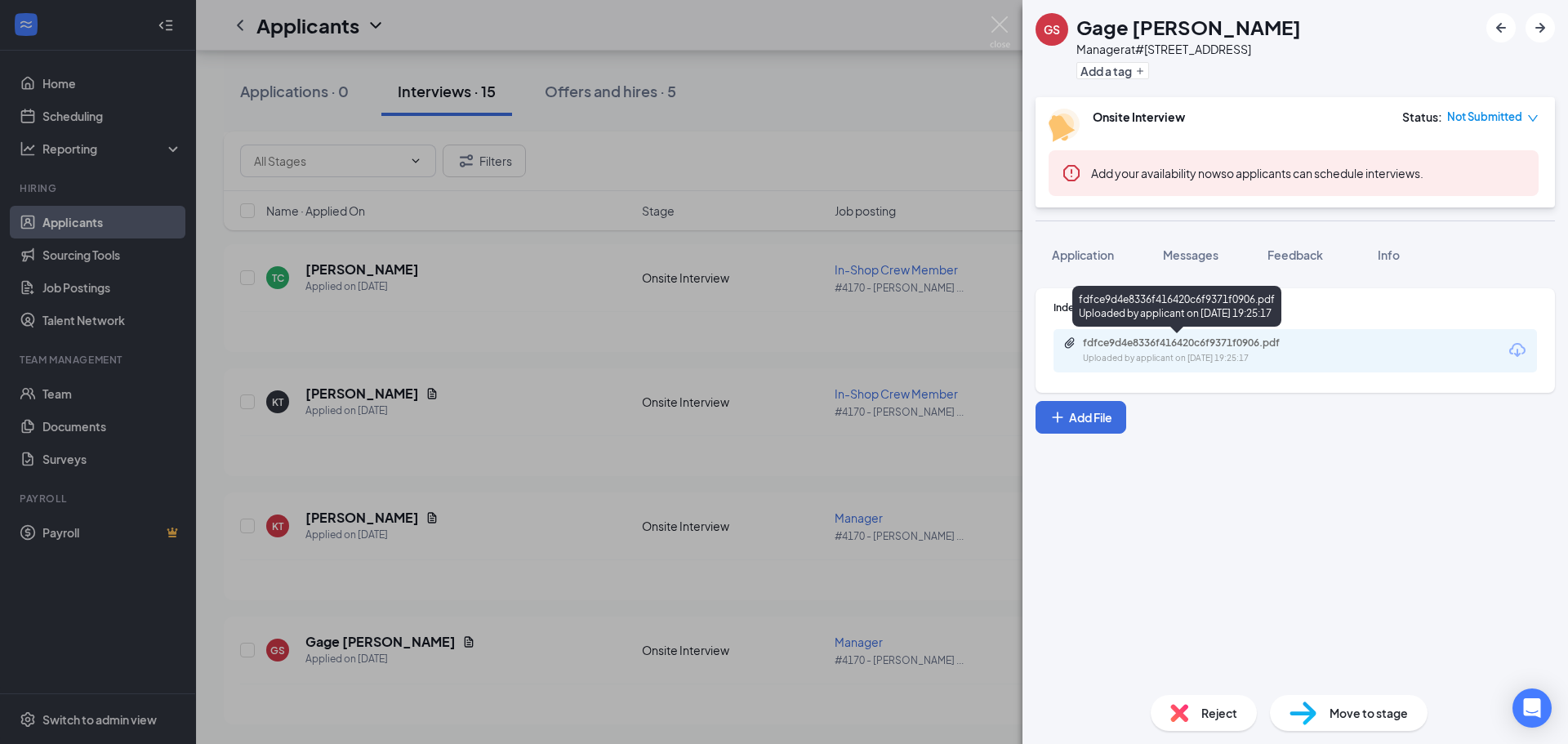
click at [1253, 347] on div "fdfce9d4e8336f416420c6f9371f0906.pdf" at bounding box center [1197, 342] width 229 height 13
click at [1223, 713] on span "Reject" at bounding box center [1219, 713] width 36 height 18
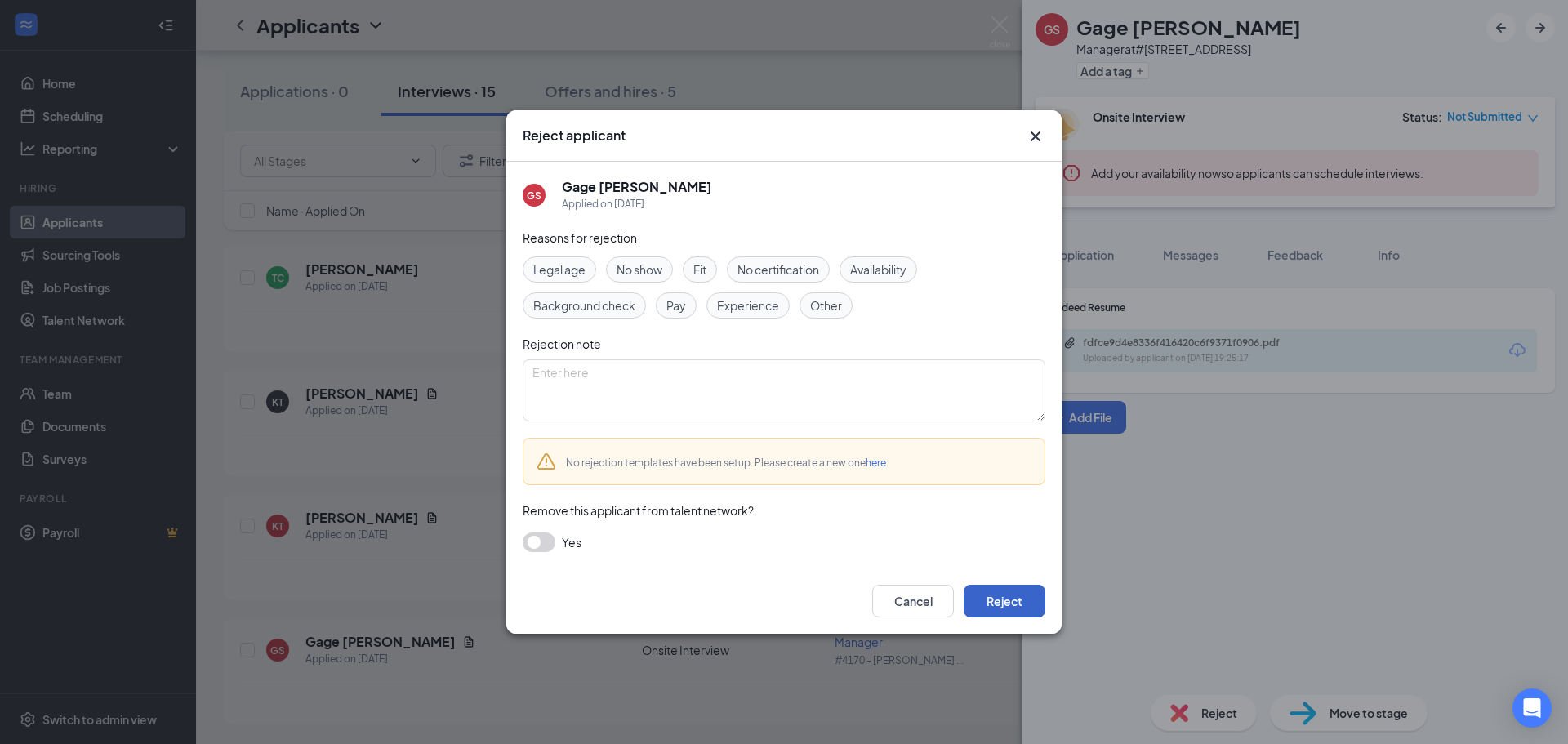
click at [1008, 599] on button "Reject" at bounding box center [1004, 601] width 82 height 32
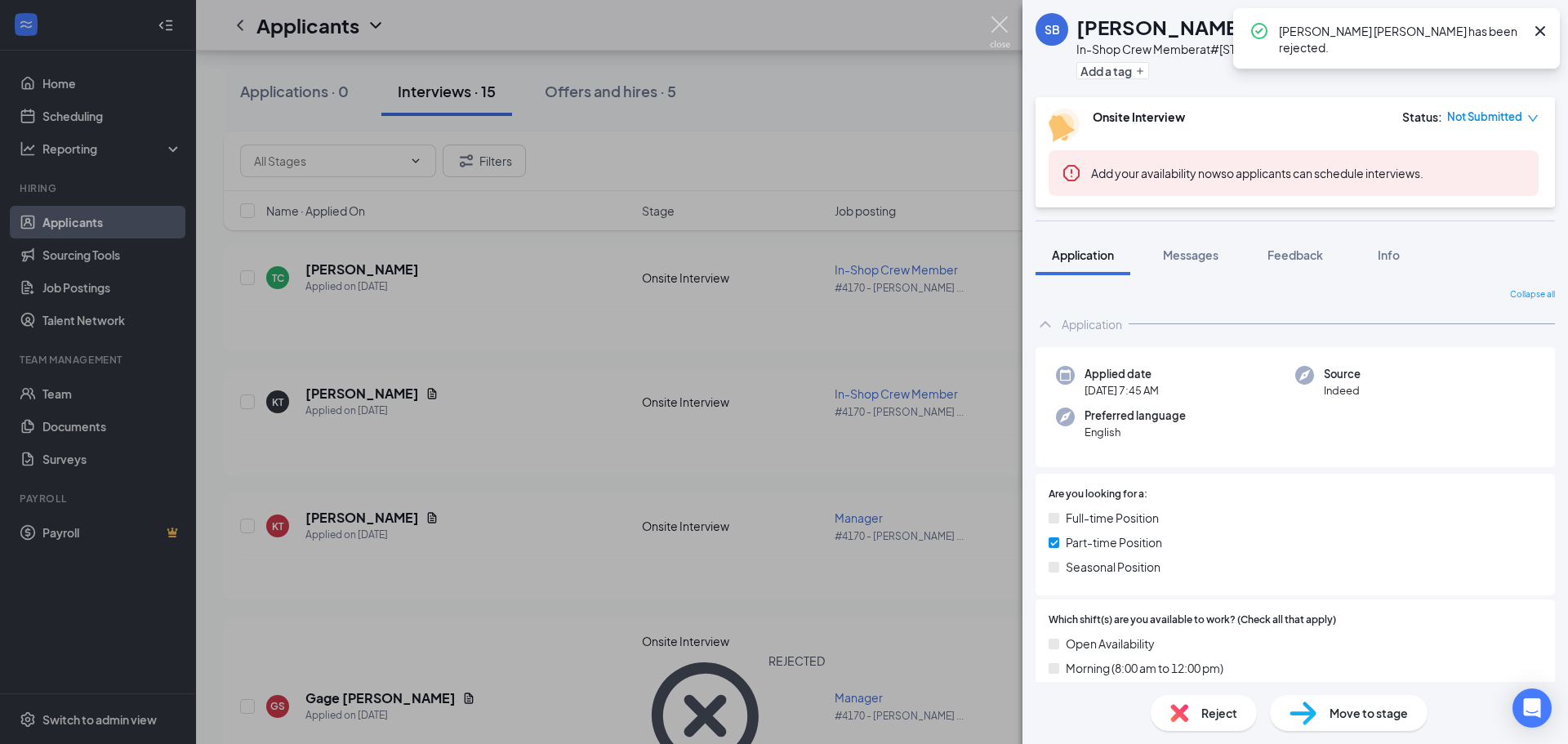
click at [999, 31] on img at bounding box center [999, 32] width 20 height 31
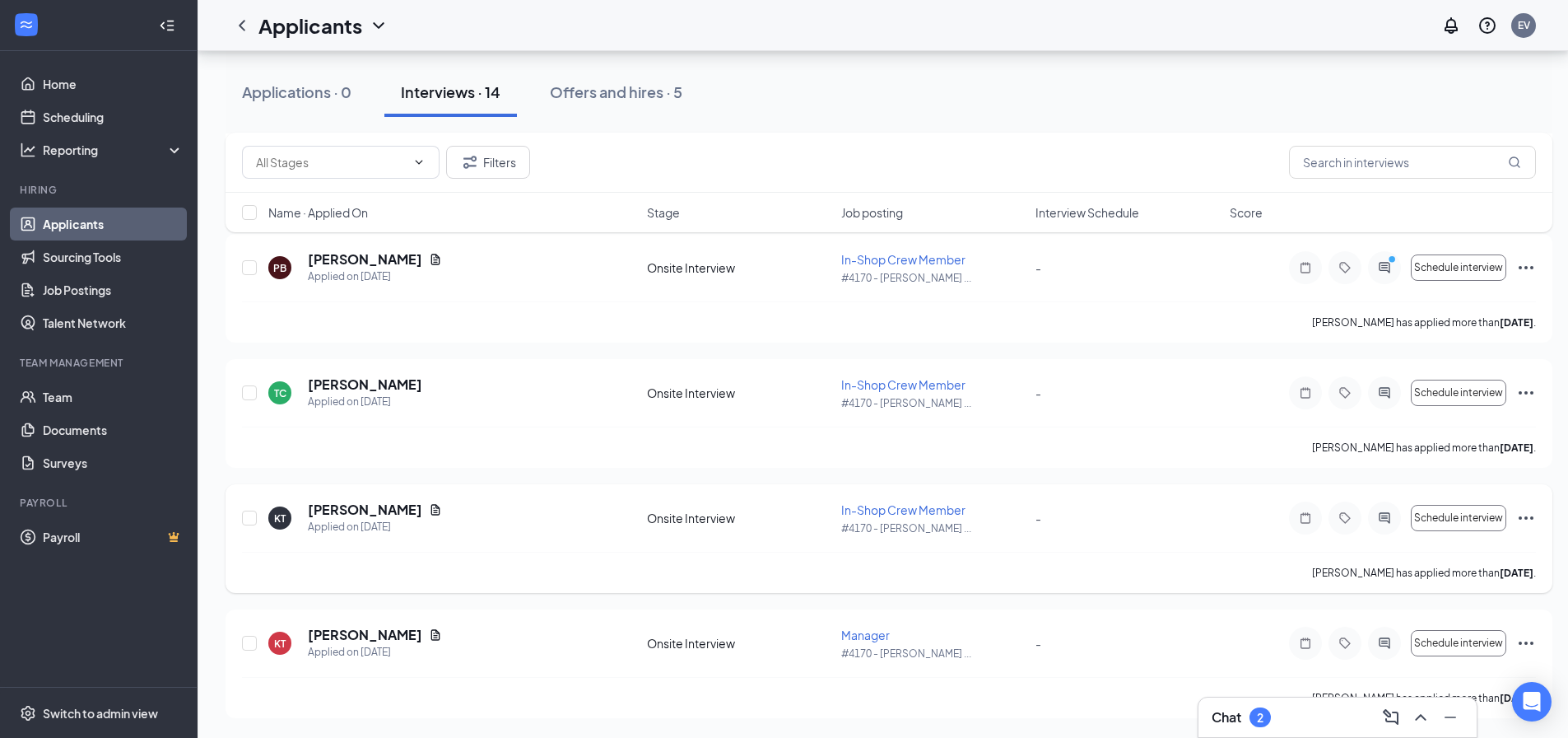
scroll to position [1416, 0]
click at [1528, 520] on icon "Ellipses" at bounding box center [1527, 518] width 19 height 19
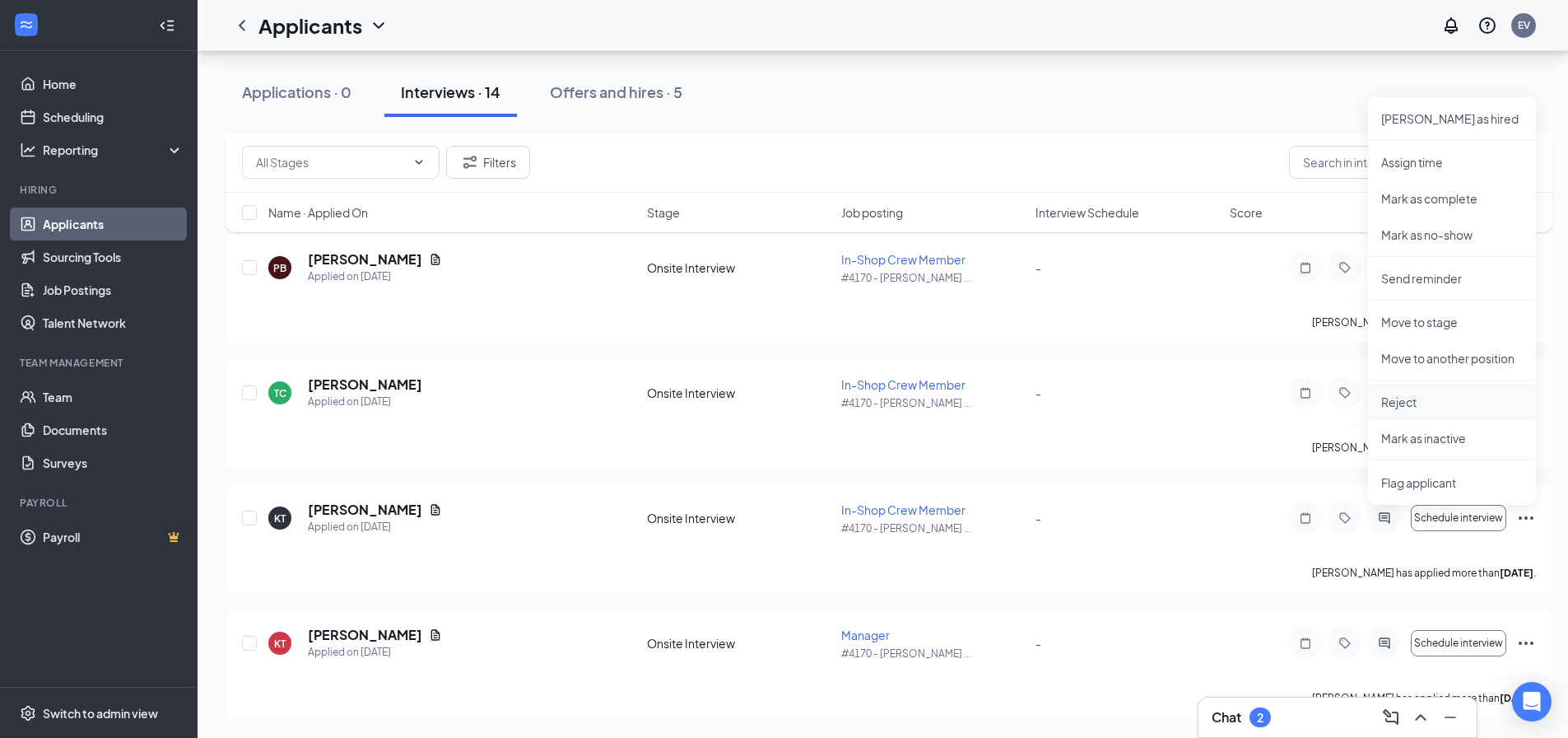
click at [1438, 402] on p "Reject" at bounding box center [1452, 402] width 142 height 17
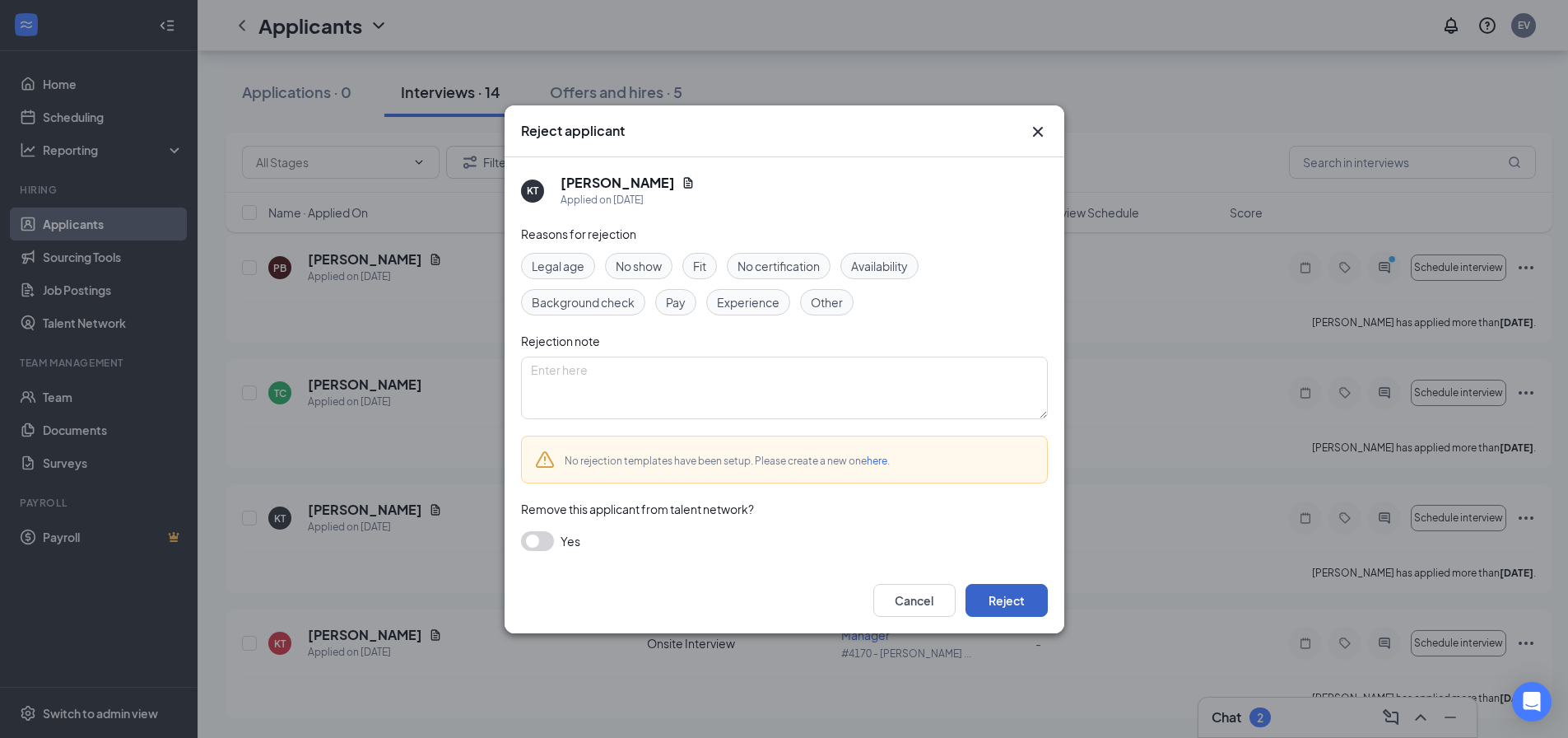
click at [1031, 591] on button "Reject" at bounding box center [1007, 600] width 83 height 33
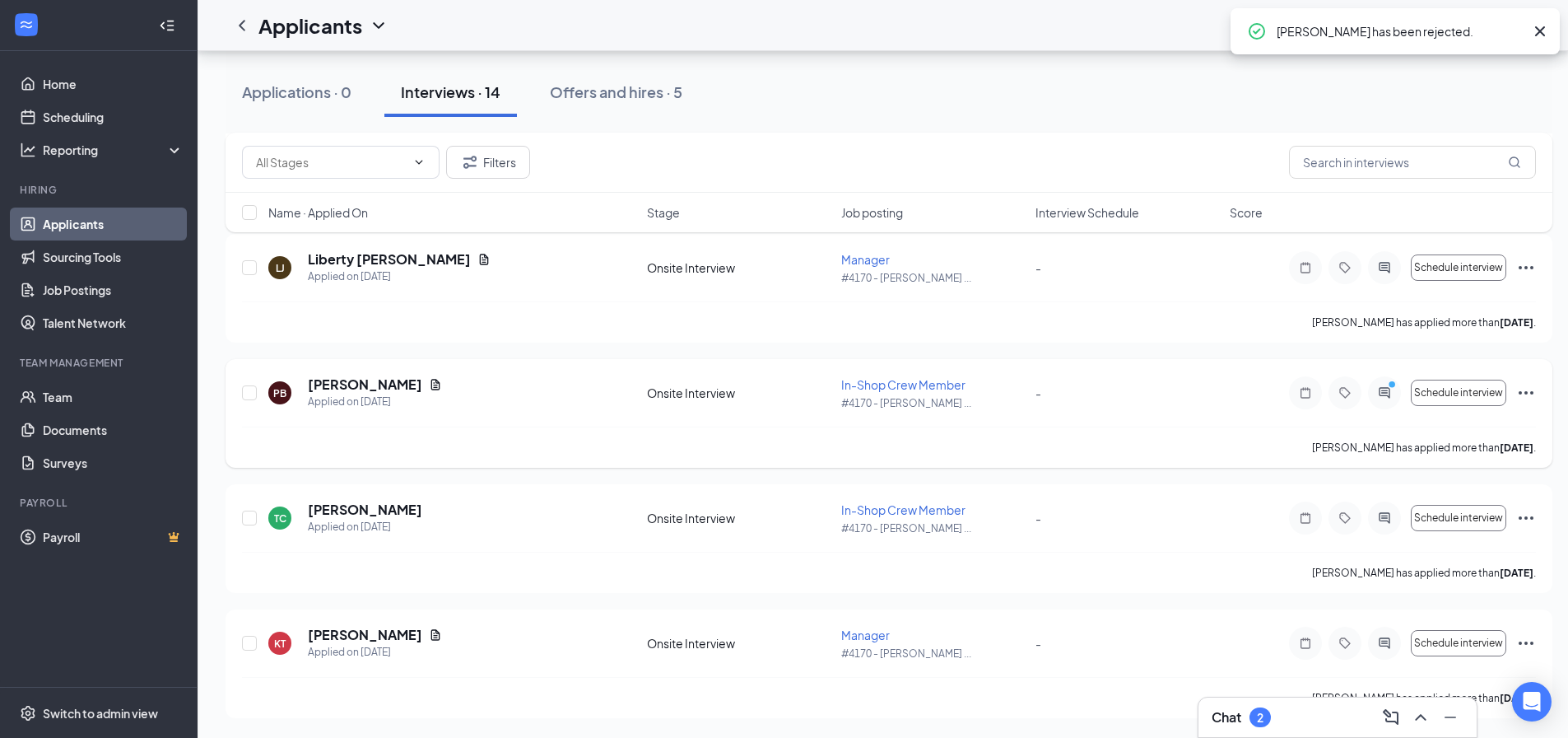
scroll to position [1290, 0]
click at [1528, 520] on icon "Ellipses" at bounding box center [1527, 518] width 19 height 19
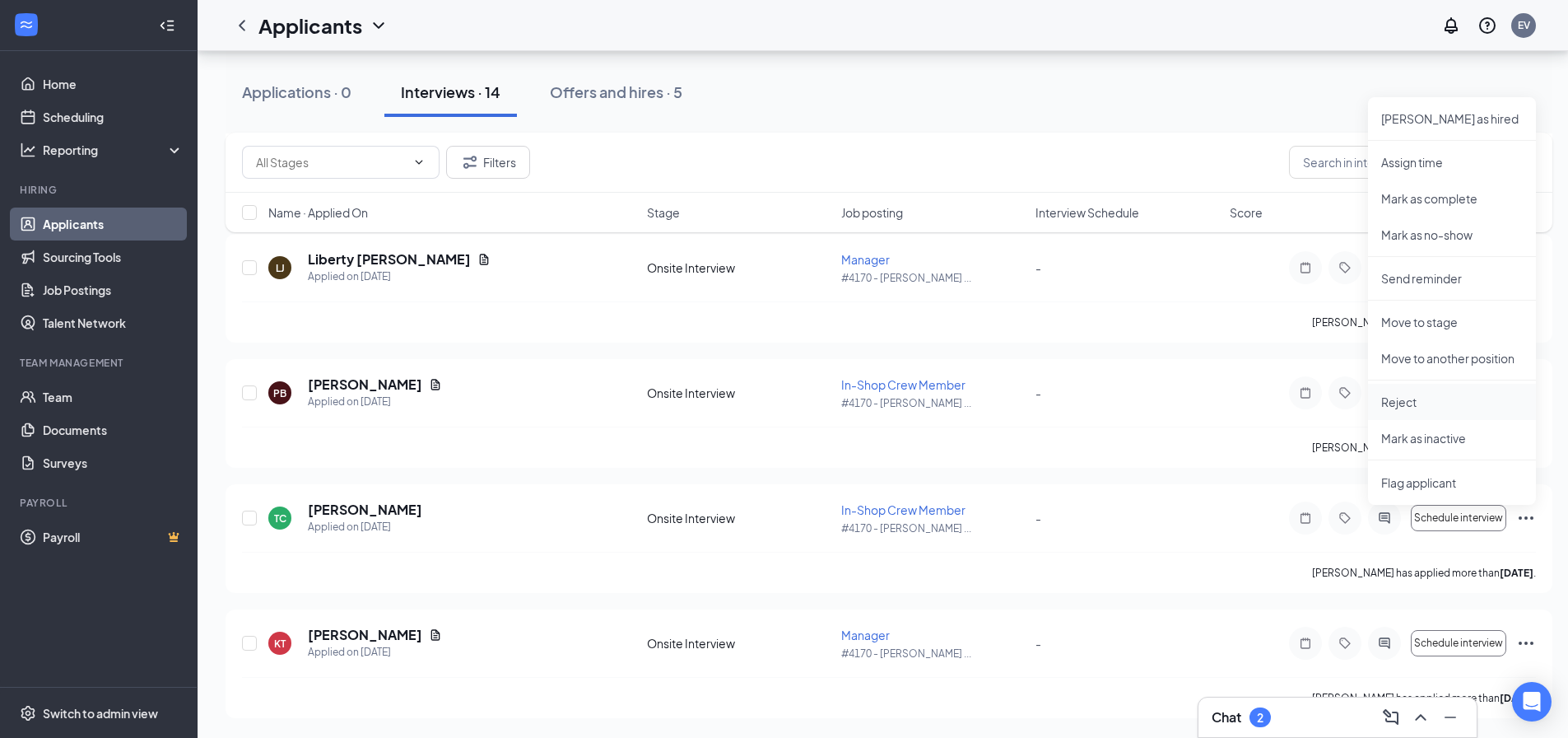
click at [1475, 410] on li "Reject" at bounding box center [1452, 402] width 168 height 36
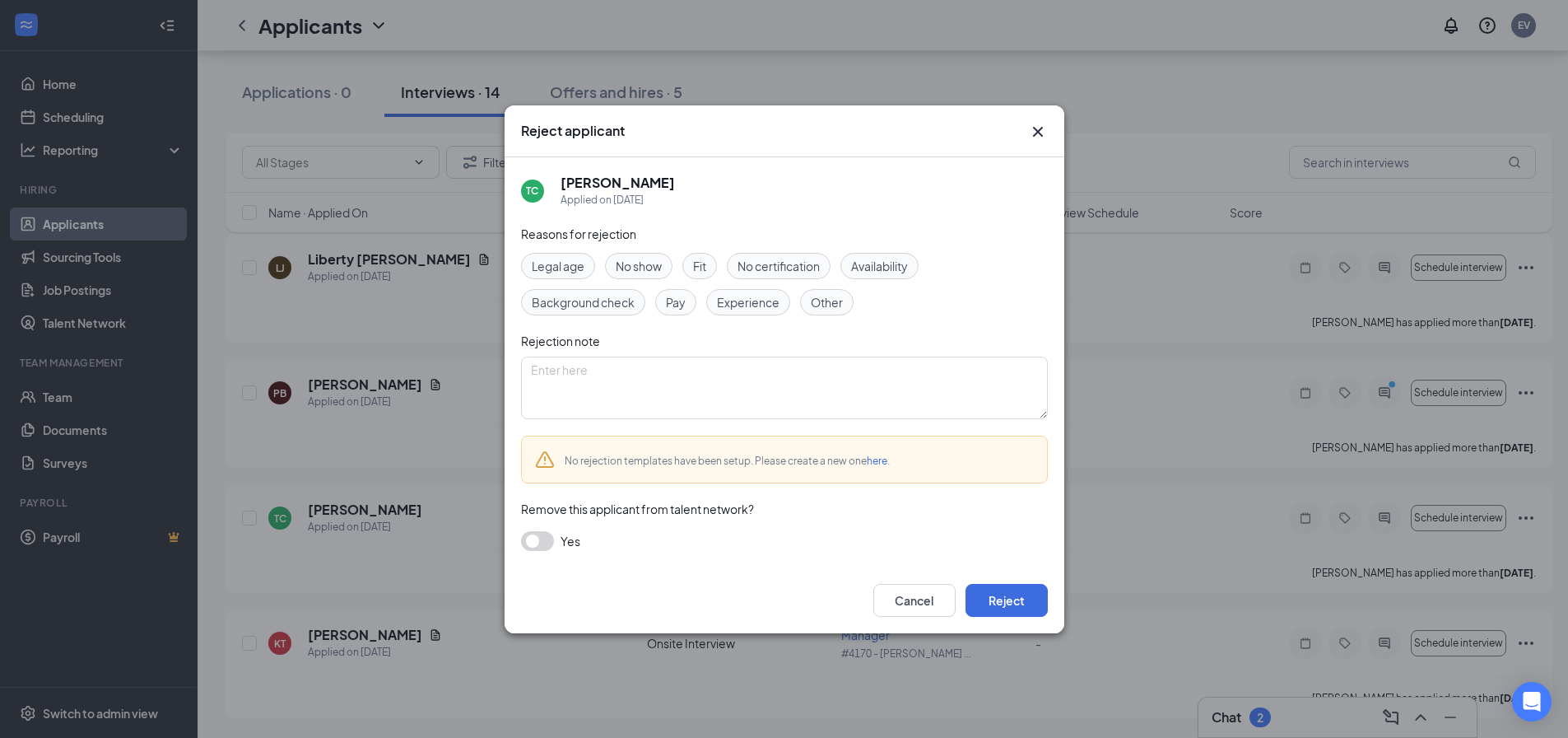
click at [659, 272] on span "No show" at bounding box center [639, 266] width 46 height 18
click at [1011, 601] on button "Reject" at bounding box center [1007, 600] width 83 height 33
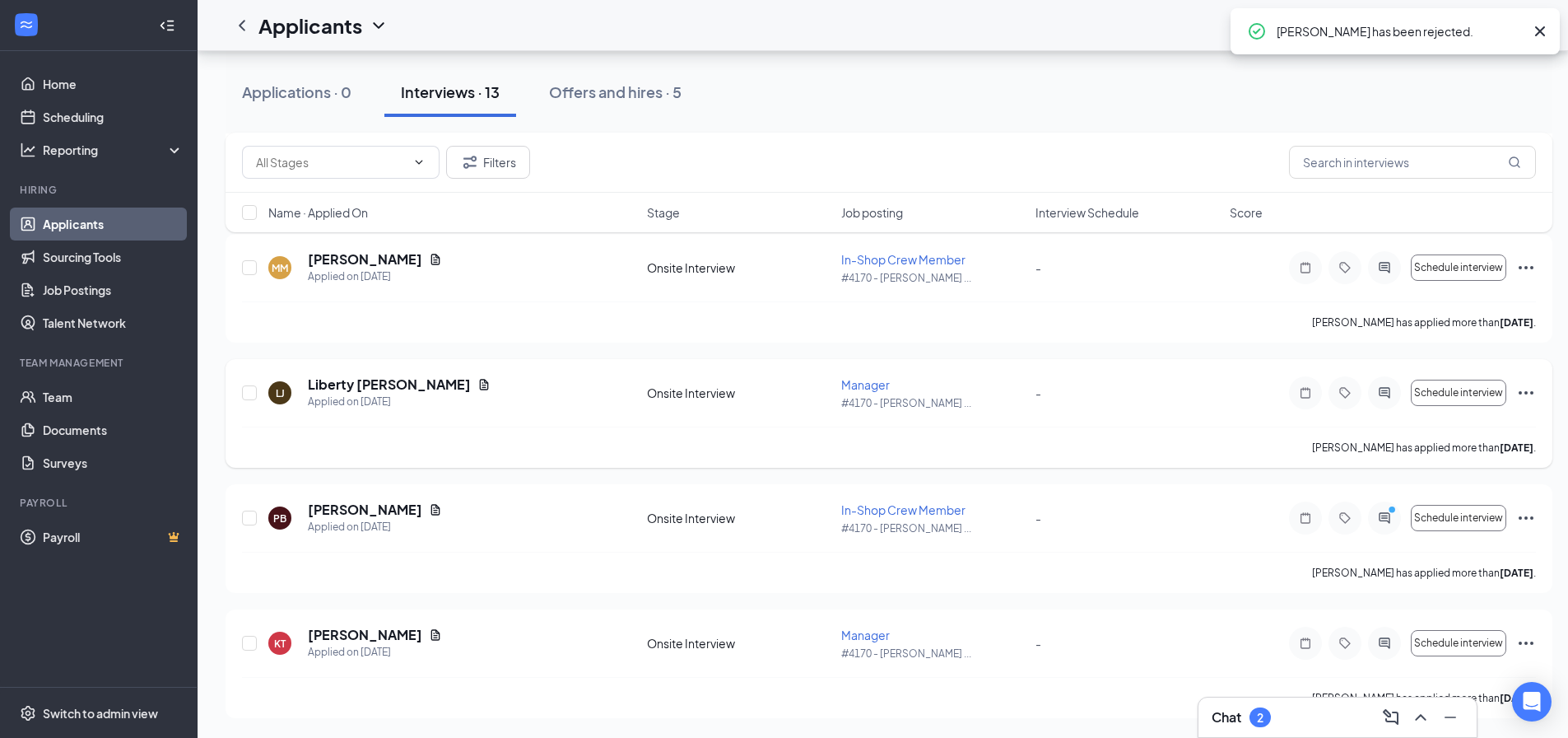
scroll to position [1165, 0]
click at [1527, 643] on icon "Ellipses" at bounding box center [1526, 643] width 15 height 4
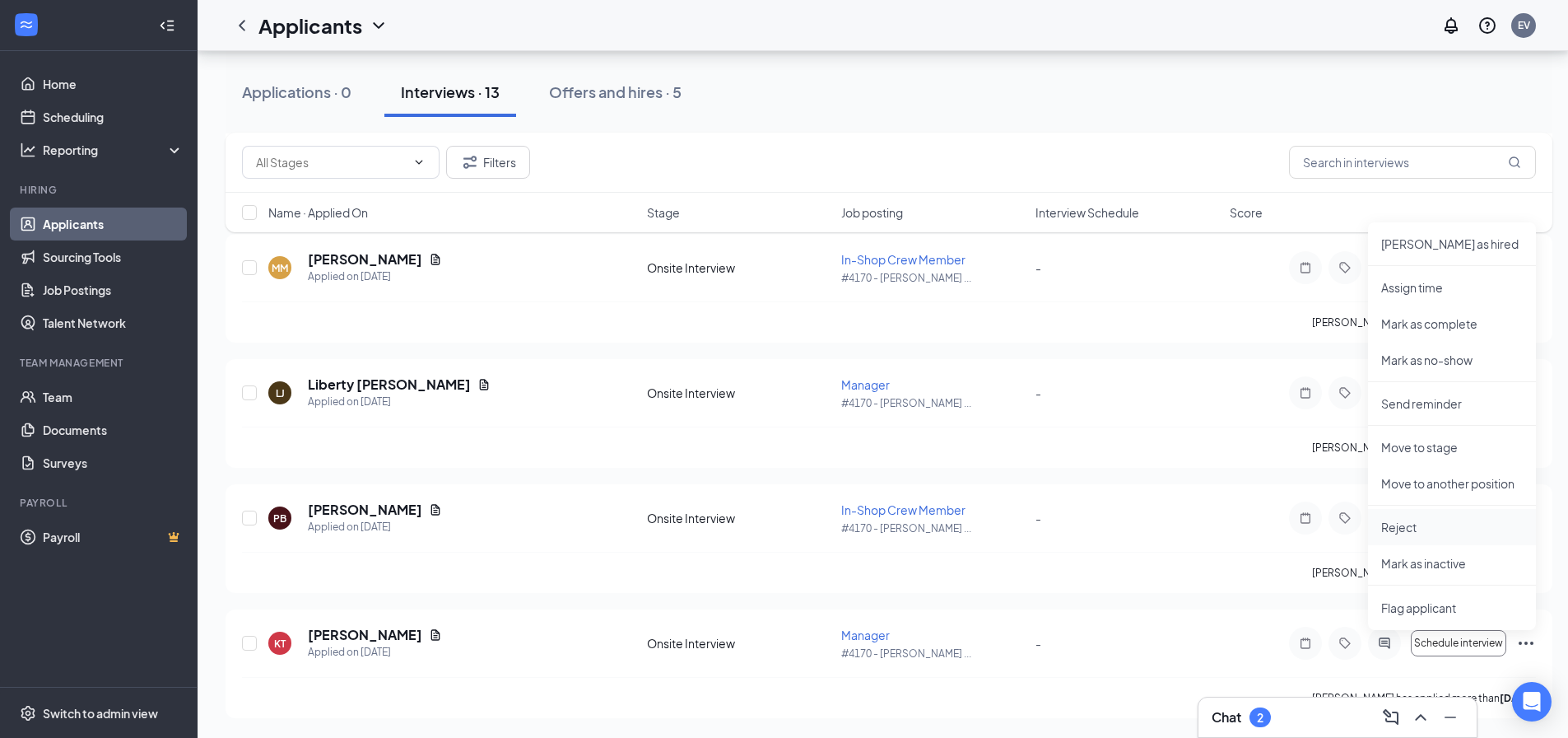
click at [1435, 527] on p "Reject" at bounding box center [1452, 527] width 142 height 17
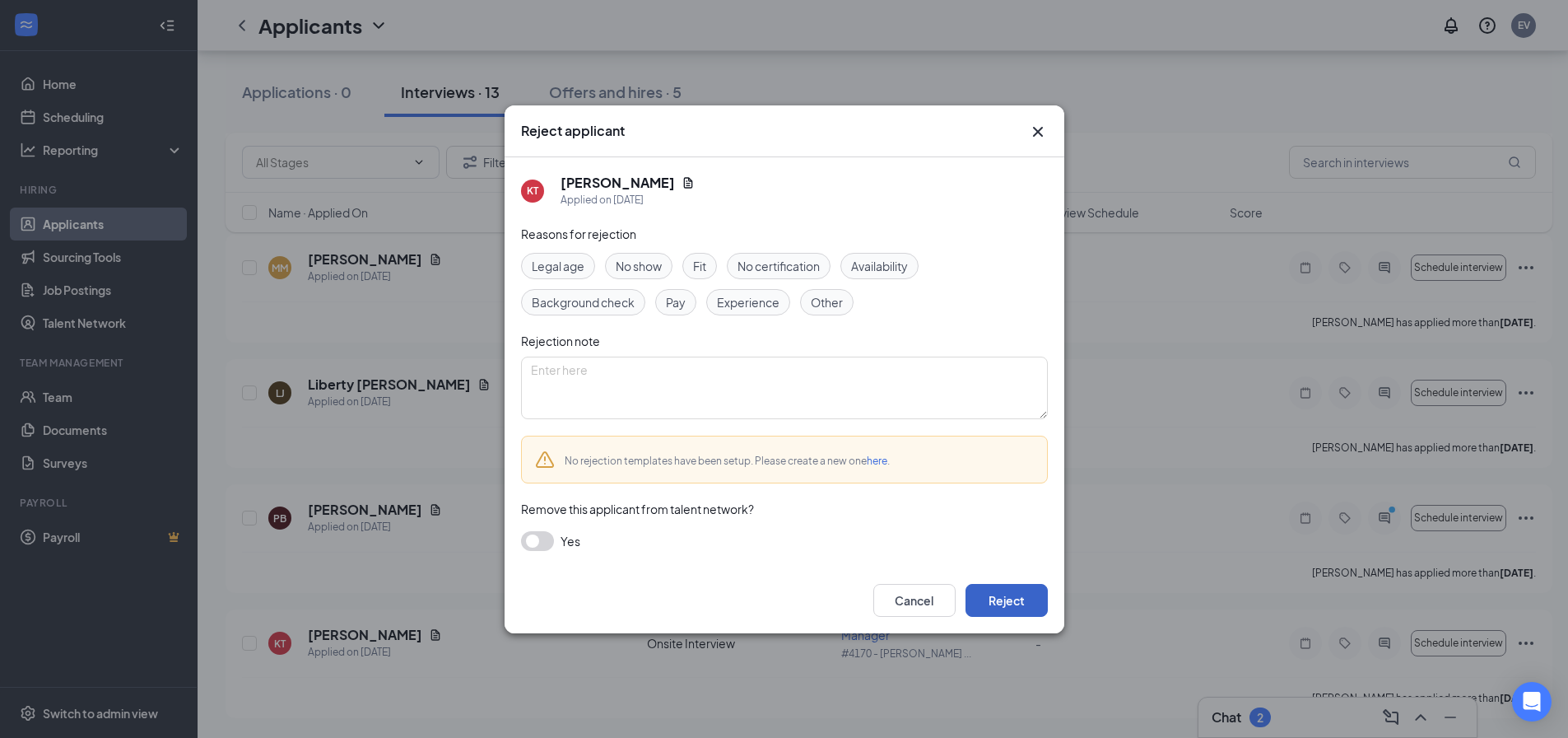
click at [1031, 601] on button "Reject" at bounding box center [1007, 600] width 83 height 33
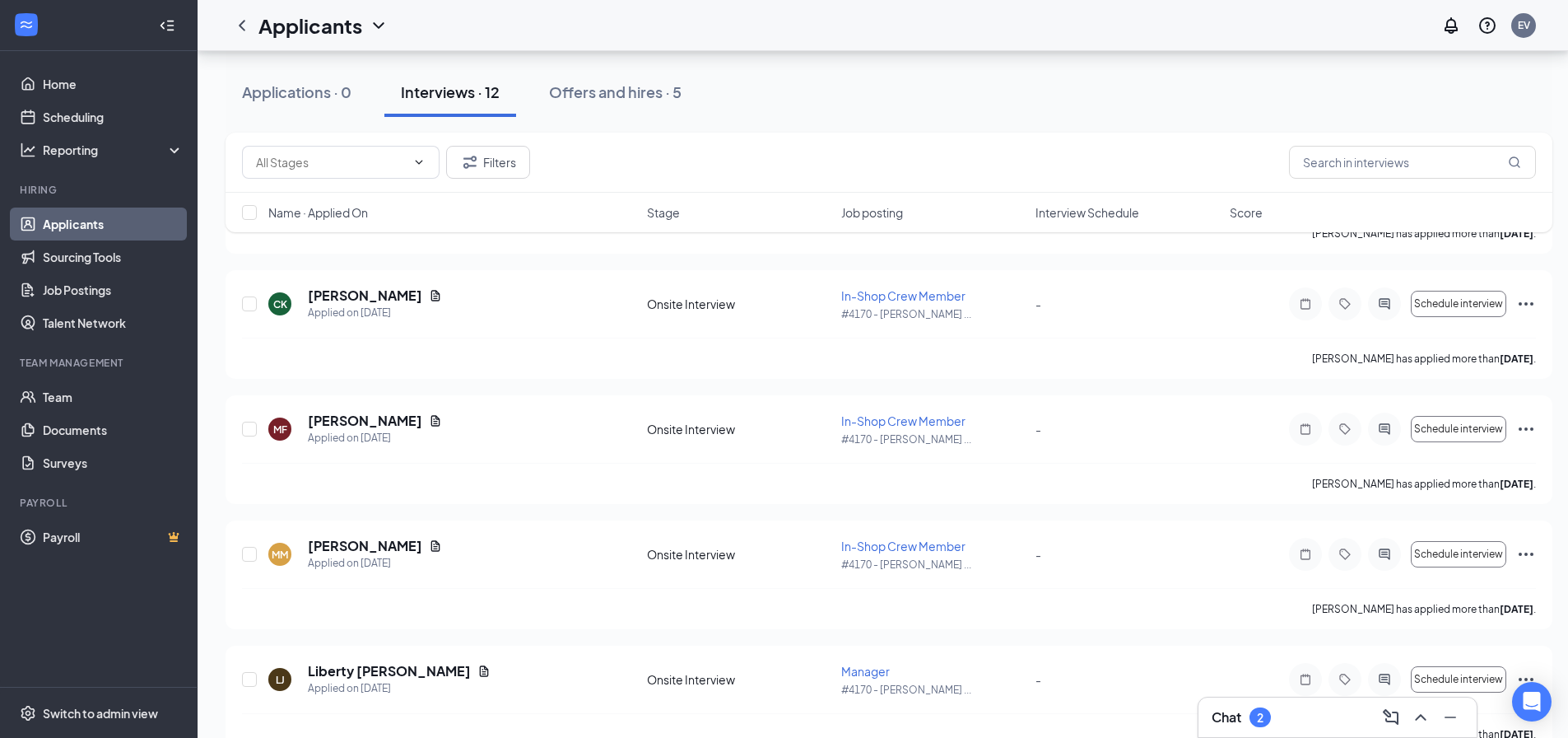
scroll to position [875, 0]
click at [1523, 553] on icon "Ellipses" at bounding box center [1527, 557] width 19 height 19
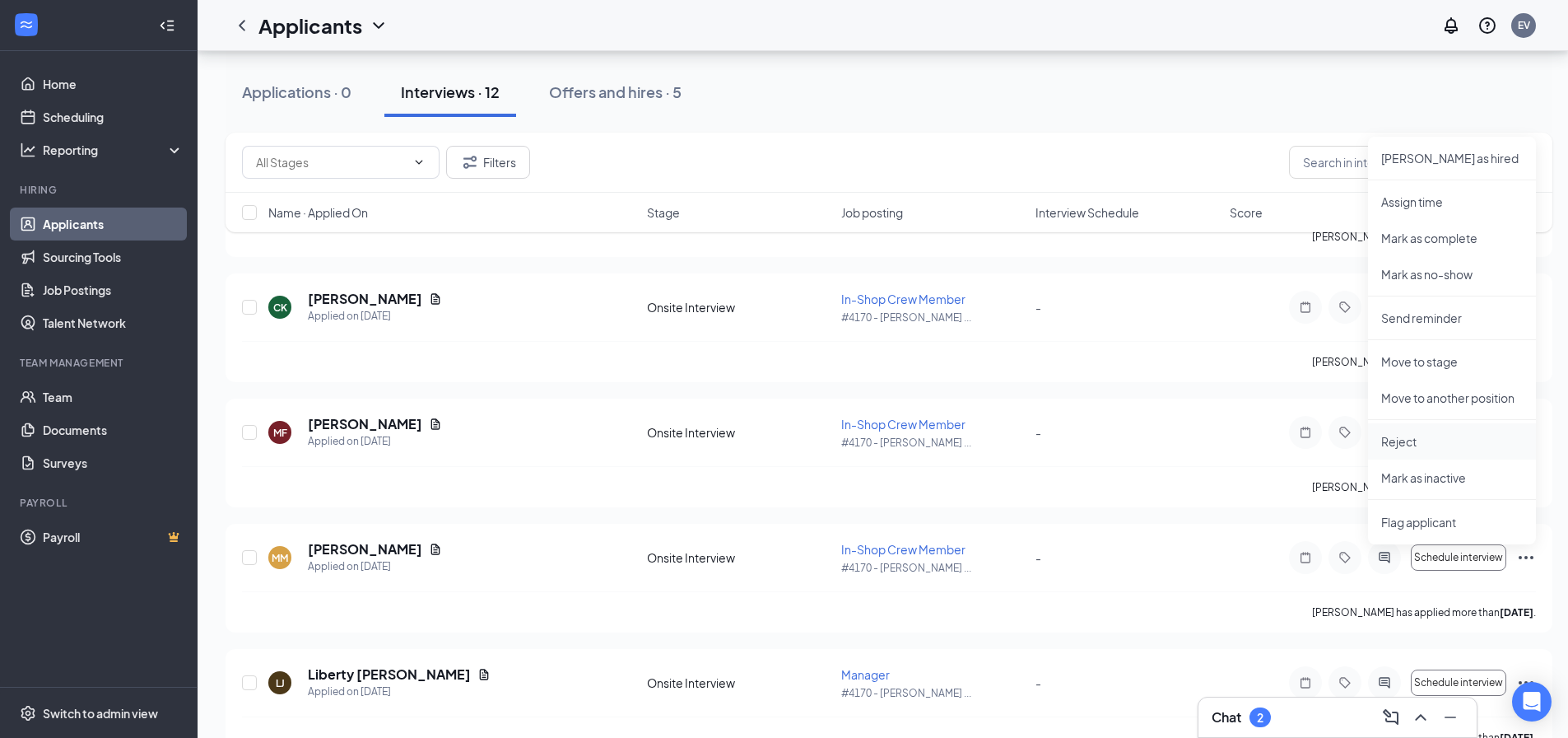
click at [1452, 434] on p "Reject" at bounding box center [1452, 441] width 142 height 17
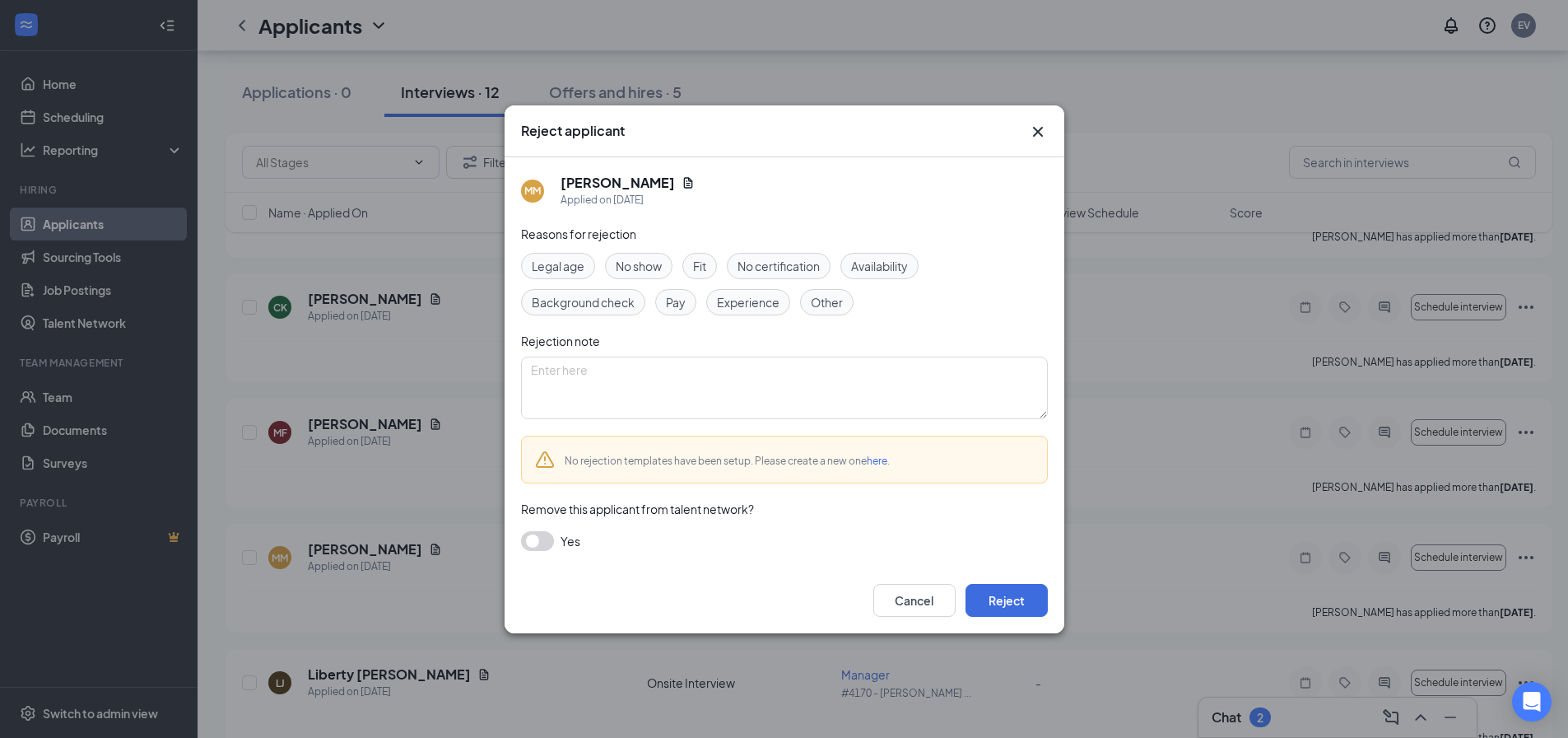
click at [632, 274] on span "No show" at bounding box center [639, 266] width 46 height 18
click at [1027, 601] on button "Reject" at bounding box center [1007, 600] width 83 height 33
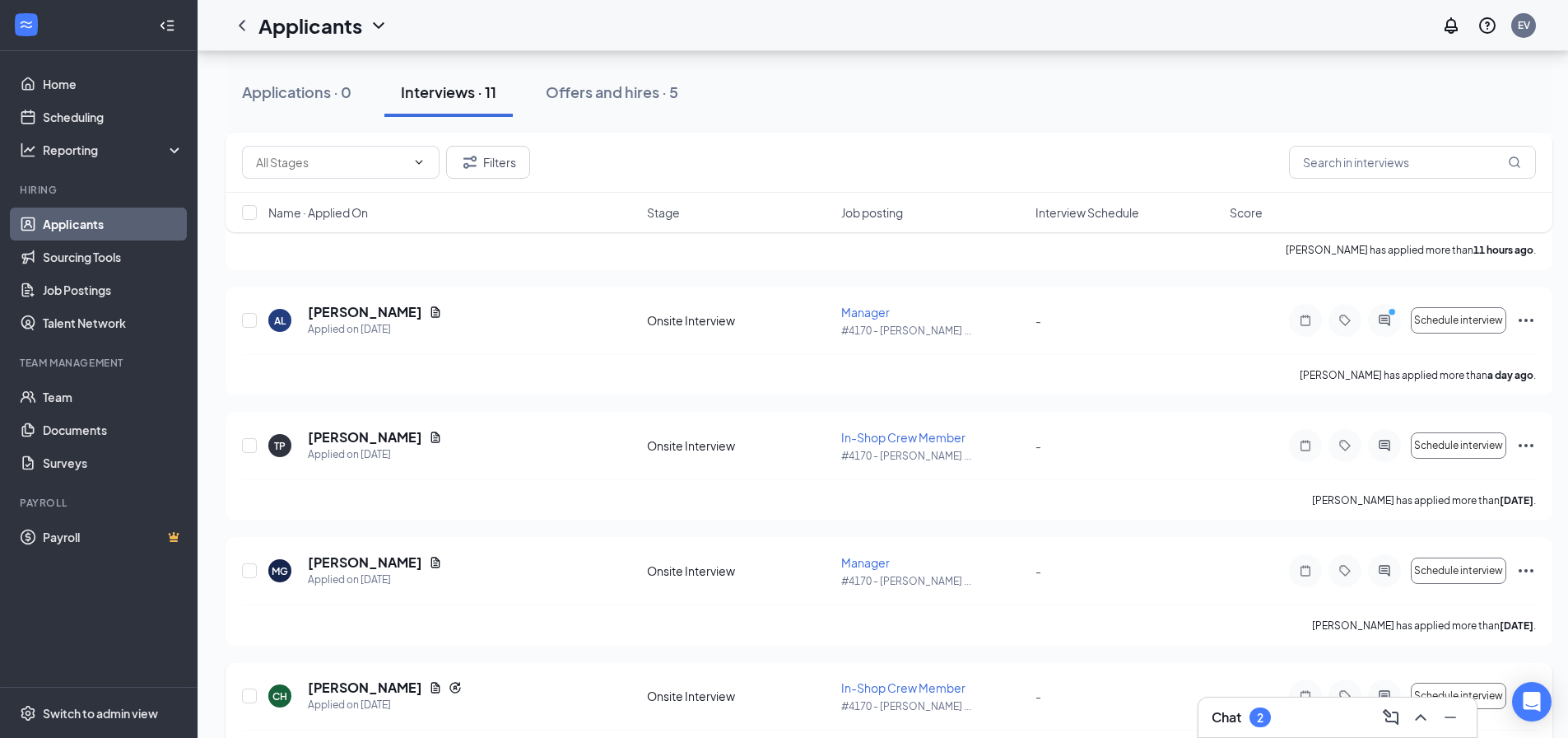
scroll to position [546, 0]
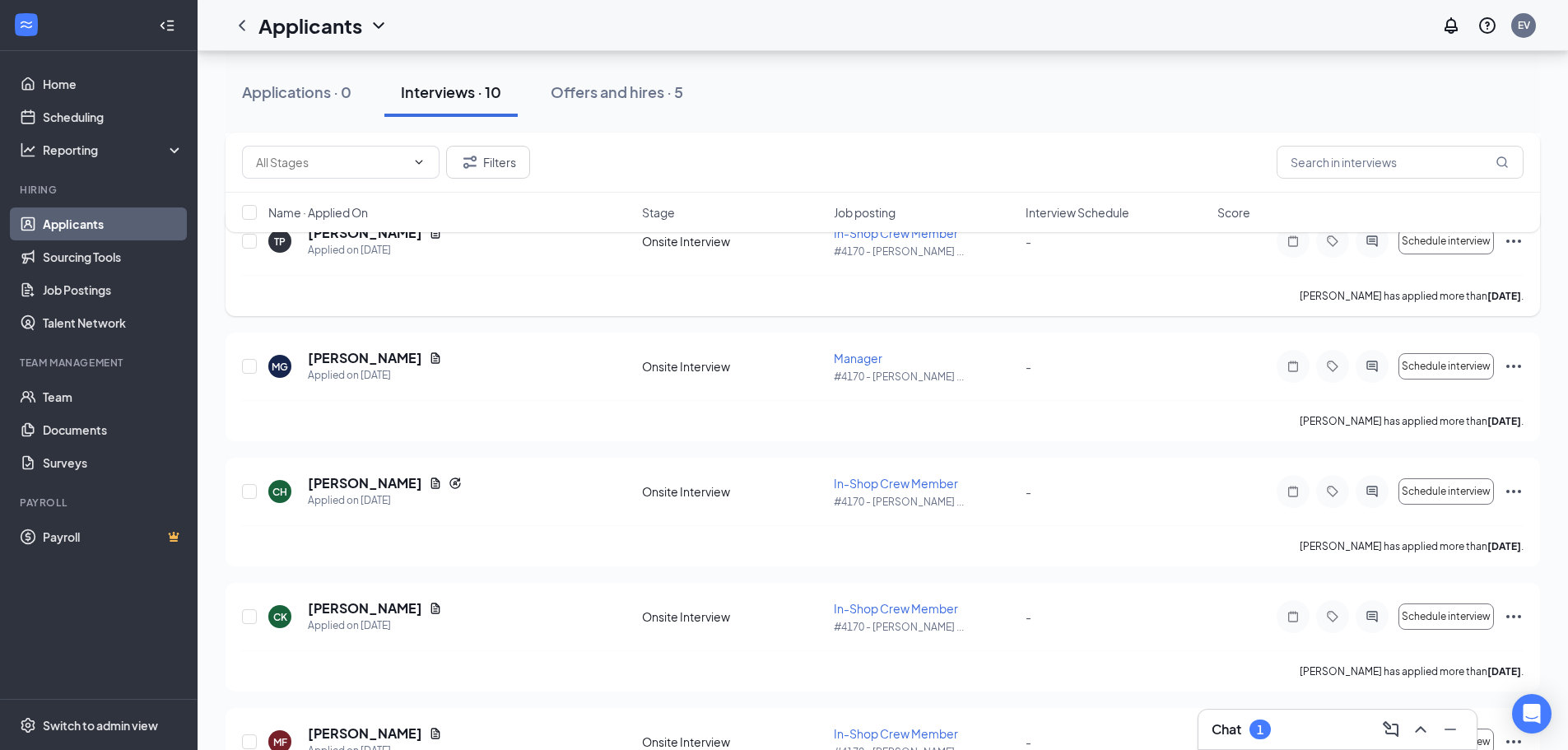
scroll to position [577, 0]
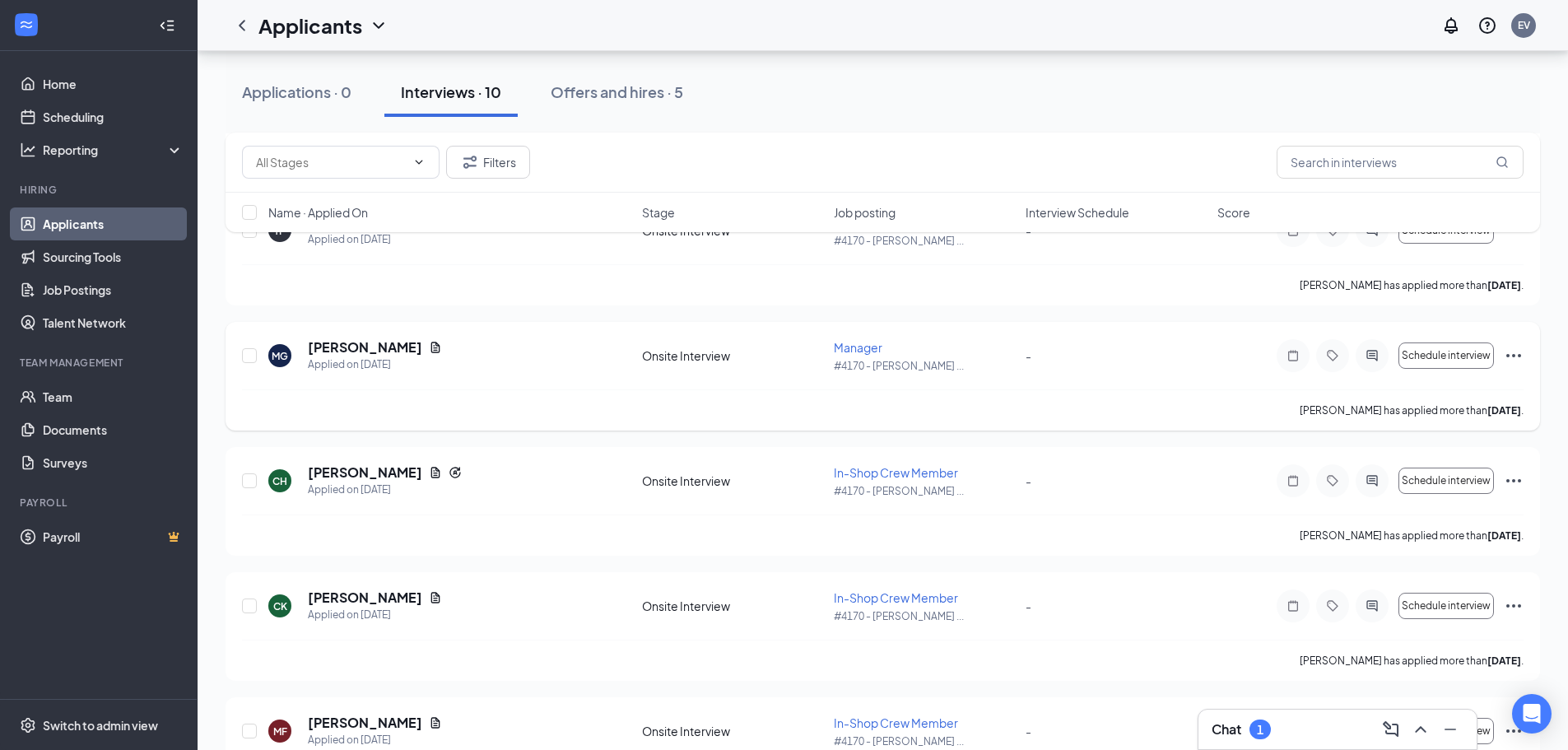
click at [1505, 353] on icon "Ellipses" at bounding box center [1514, 356] width 19 height 19
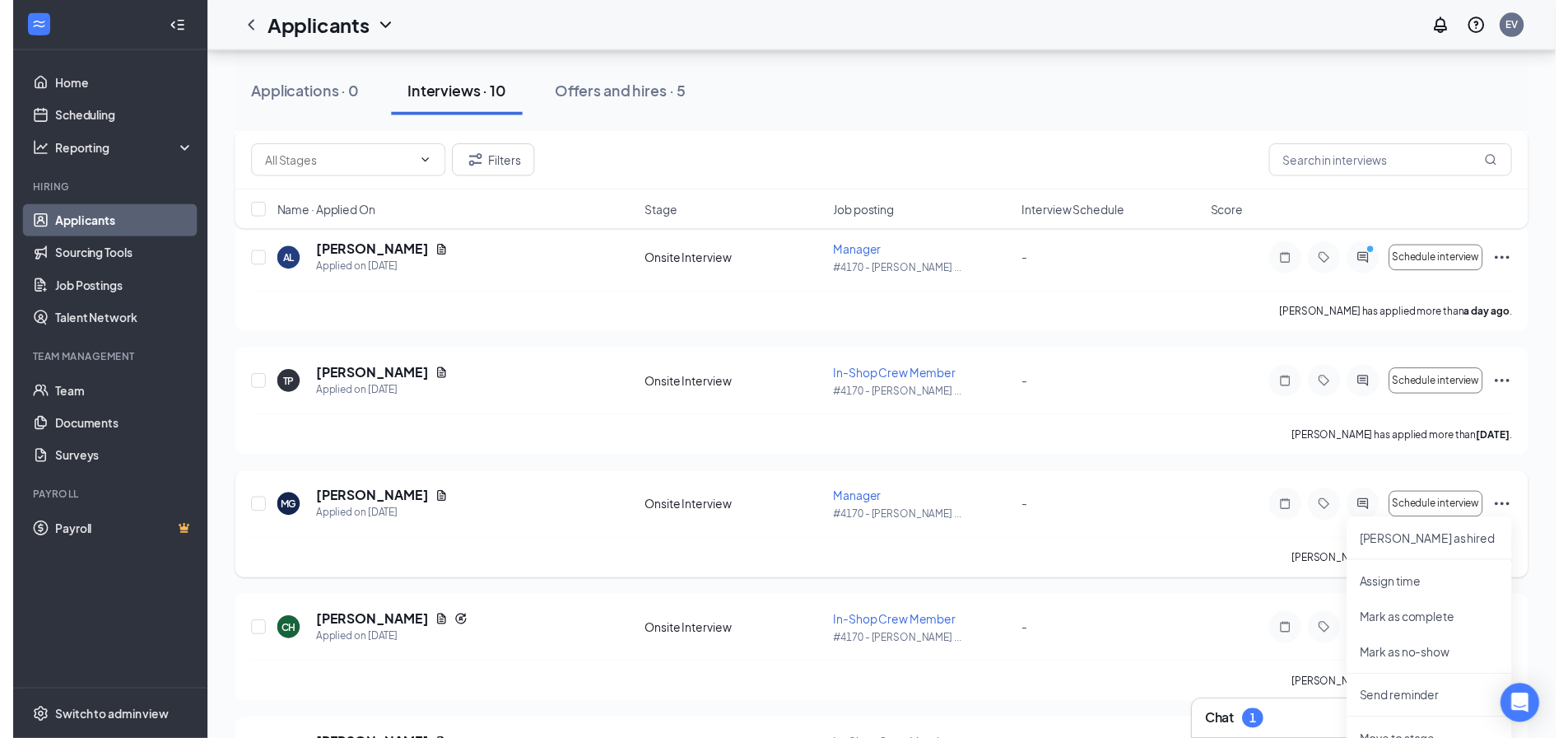
scroll to position [412, 0]
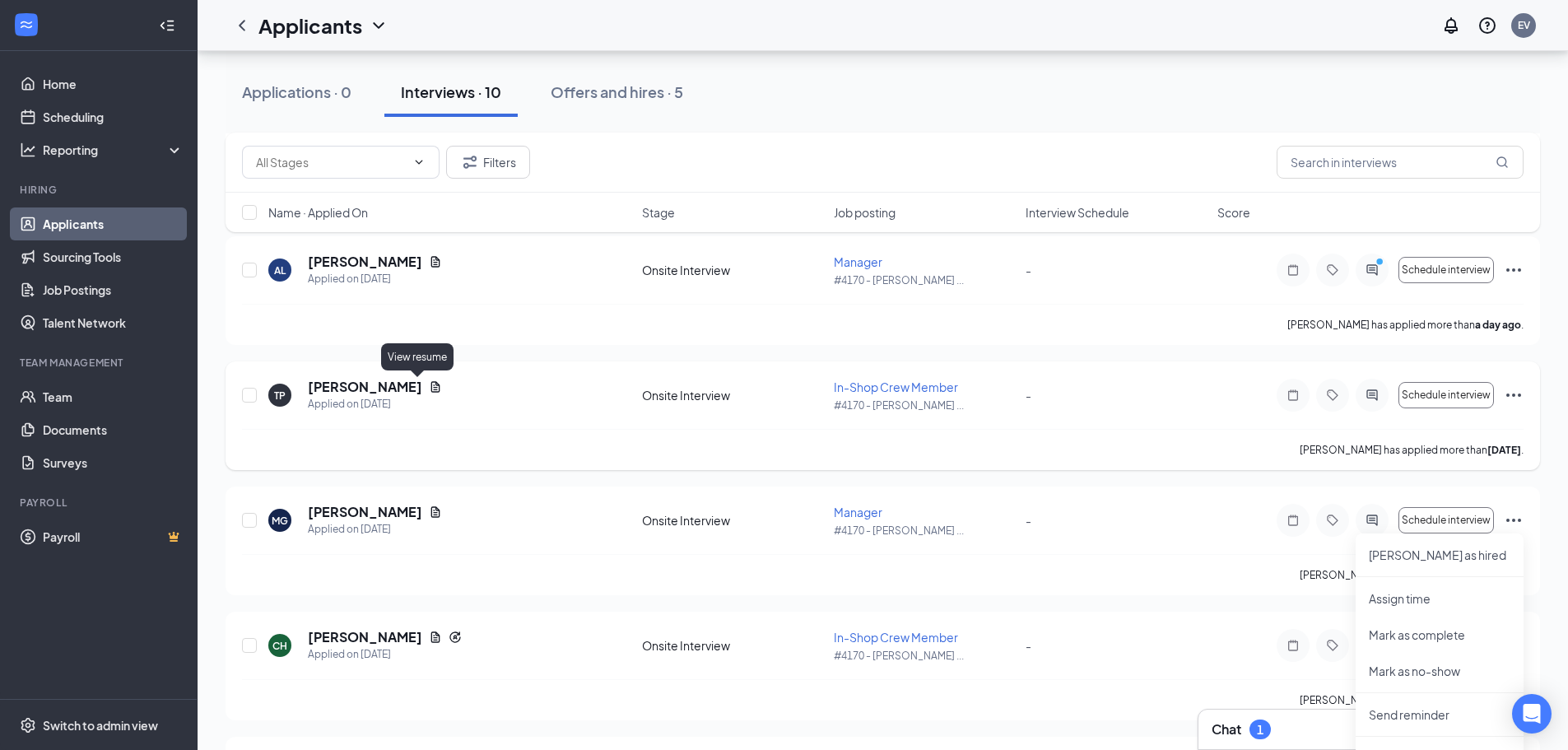
click at [429, 386] on icon "Document" at bounding box center [435, 386] width 13 height 13
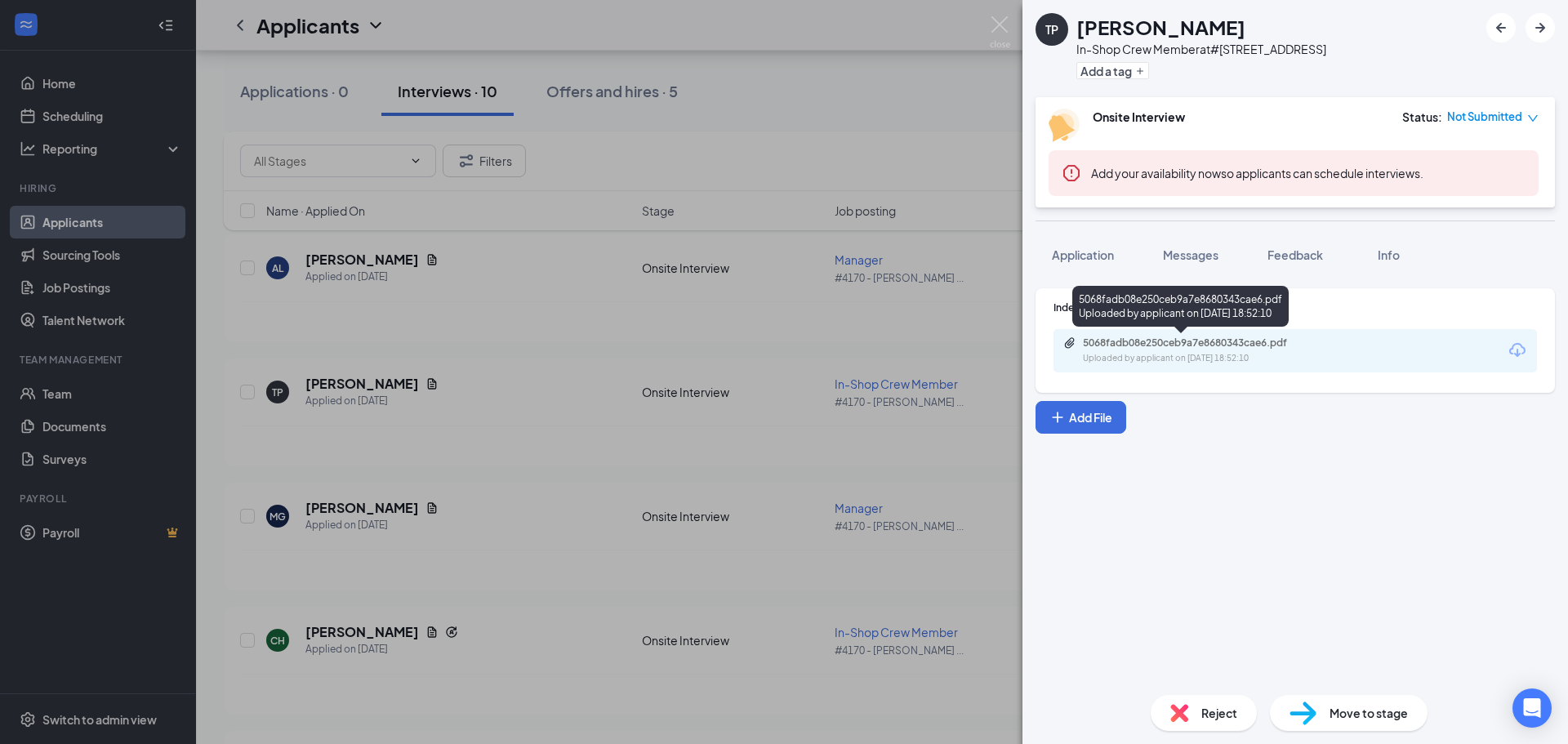
click at [1288, 350] on div "5068fadb08e250ceb9a7e8680343cae6.pdf Uploaded by applicant on Aug 20, 2025 at 1…" at bounding box center [1195, 350] width 265 height 29
click at [1228, 713] on span "Reject" at bounding box center [1219, 713] width 36 height 18
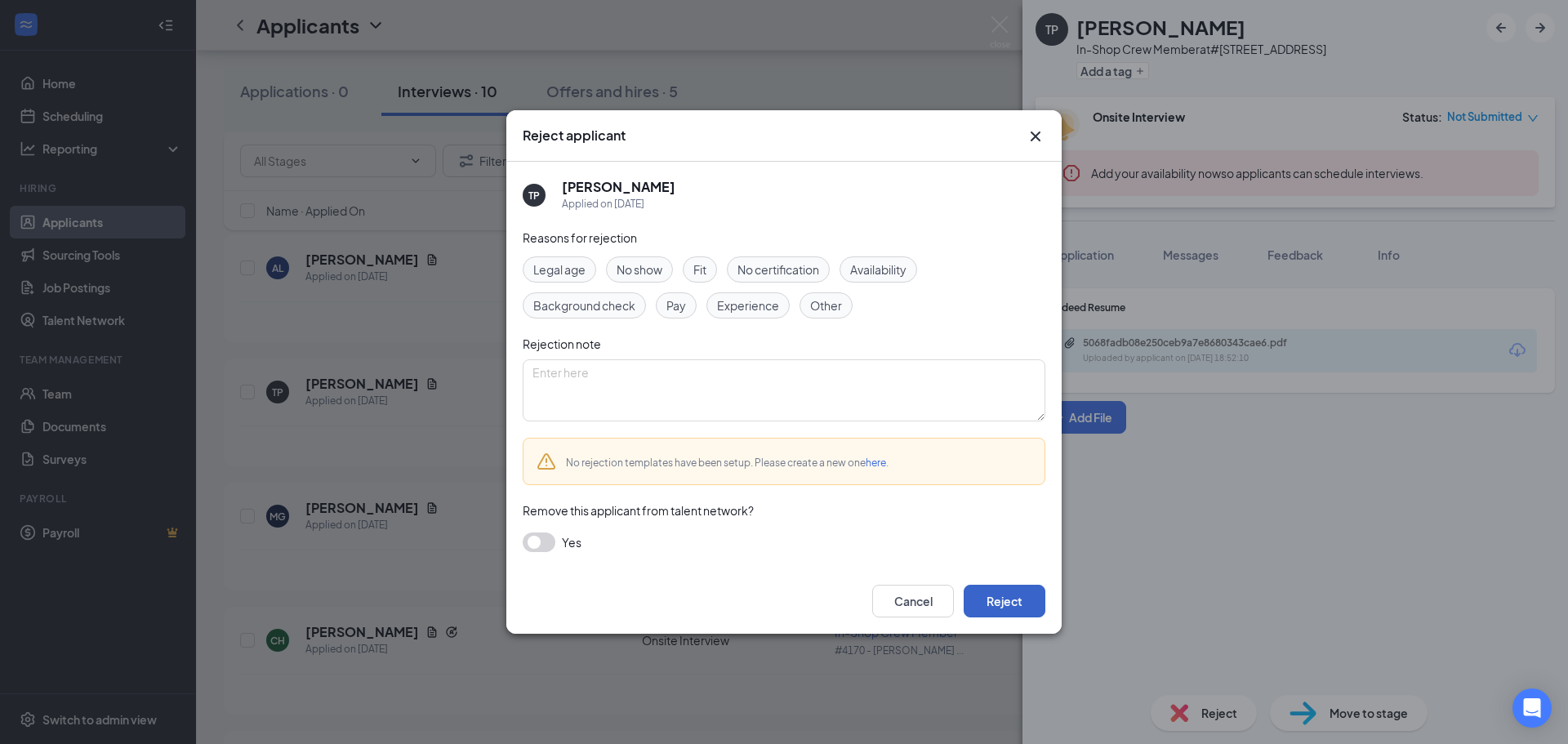
click at [1019, 586] on button "Reject" at bounding box center [1004, 601] width 82 height 32
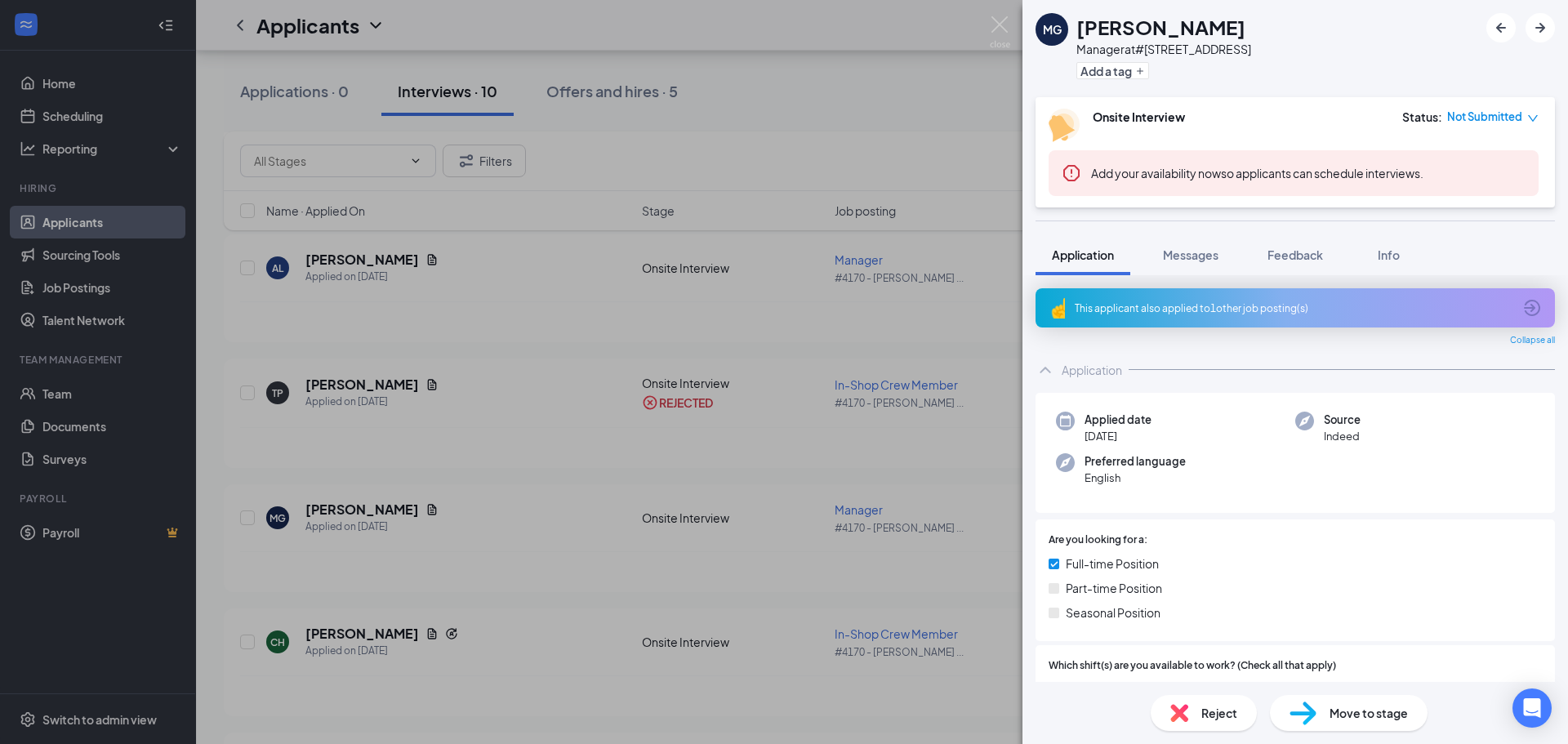
click at [1530, 312] on div "This applicant also applied to 1 other job posting(s)" at bounding box center [1295, 307] width 519 height 39
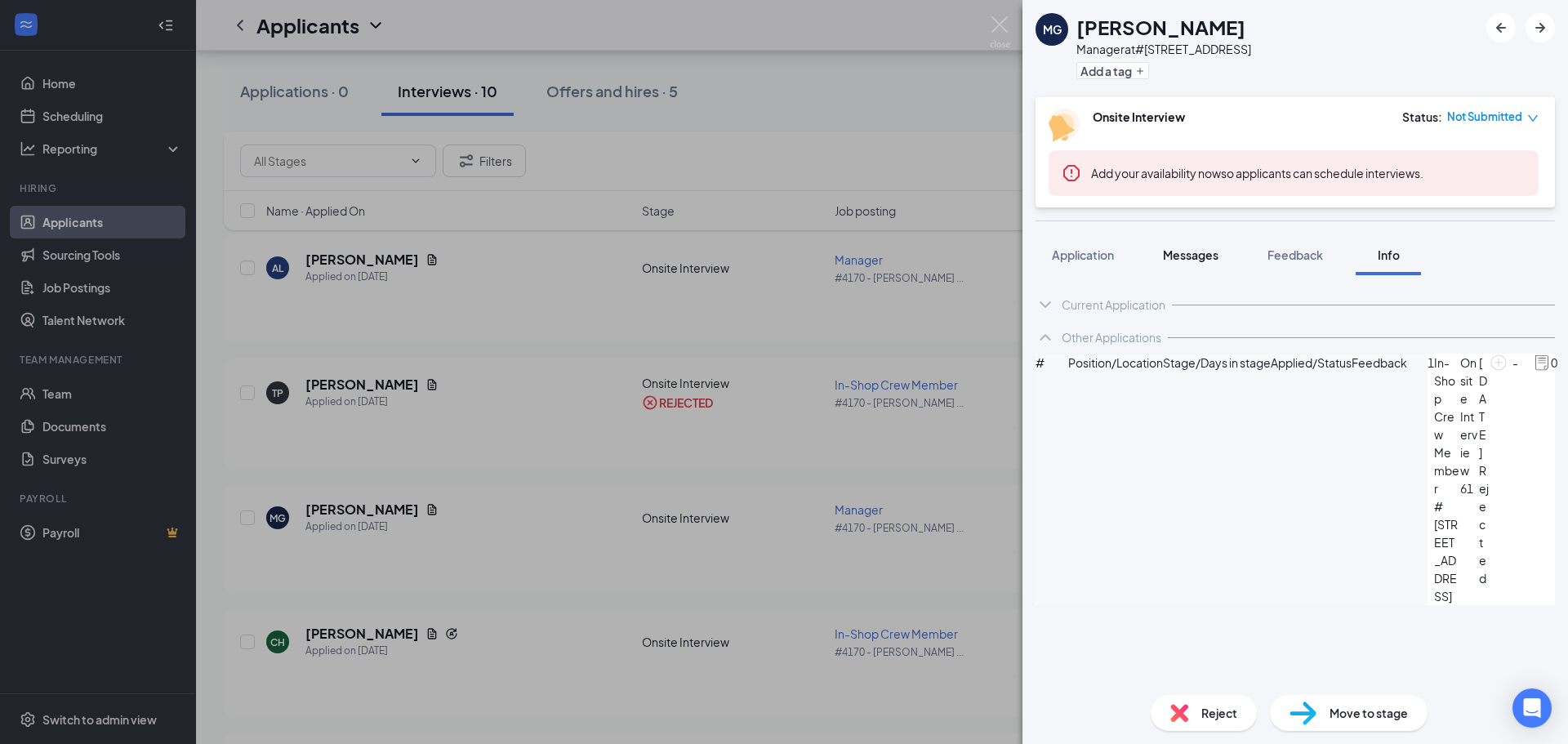
click at [1184, 259] on span "Messages" at bounding box center [1191, 254] width 56 height 15
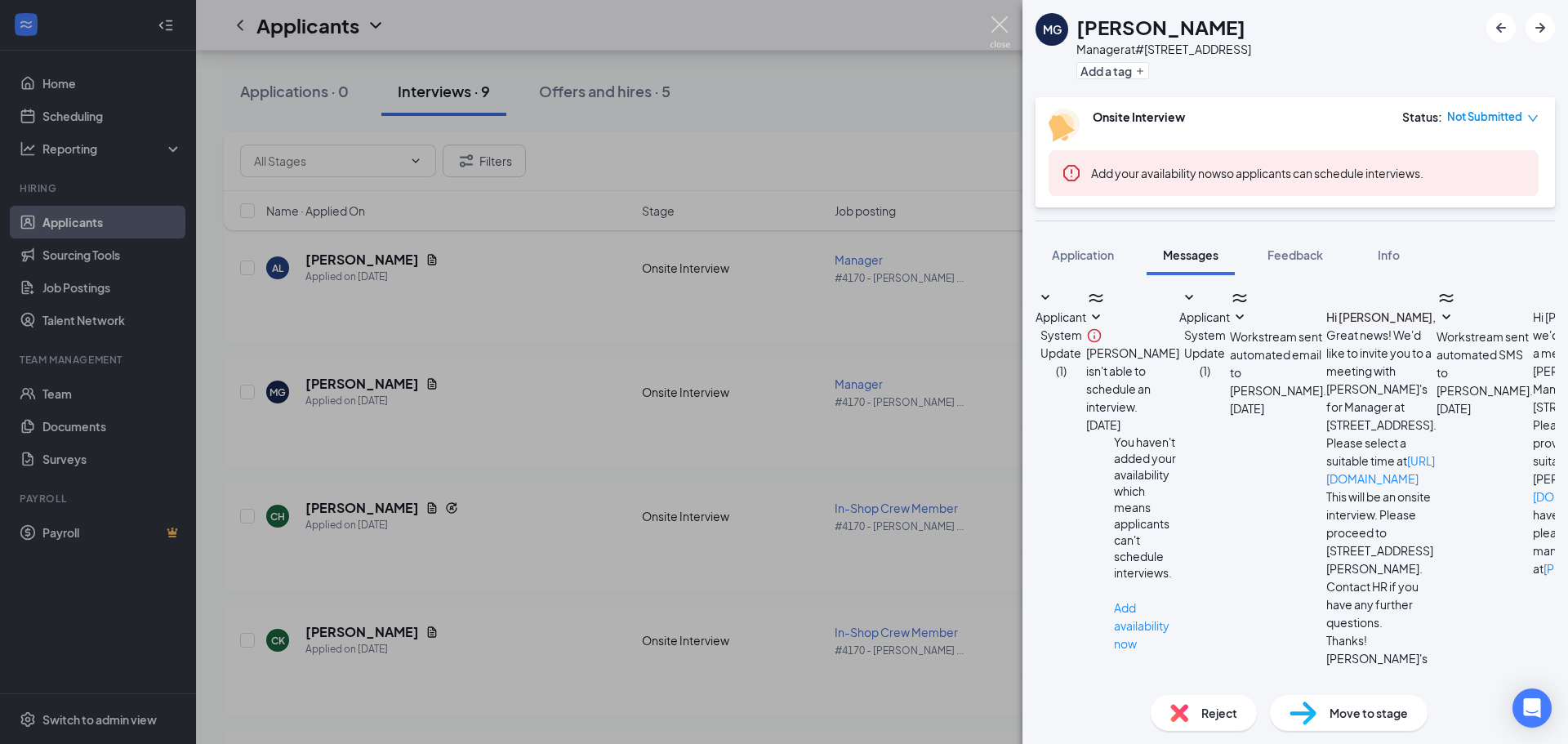
click at [1005, 27] on img at bounding box center [999, 32] width 20 height 31
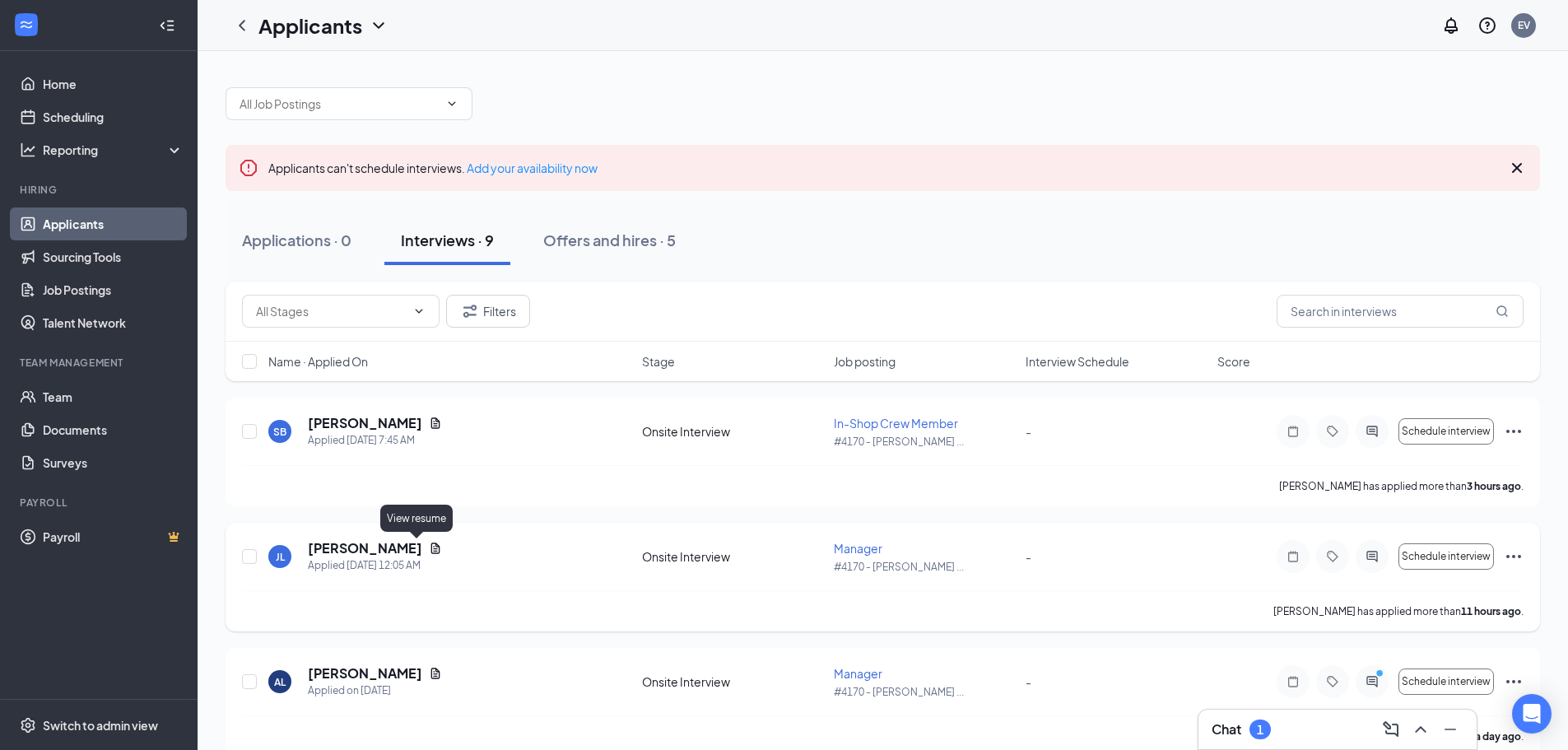
click at [431, 553] on icon "Document" at bounding box center [436, 548] width 9 height 11
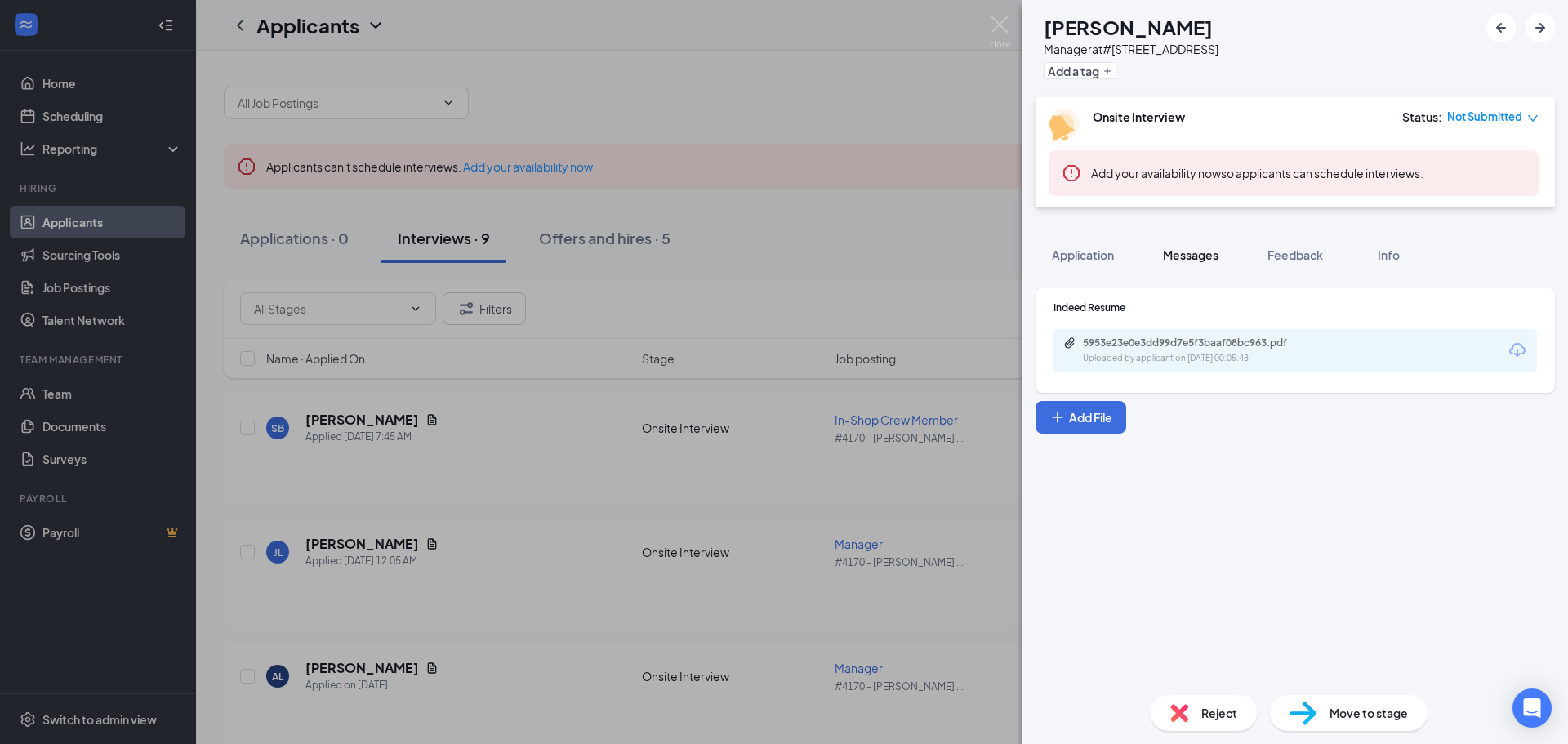
click at [1191, 259] on span "Messages" at bounding box center [1191, 254] width 56 height 15
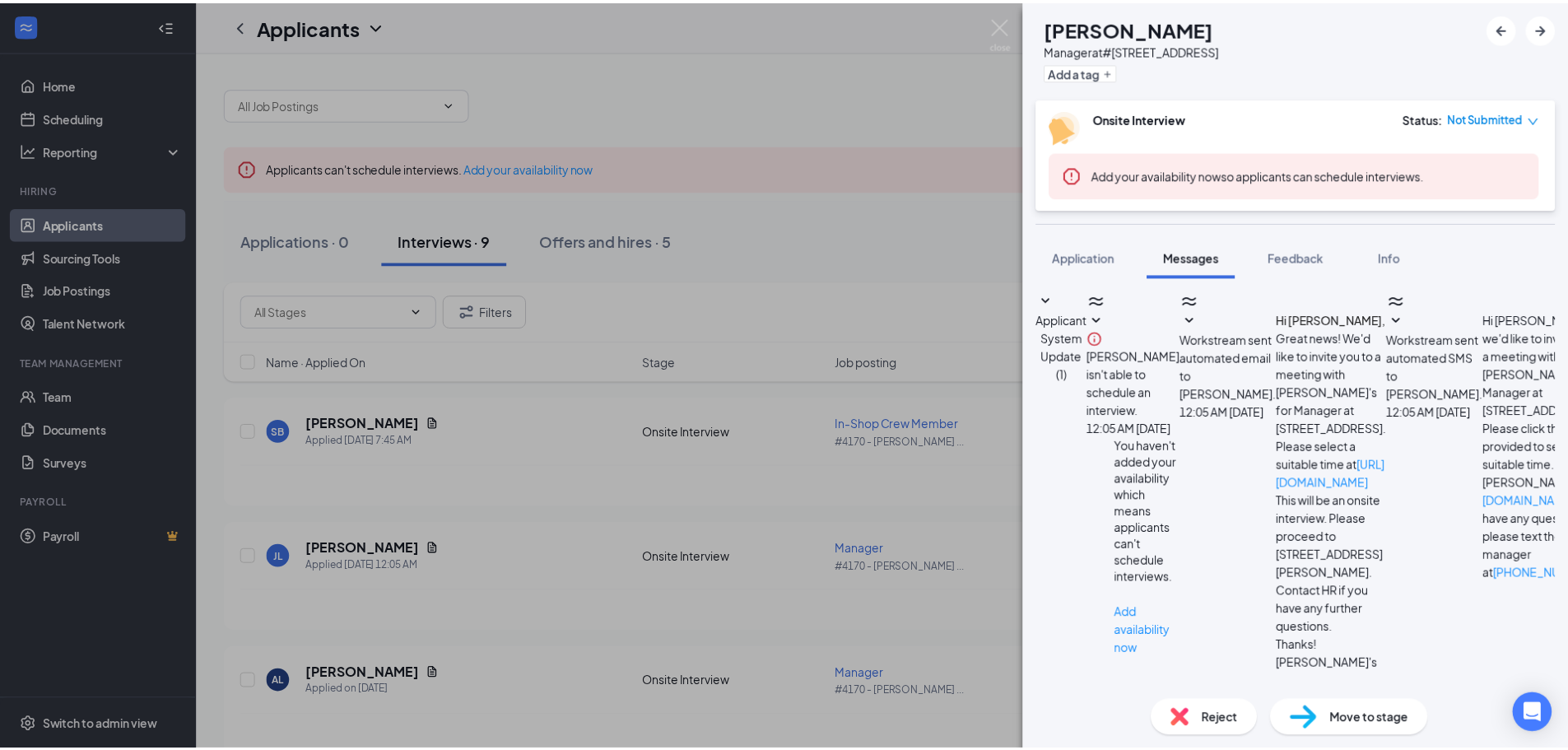
scroll to position [19, 0]
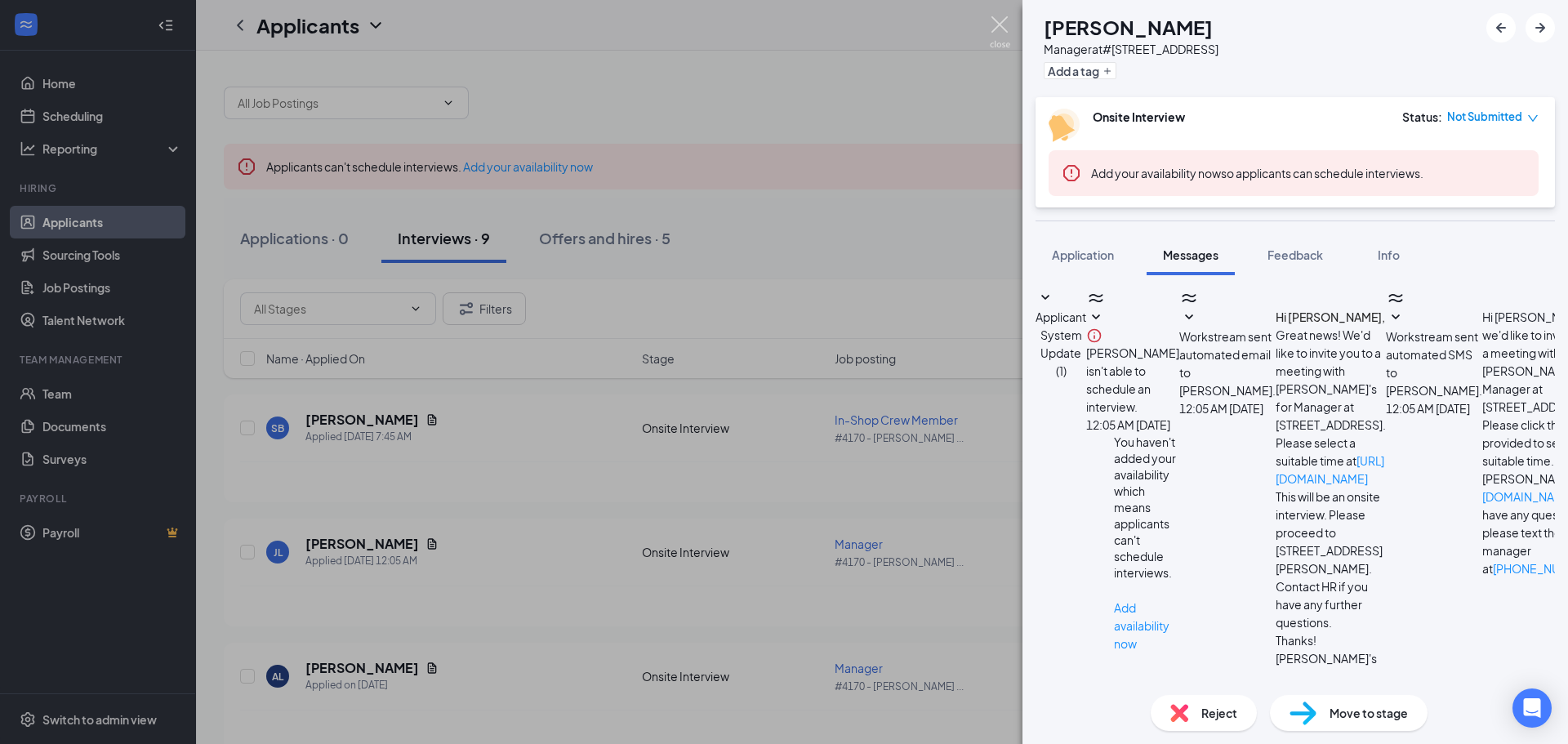
click at [1005, 32] on img at bounding box center [999, 32] width 20 height 31
